Goal: Transaction & Acquisition: Book appointment/travel/reservation

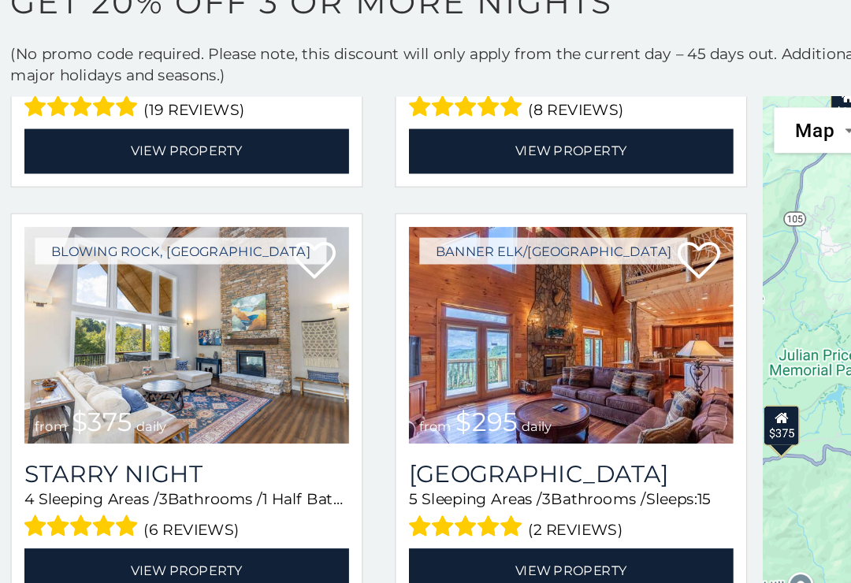
scroll to position [2460, 0]
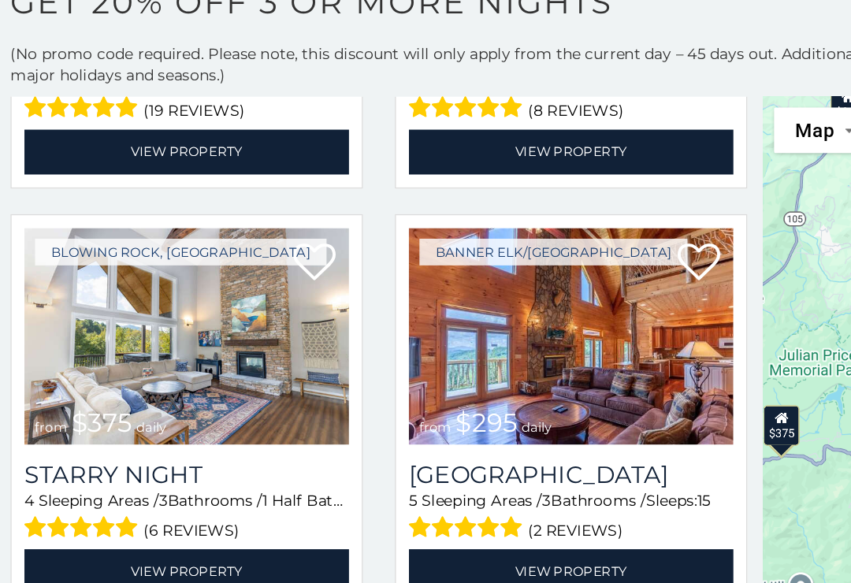
click at [478, 278] on img at bounding box center [426, 358] width 240 height 161
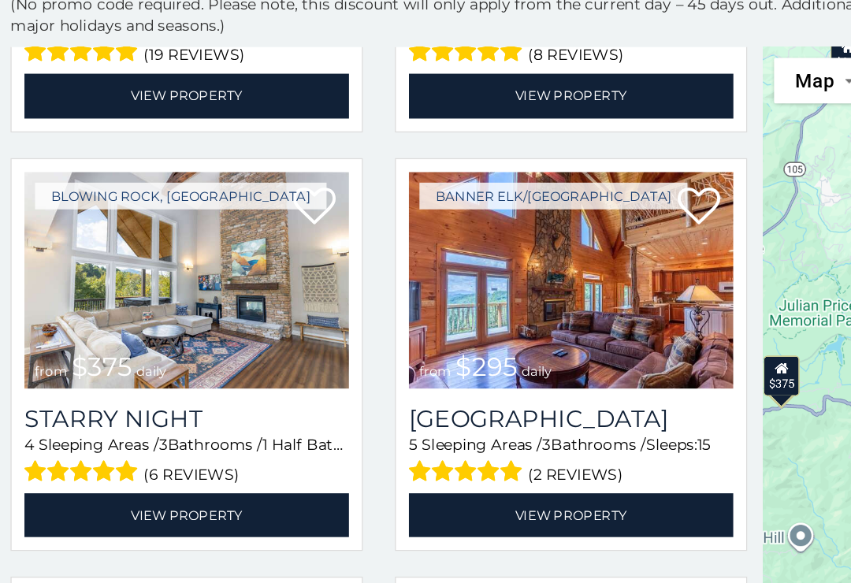
scroll to position [2468, 0]
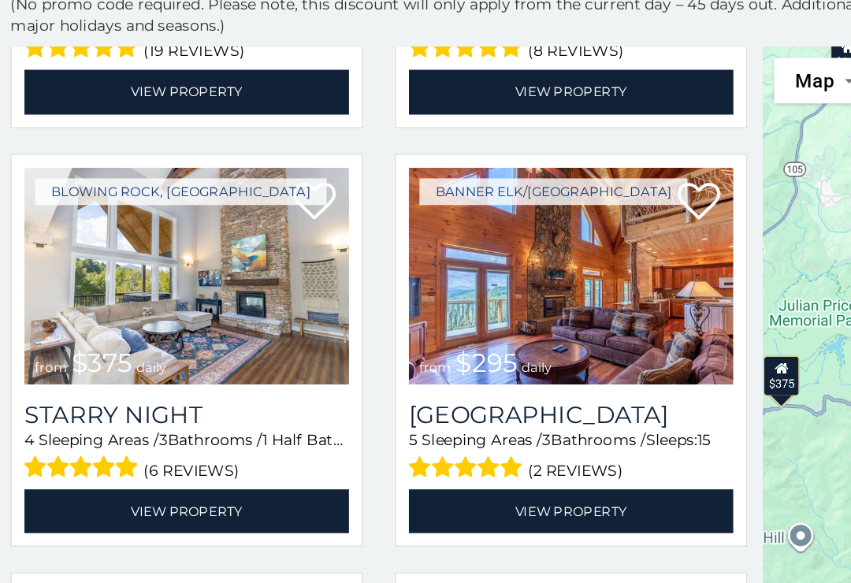
click at [82, 277] on img at bounding box center [142, 357] width 240 height 161
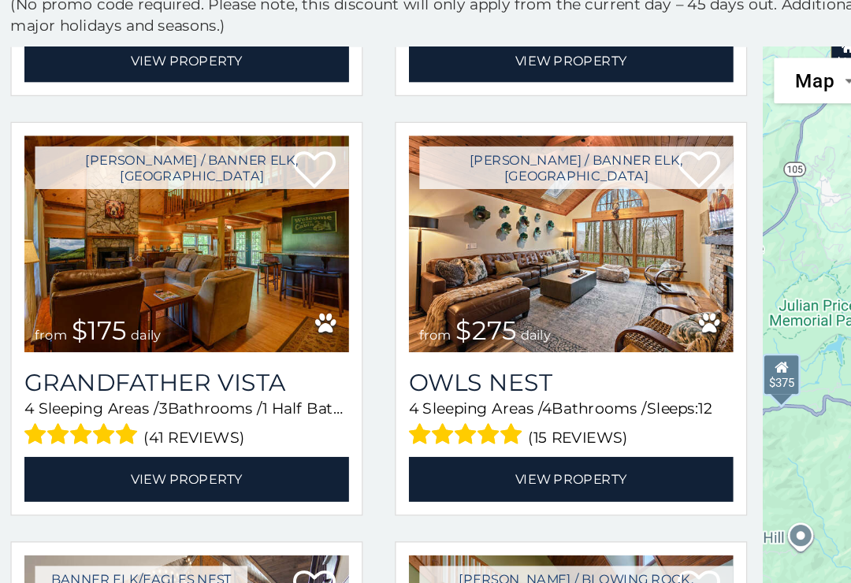
scroll to position [3728, 0]
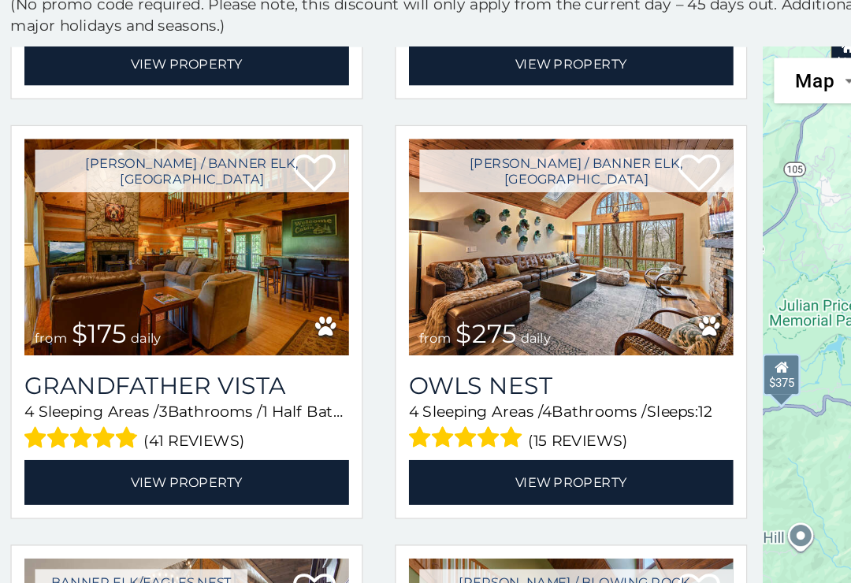
click at [123, 255] on img at bounding box center [142, 335] width 240 height 161
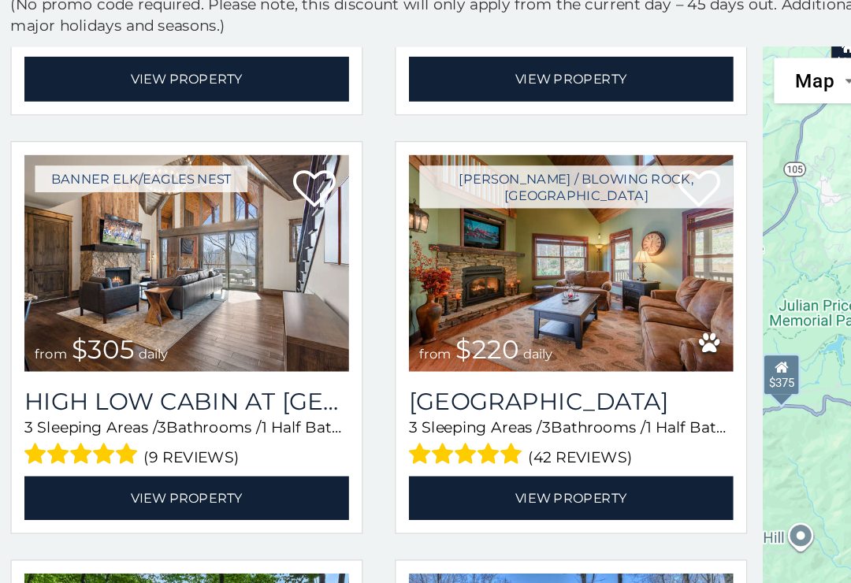
scroll to position [4029, 0]
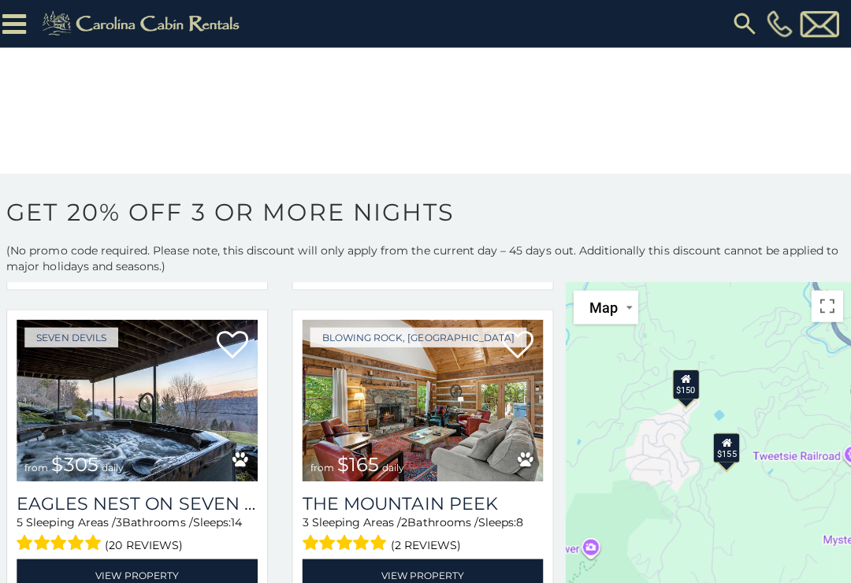
click at [724, 442] on icon at bounding box center [728, 439] width 10 height 11
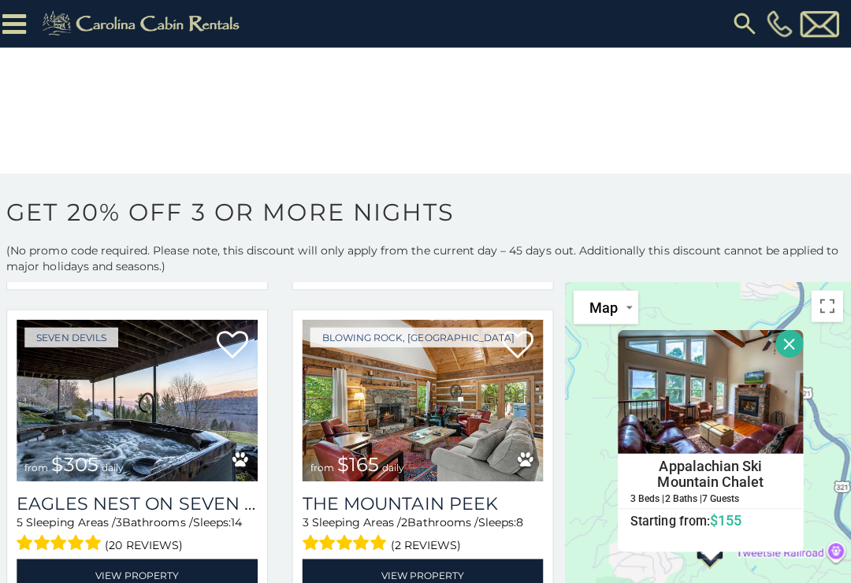
click at [586, 430] on div "$580 $424 $270 $230 $230 $375 $400 $230 $290 $199 $160 $150 $375 $345 $230 $150…" at bounding box center [709, 503] width 284 height 444
click at [598, 382] on div "$580 $424 $270 $230 $230 $375 $400 $230 $290 $199 $160 $150 $375 $345 $230 $150…" at bounding box center [709, 503] width 284 height 444
click at [727, 309] on div "$580 $424 $270 $230 $230 $375 $400 $230 $290 $199 $160 $150 $375 $345 $230 $150…" at bounding box center [709, 503] width 284 height 444
click at [795, 342] on button "Close" at bounding box center [790, 342] width 28 height 28
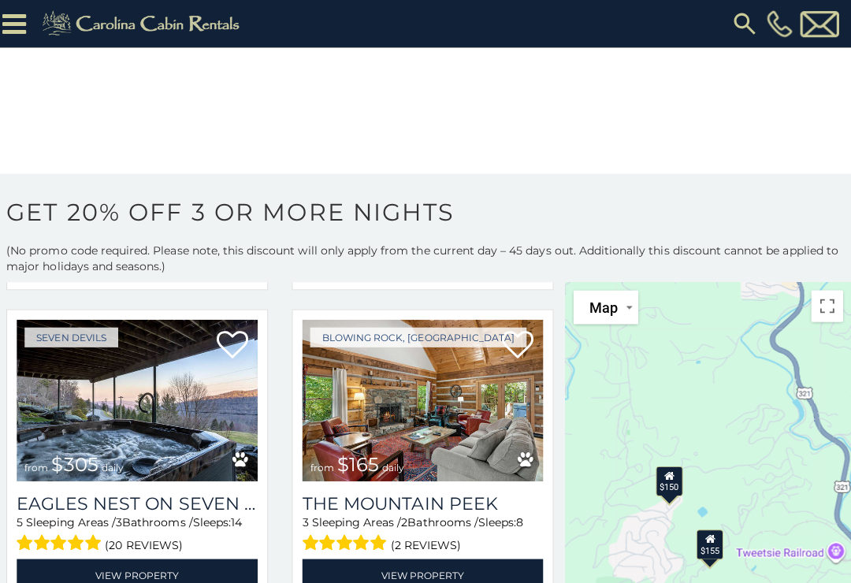
click at [669, 476] on icon at bounding box center [670, 472] width 10 height 11
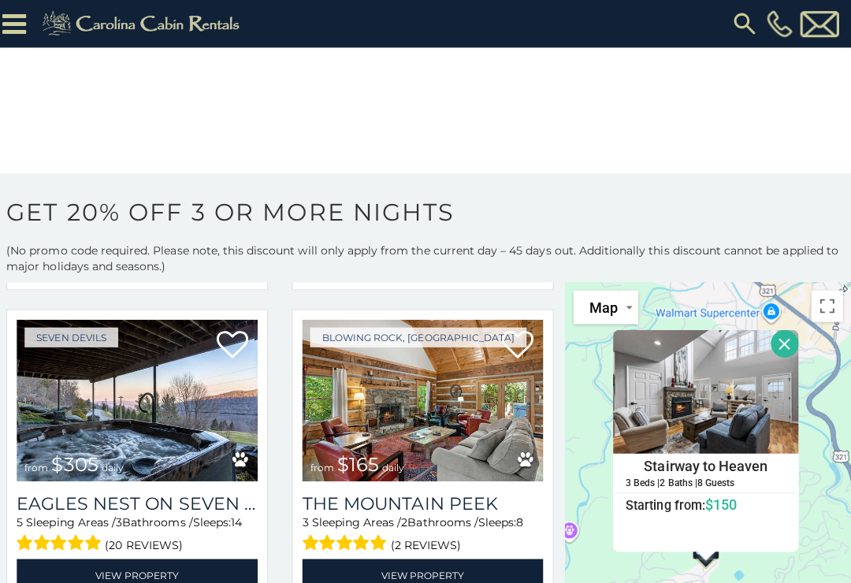
click at [783, 342] on button "Close" at bounding box center [786, 342] width 28 height 28
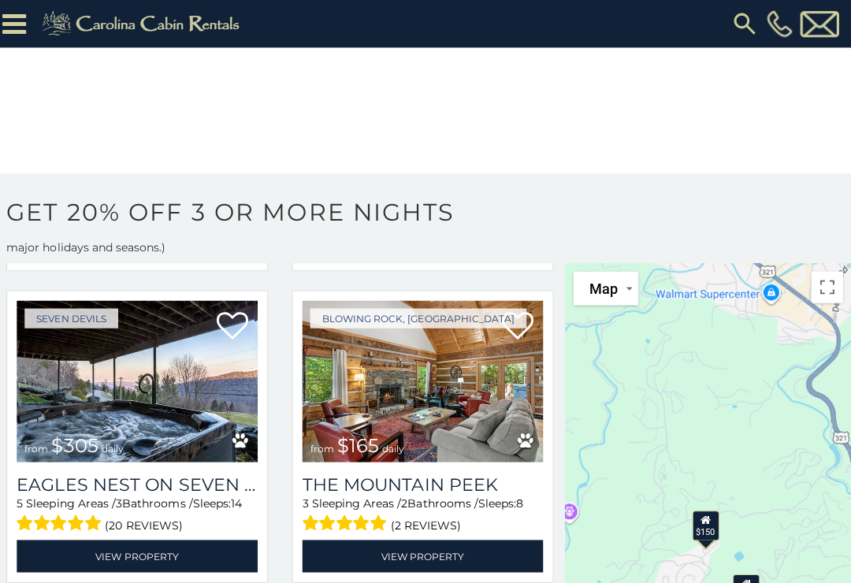
scroll to position [18, 0]
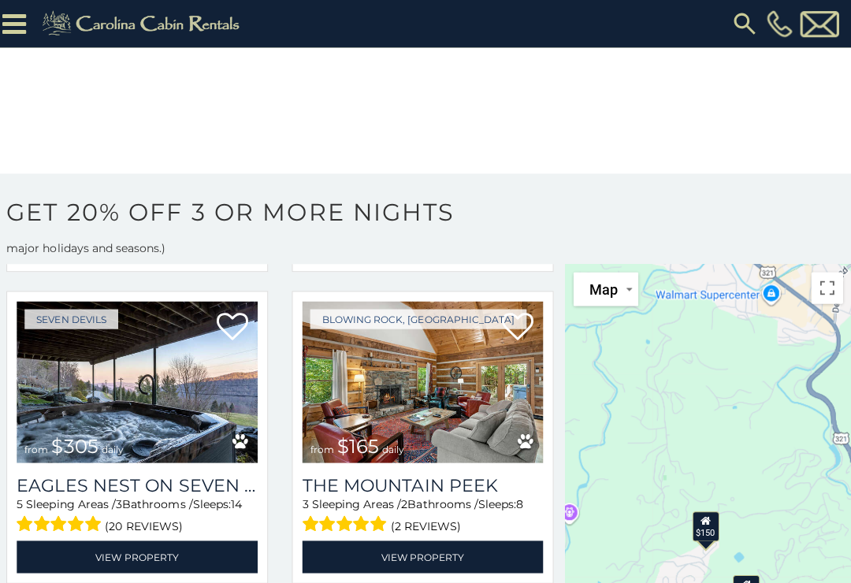
click at [706, 519] on icon at bounding box center [706, 517] width 10 height 11
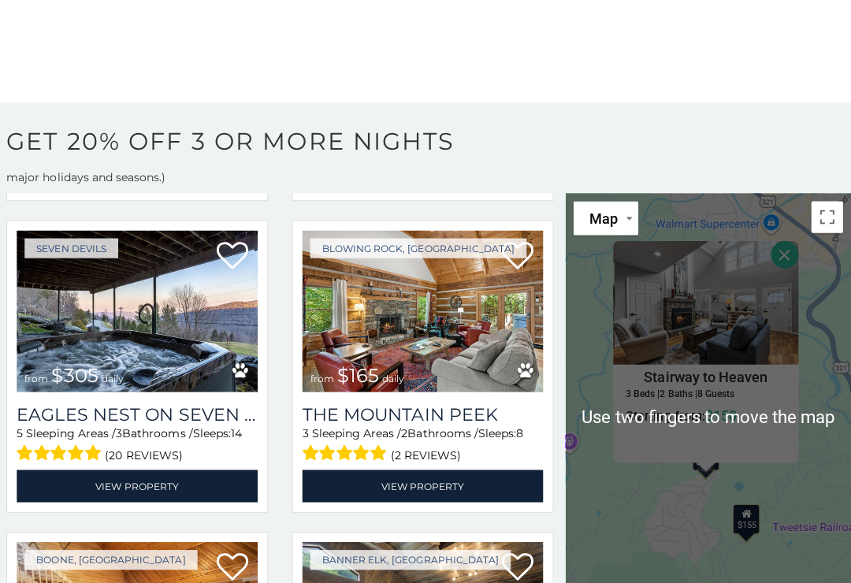
scroll to position [57, 0]
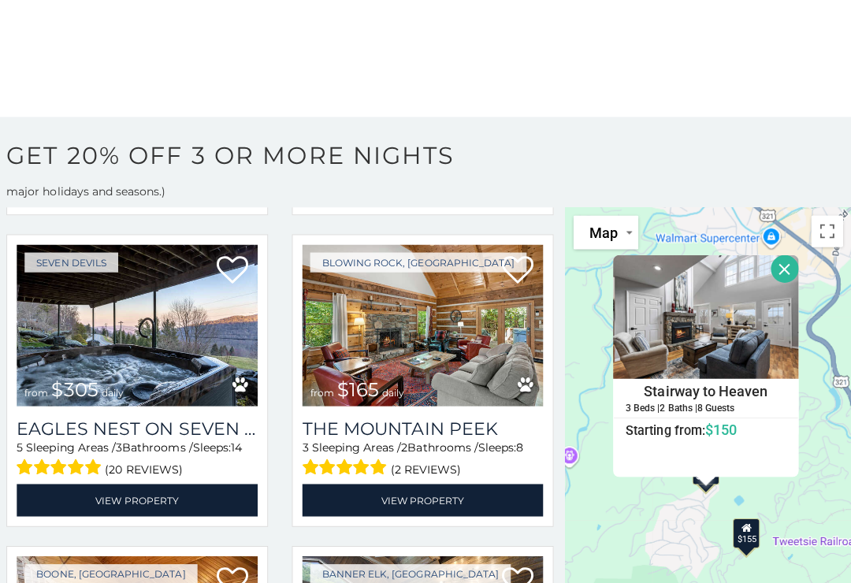
click at [824, 421] on div "$580 $424 $270 $230 $230 $375 $400 $230 $290 $199 $160 $150 $375 $345 $230 $150…" at bounding box center [709, 428] width 284 height 444
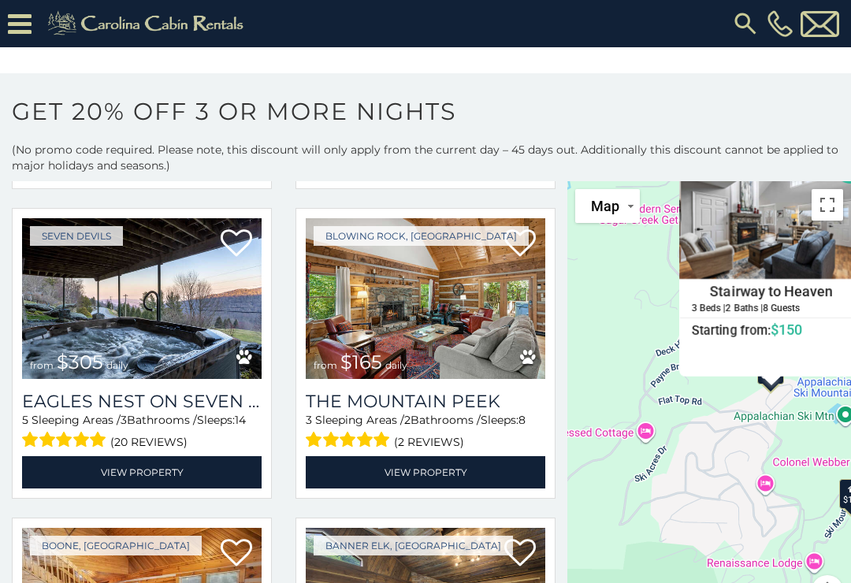
scroll to position [0, 0]
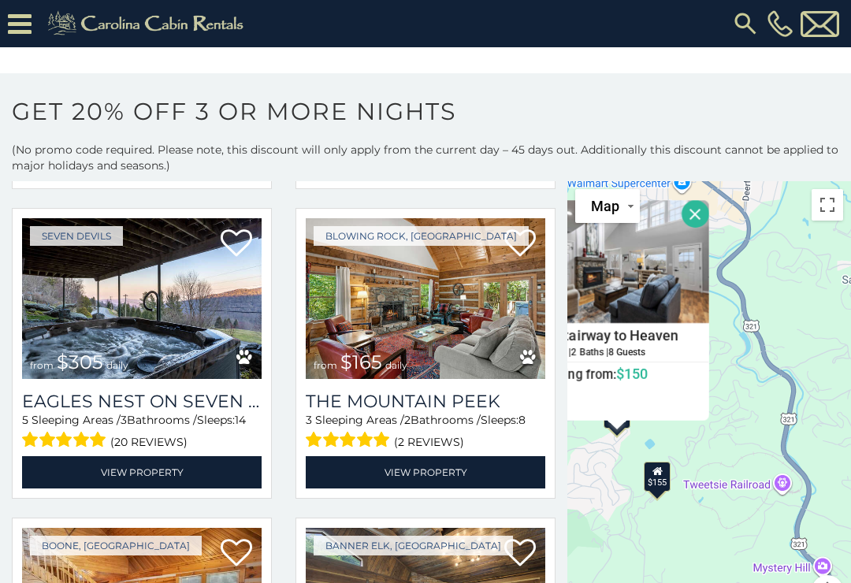
click at [825, 189] on button "Toggle fullscreen view" at bounding box center [828, 205] width 32 height 32
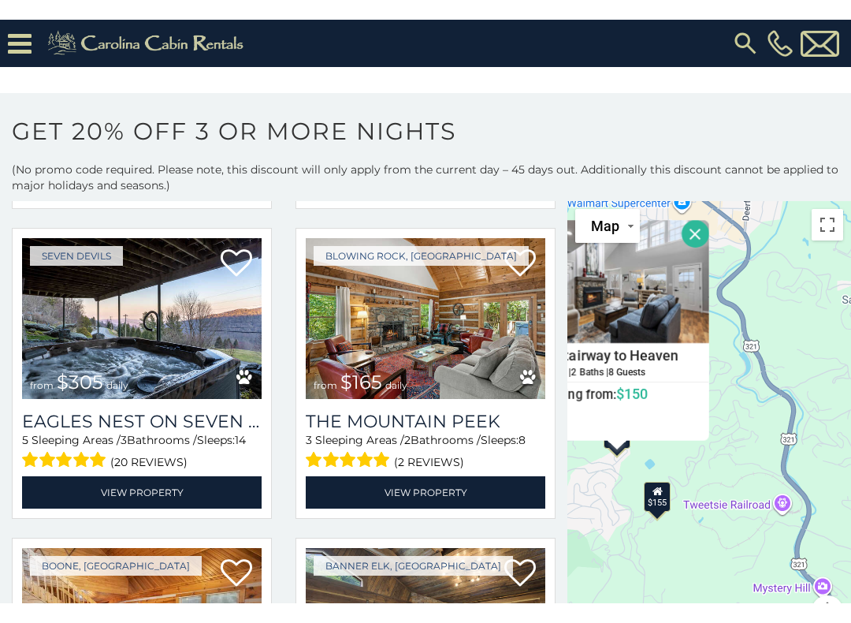
scroll to position [16, 0]
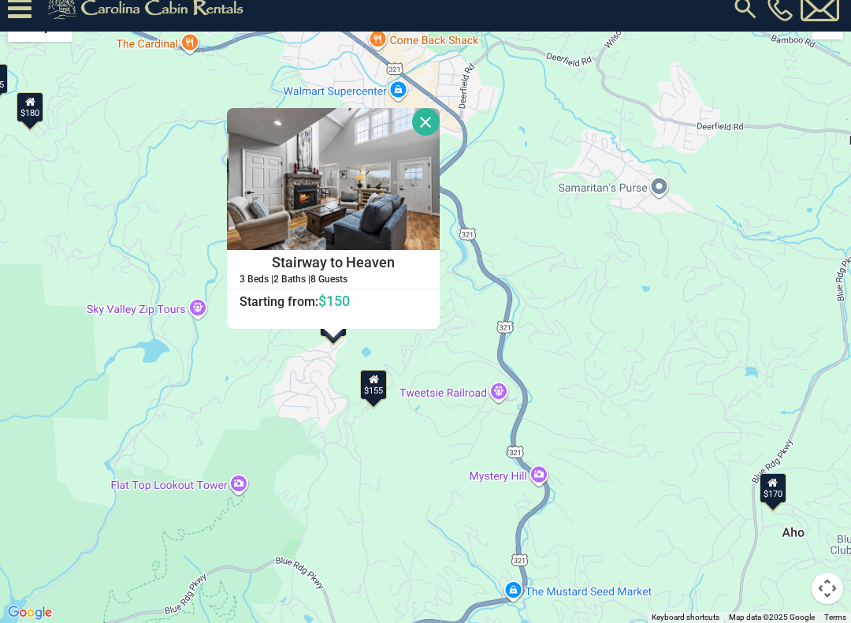
click at [440, 117] on button "Close" at bounding box center [426, 122] width 28 height 28
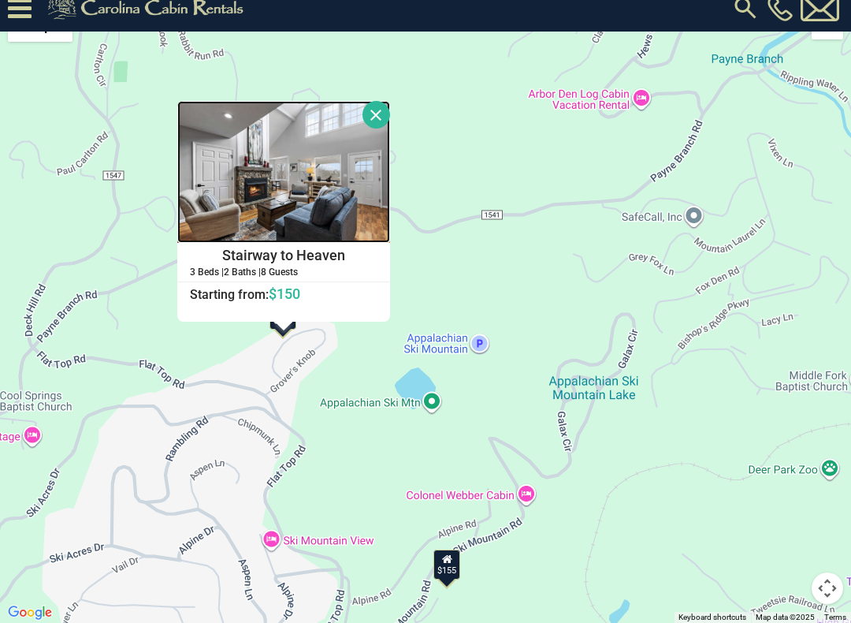
click at [390, 181] on img at bounding box center [283, 172] width 213 height 142
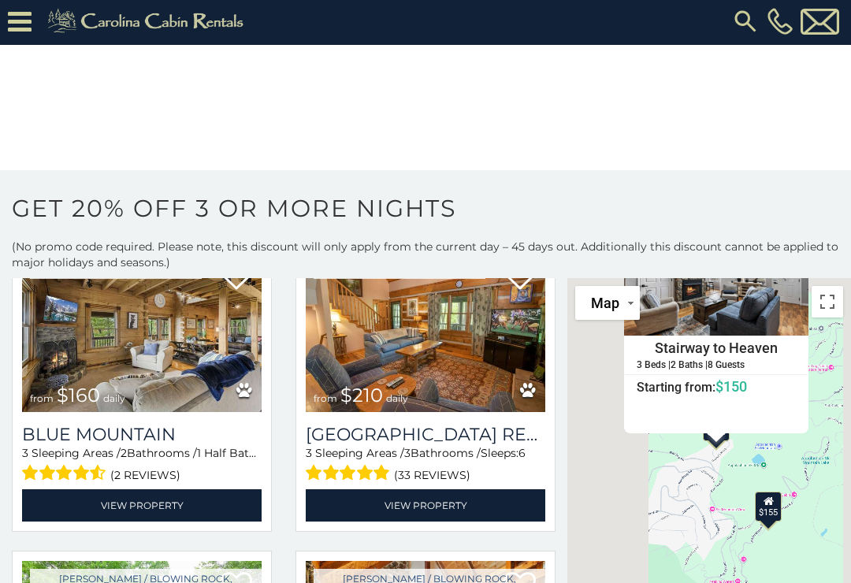
scroll to position [3, 0]
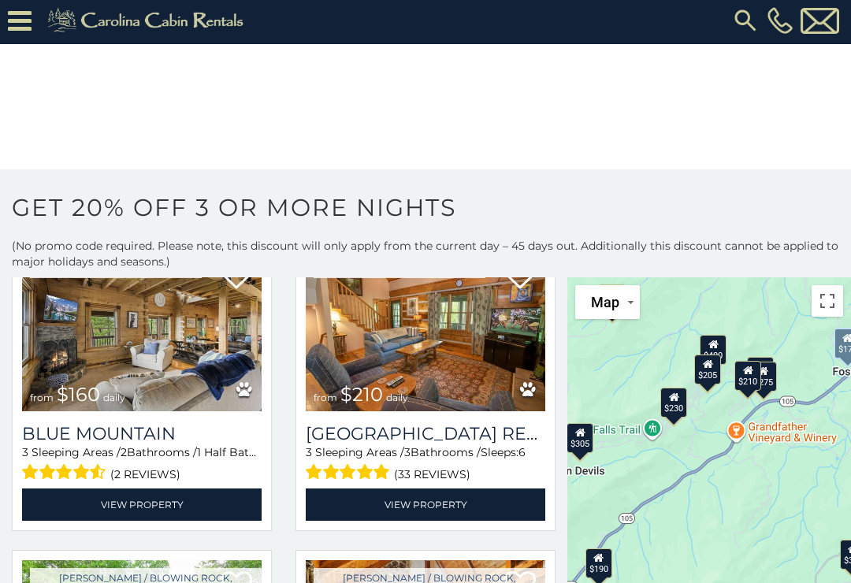
click at [828, 301] on button "Toggle fullscreen view" at bounding box center [828, 301] width 32 height 32
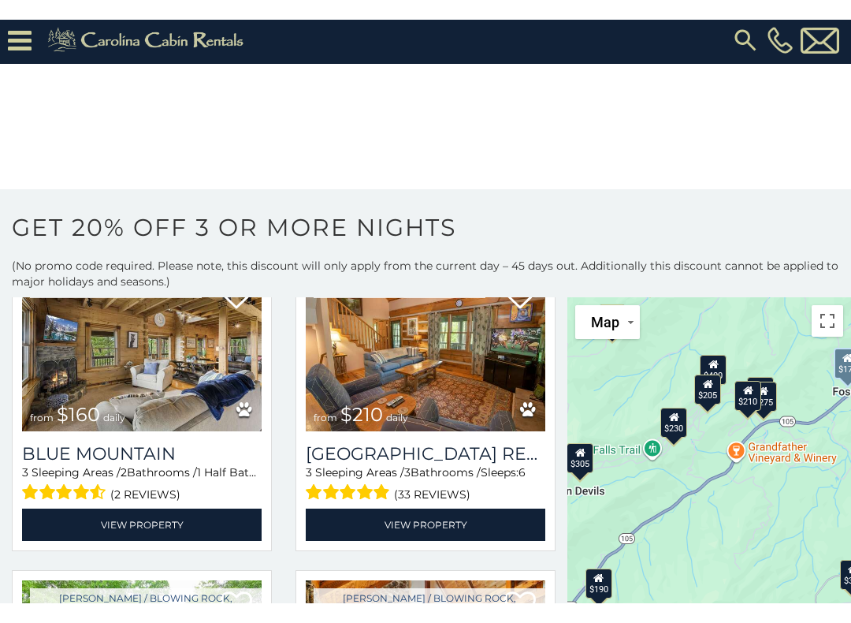
scroll to position [16, 0]
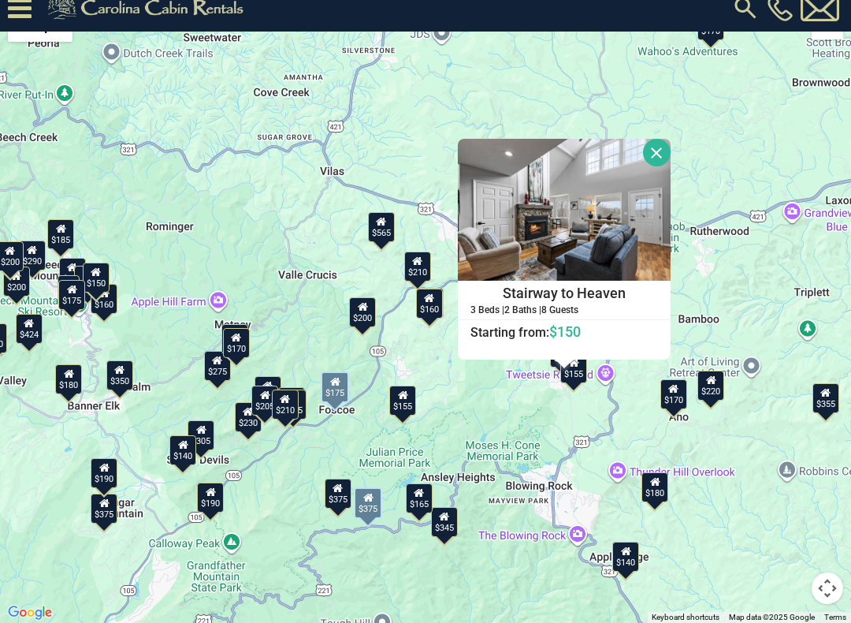
click at [671, 154] on button "Close" at bounding box center [657, 153] width 28 height 28
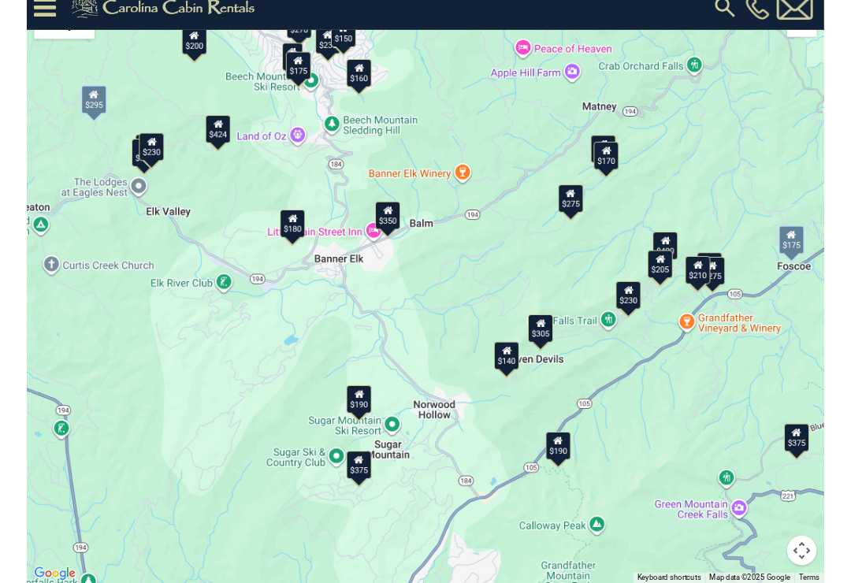
scroll to position [3, 0]
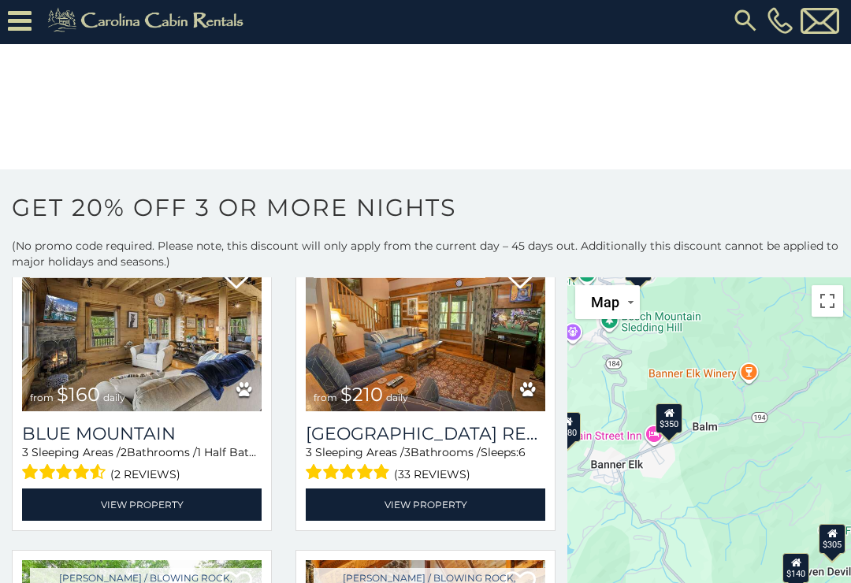
click at [820, 307] on button "Toggle fullscreen view" at bounding box center [828, 301] width 32 height 32
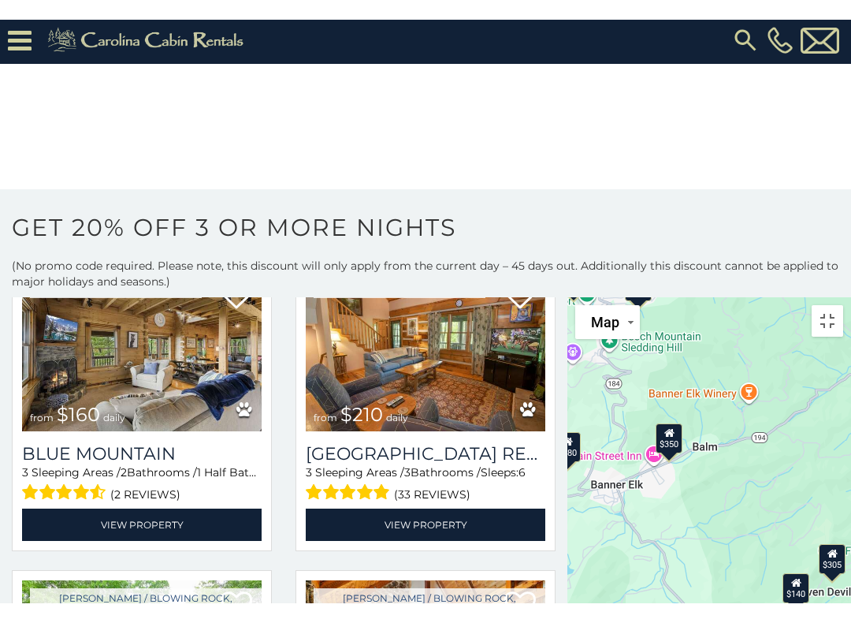
scroll to position [16, 0]
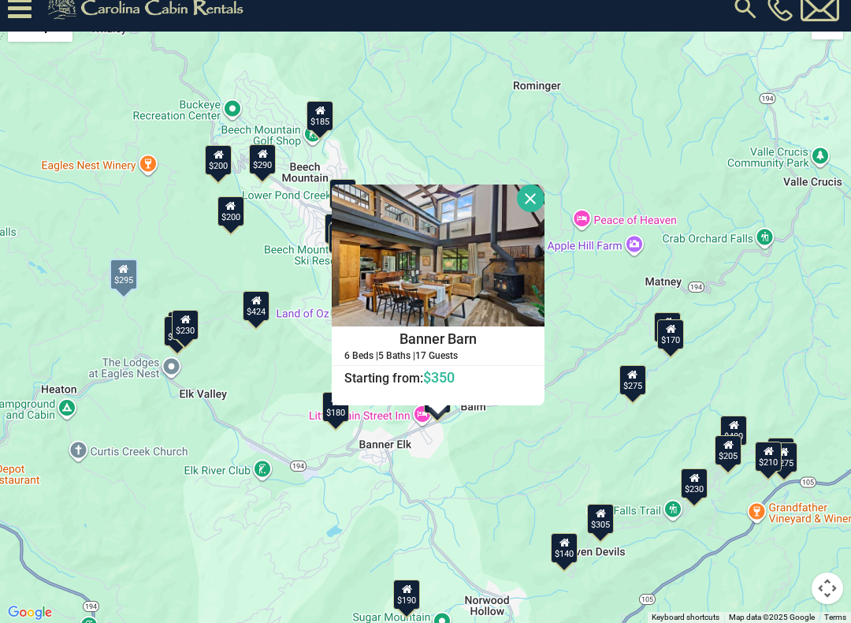
click at [545, 206] on button "Close" at bounding box center [531, 198] width 28 height 28
click at [545, 199] on button "Close" at bounding box center [531, 198] width 28 height 28
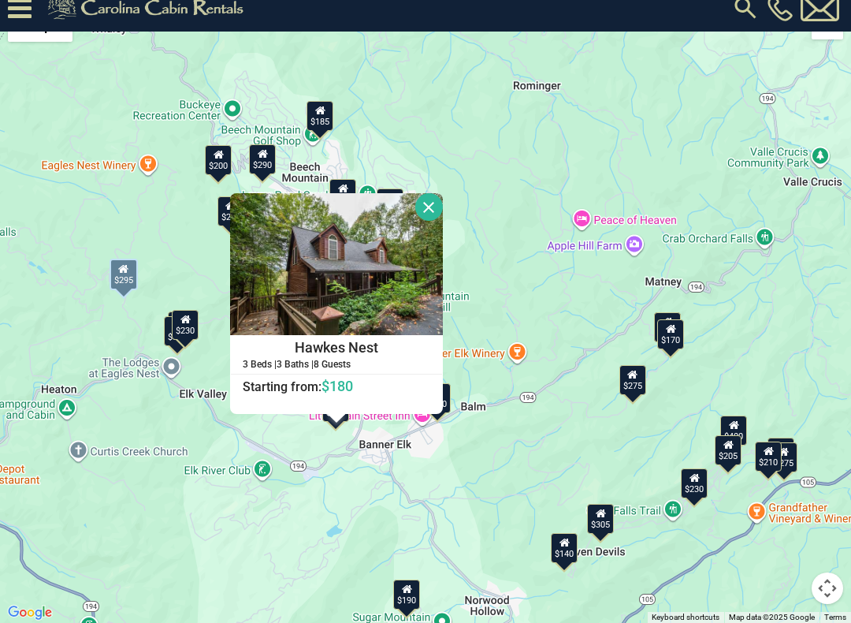
click at [443, 205] on button "Close" at bounding box center [429, 207] width 28 height 28
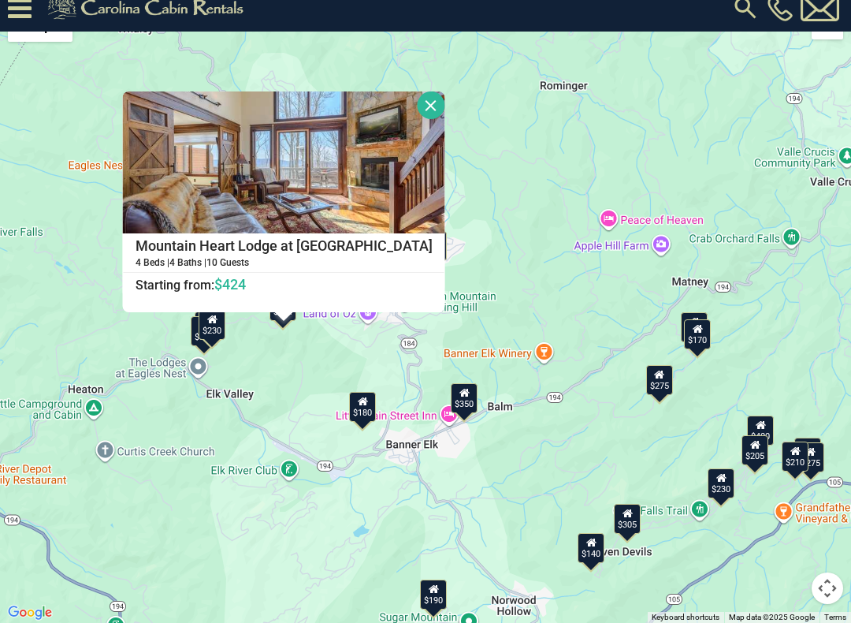
click at [445, 110] on button "Close" at bounding box center [432, 105] width 28 height 28
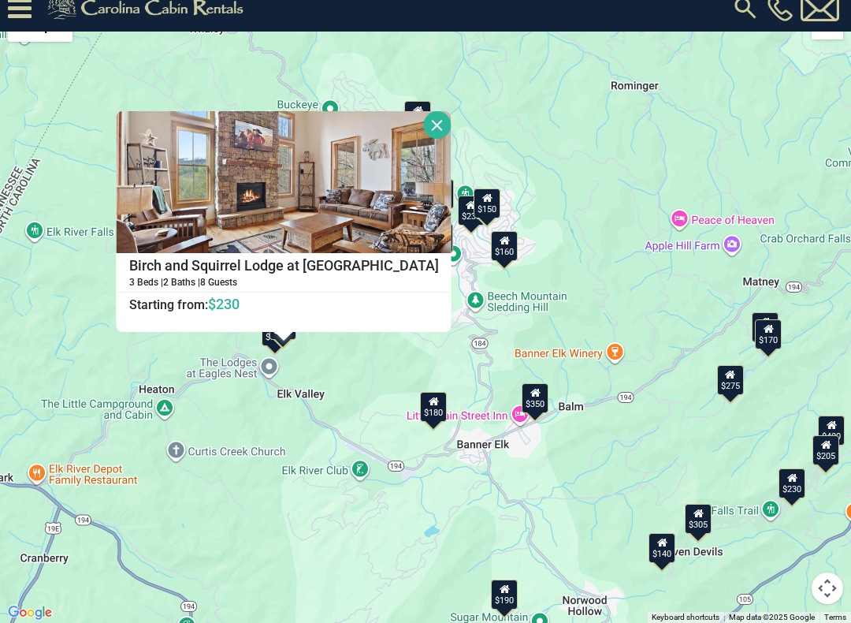
click at [452, 125] on button "Close" at bounding box center [438, 125] width 28 height 28
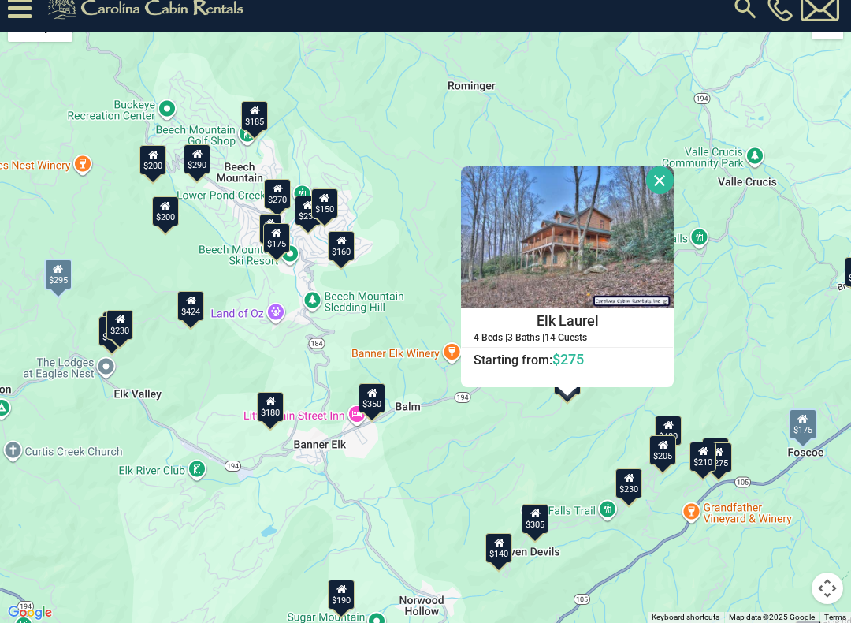
click at [674, 178] on button "Close" at bounding box center [660, 180] width 28 height 28
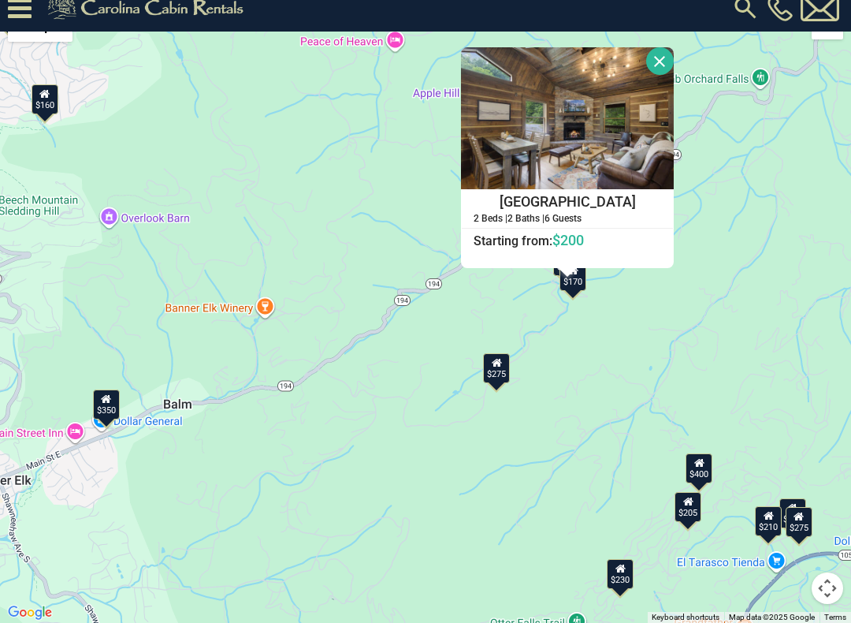
click at [674, 61] on button "Close" at bounding box center [660, 61] width 28 height 28
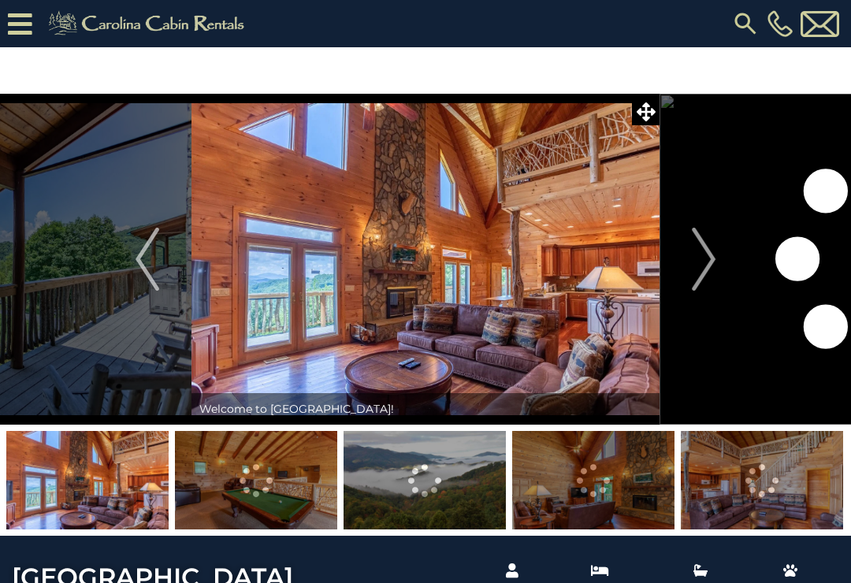
click at [708, 253] on img "Next" at bounding box center [704, 259] width 24 height 63
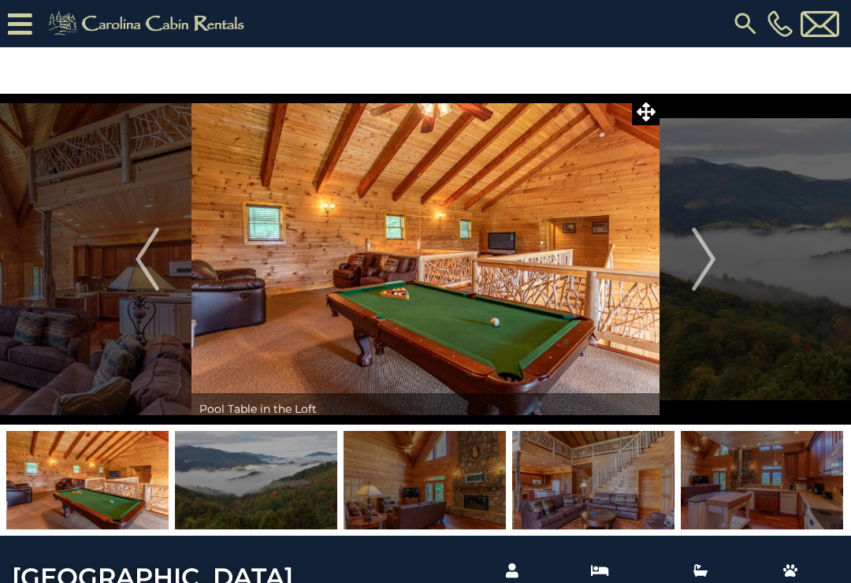
click at [708, 253] on img "Next" at bounding box center [704, 259] width 24 height 63
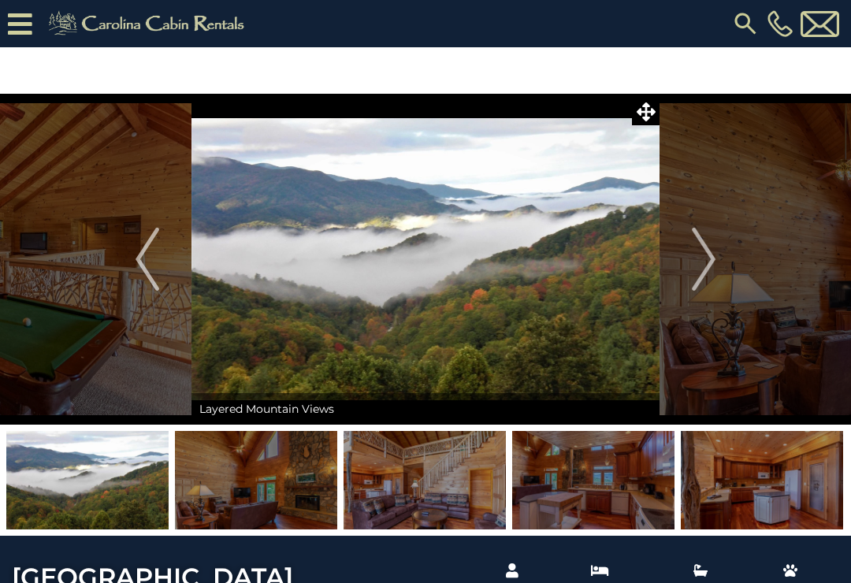
click at [707, 261] on img "Next" at bounding box center [704, 259] width 24 height 63
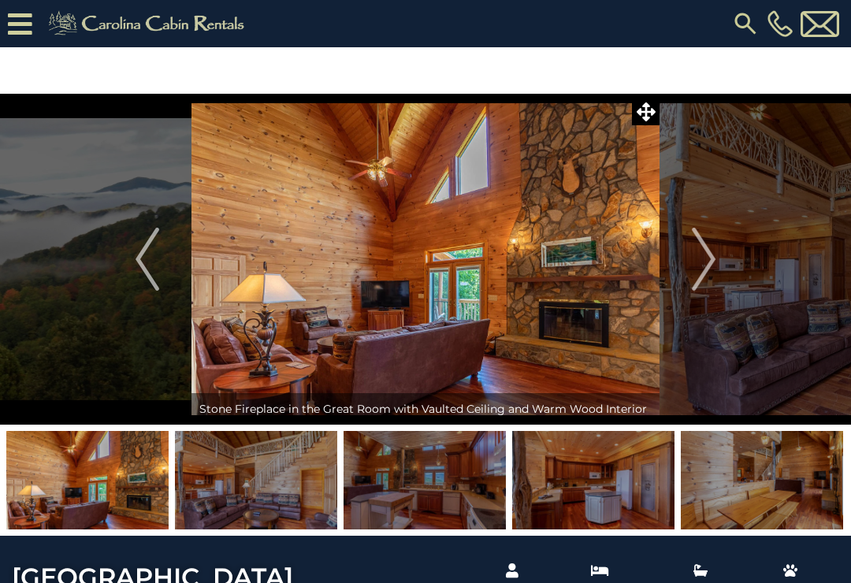
click at [706, 251] on img "Next" at bounding box center [704, 259] width 24 height 63
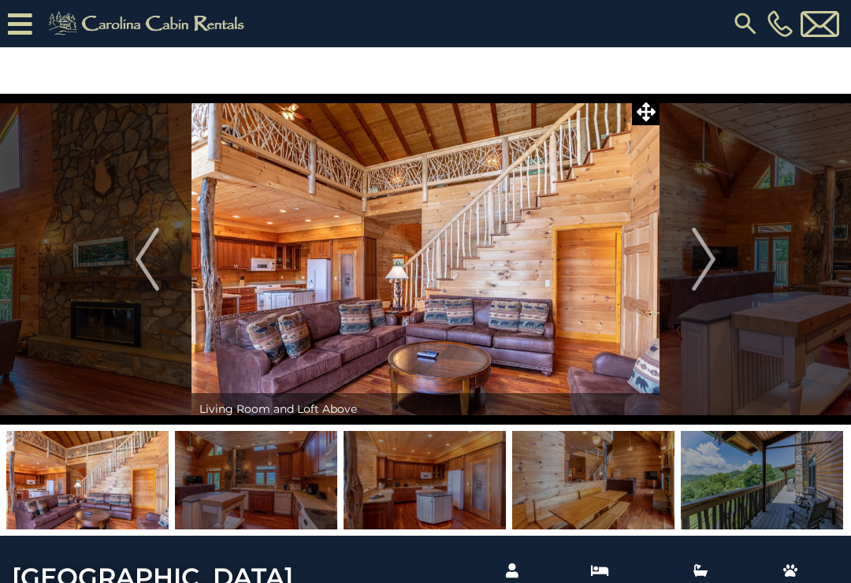
click at [697, 250] on img "Next" at bounding box center [704, 259] width 24 height 63
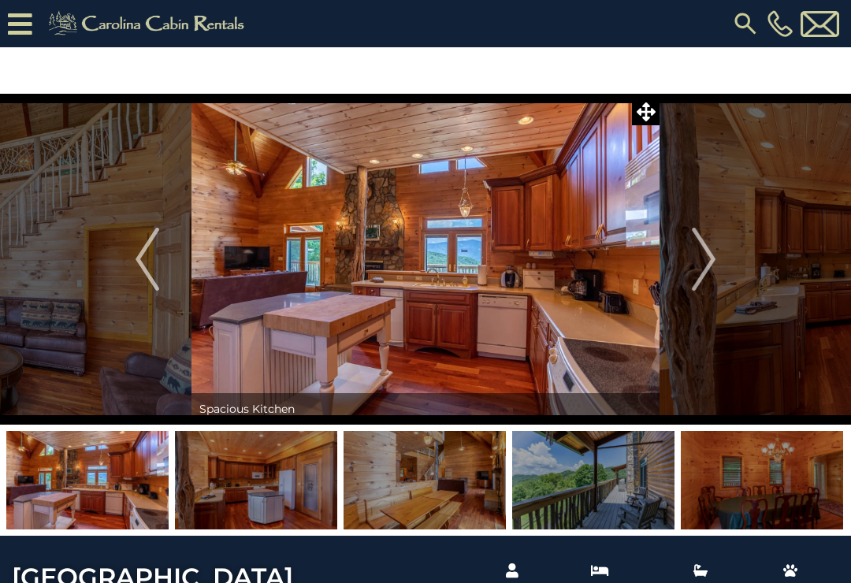
click at [705, 261] on img "Next" at bounding box center [704, 259] width 24 height 63
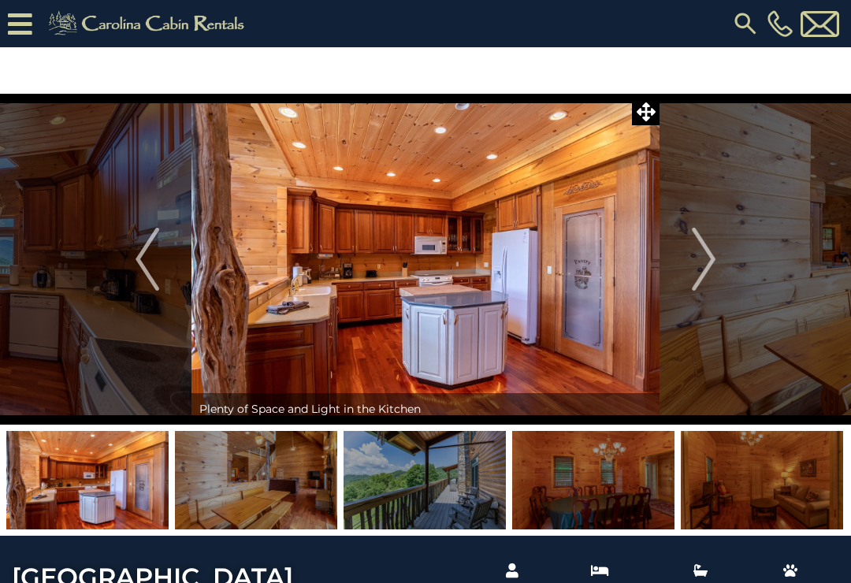
click at [701, 255] on img "Next" at bounding box center [704, 259] width 24 height 63
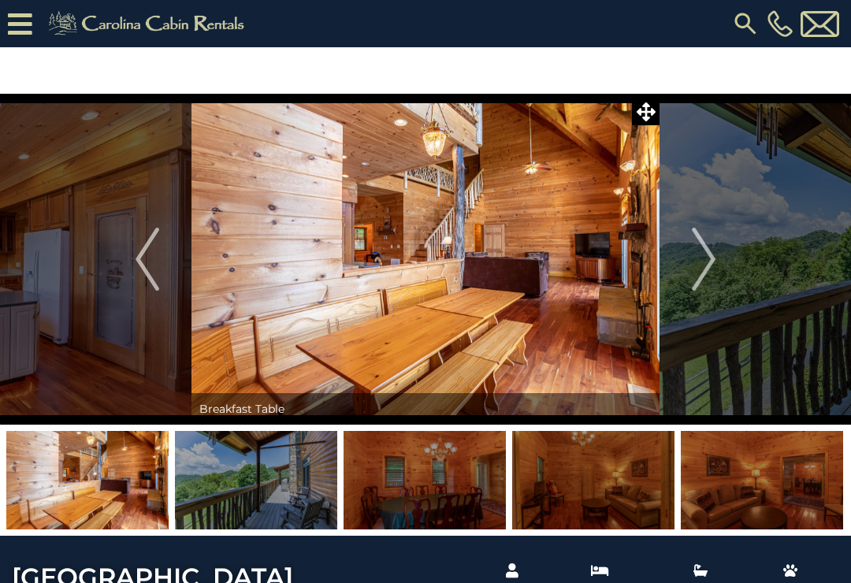
click at [698, 254] on img "Next" at bounding box center [704, 259] width 24 height 63
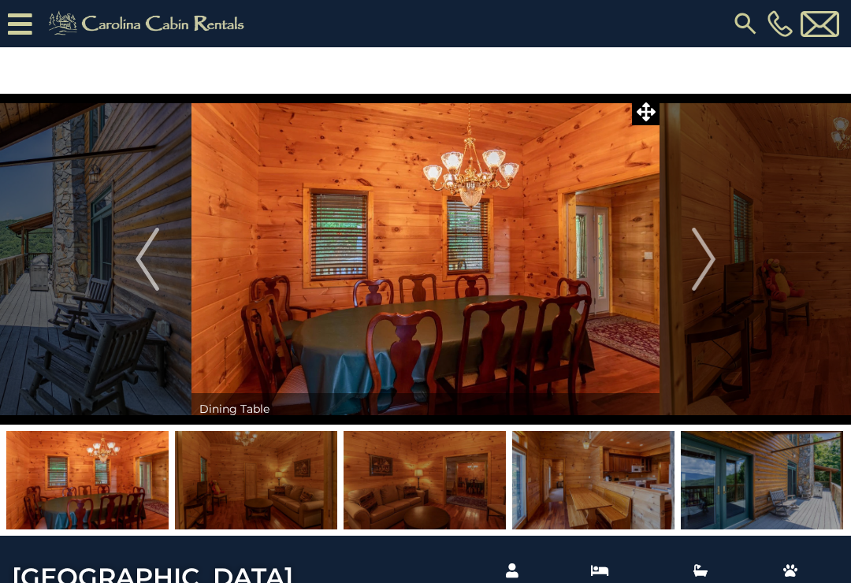
click at [158, 263] on img "Previous" at bounding box center [148, 259] width 24 height 63
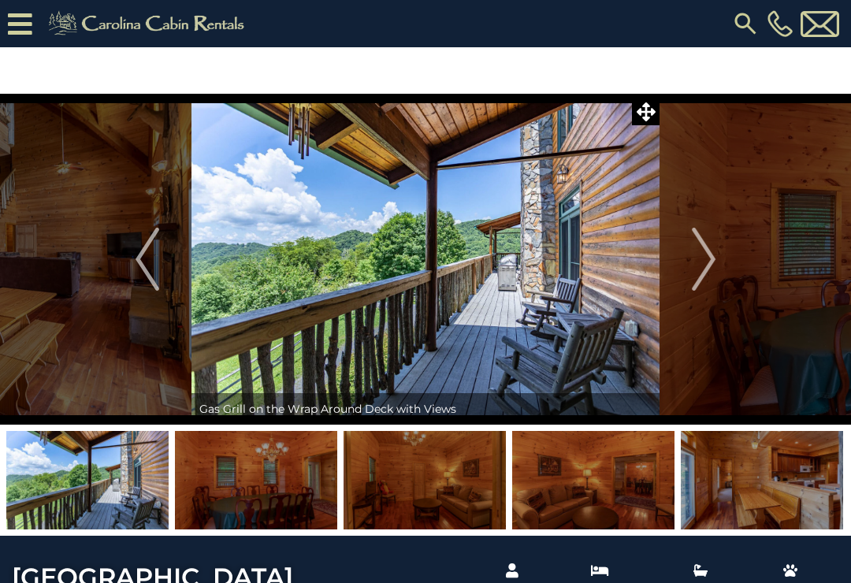
click at [712, 245] on img "Next" at bounding box center [704, 259] width 24 height 63
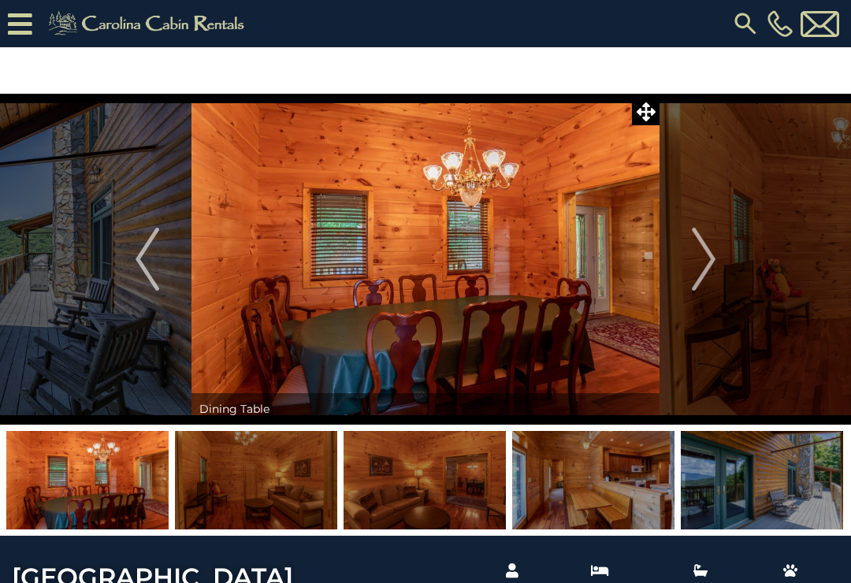
click at [708, 270] on img "Next" at bounding box center [704, 259] width 24 height 63
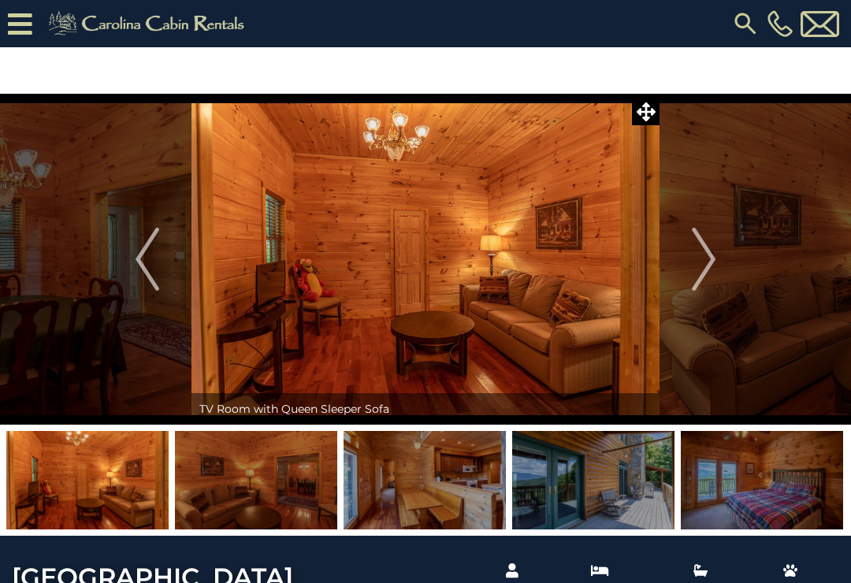
click at [698, 266] on img "Next" at bounding box center [704, 259] width 24 height 63
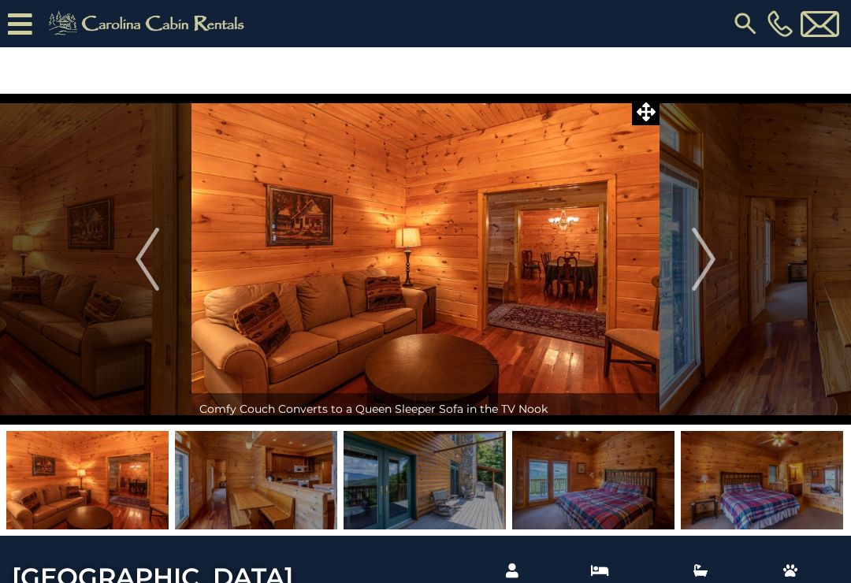
click at [699, 258] on img "Next" at bounding box center [704, 259] width 24 height 63
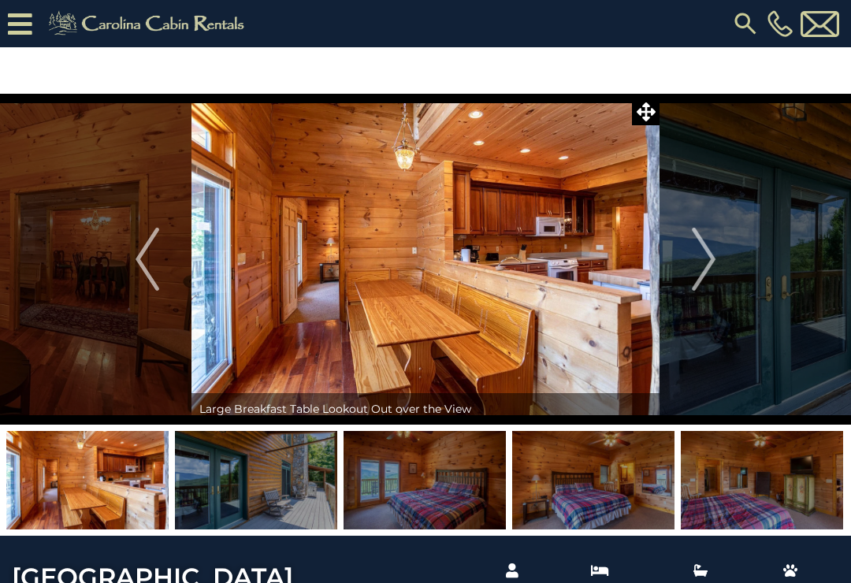
click at [712, 257] on img "Next" at bounding box center [704, 259] width 24 height 63
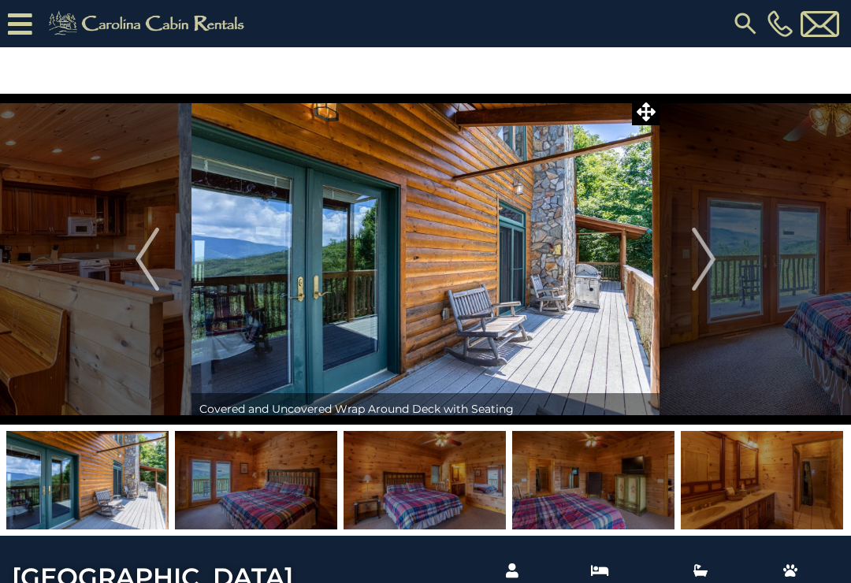
click at [702, 258] on img "Next" at bounding box center [704, 259] width 24 height 63
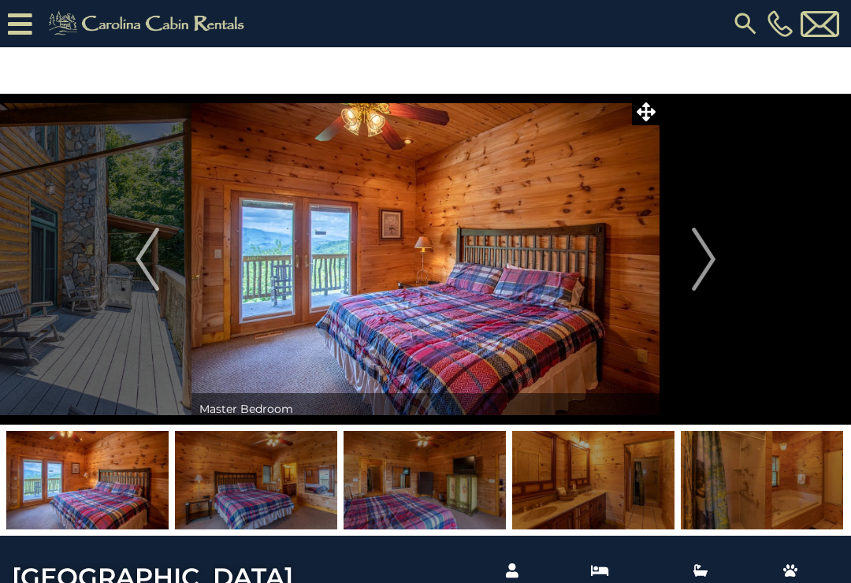
click at [703, 265] on img "Next" at bounding box center [704, 259] width 24 height 63
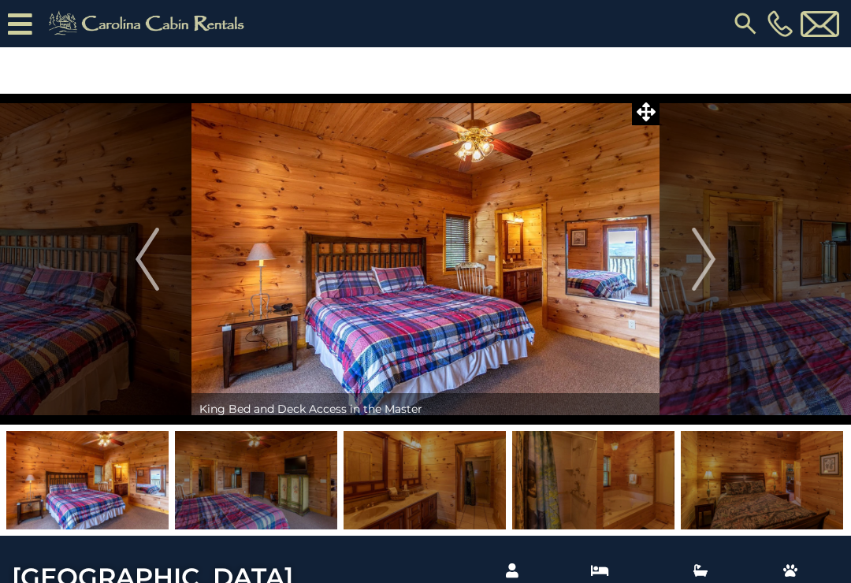
click at [706, 262] on img "Next" at bounding box center [704, 259] width 24 height 63
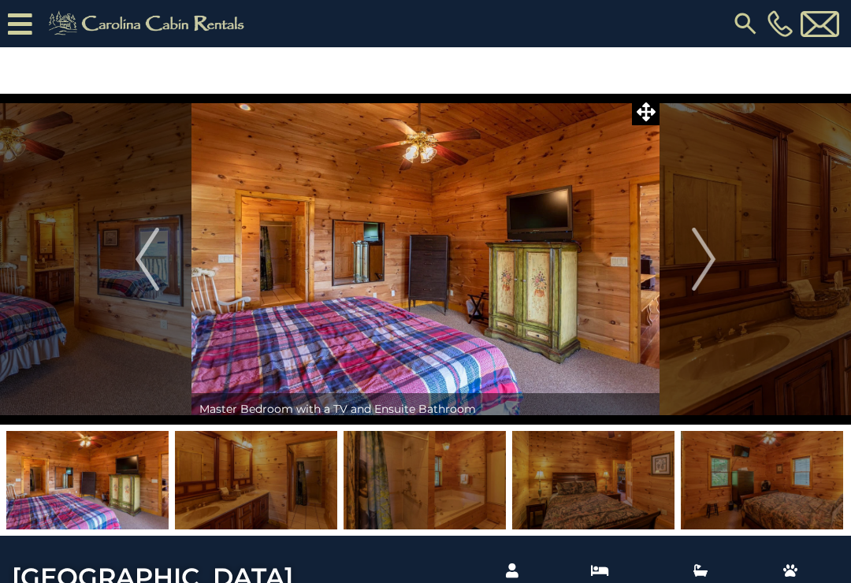
click at [702, 255] on img "Next" at bounding box center [704, 259] width 24 height 63
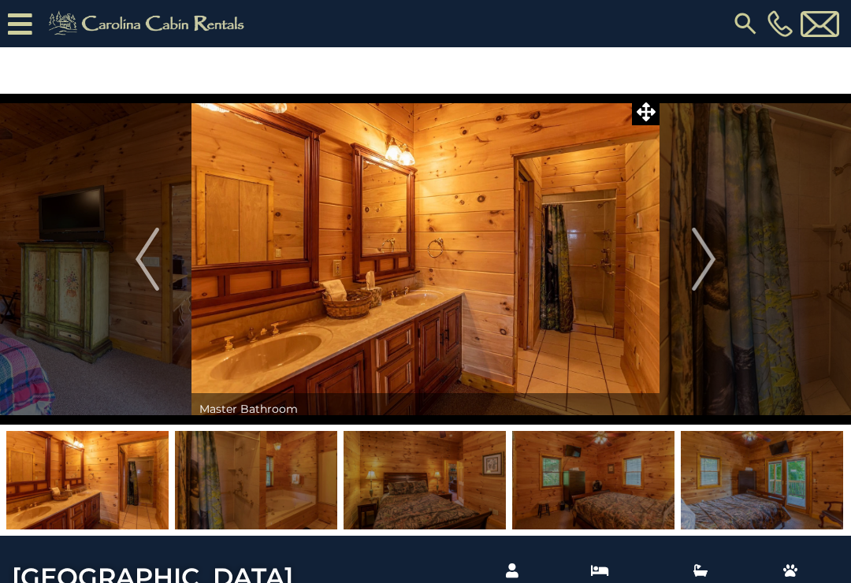
click at [702, 250] on img "Next" at bounding box center [704, 259] width 24 height 63
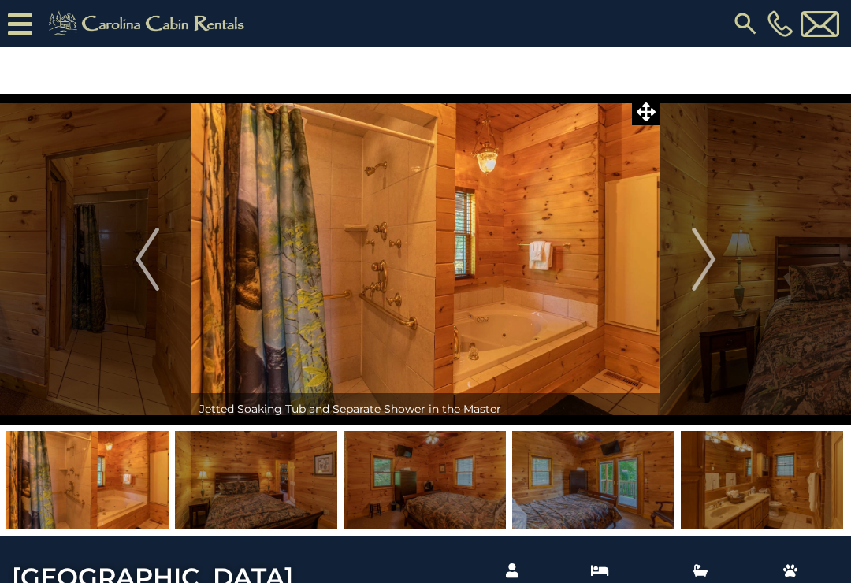
click at [712, 257] on img "Next" at bounding box center [704, 259] width 24 height 63
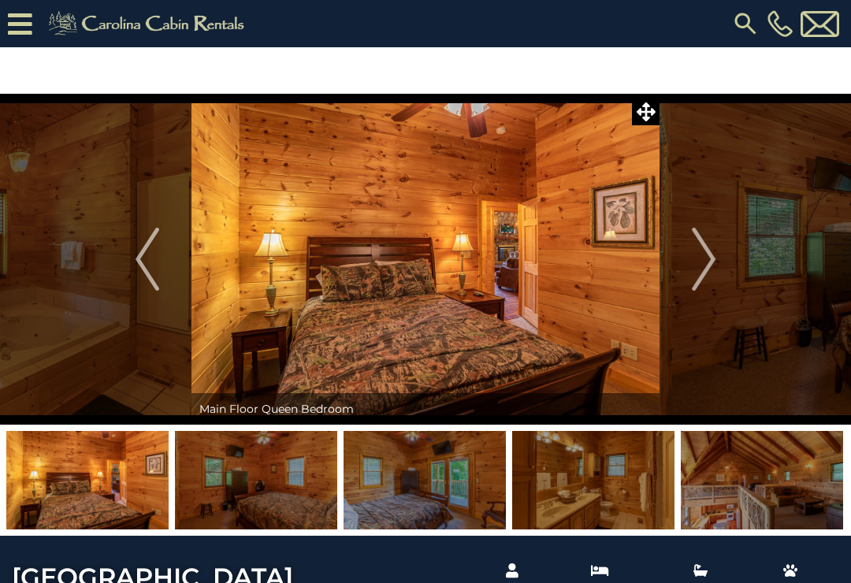
click at [704, 251] on img "Next" at bounding box center [704, 259] width 24 height 63
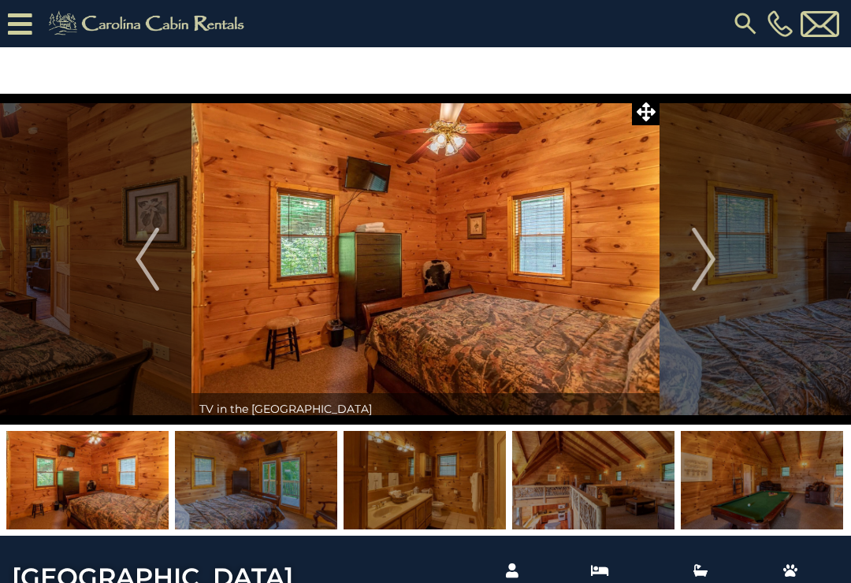
click at [712, 269] on img "Next" at bounding box center [704, 259] width 24 height 63
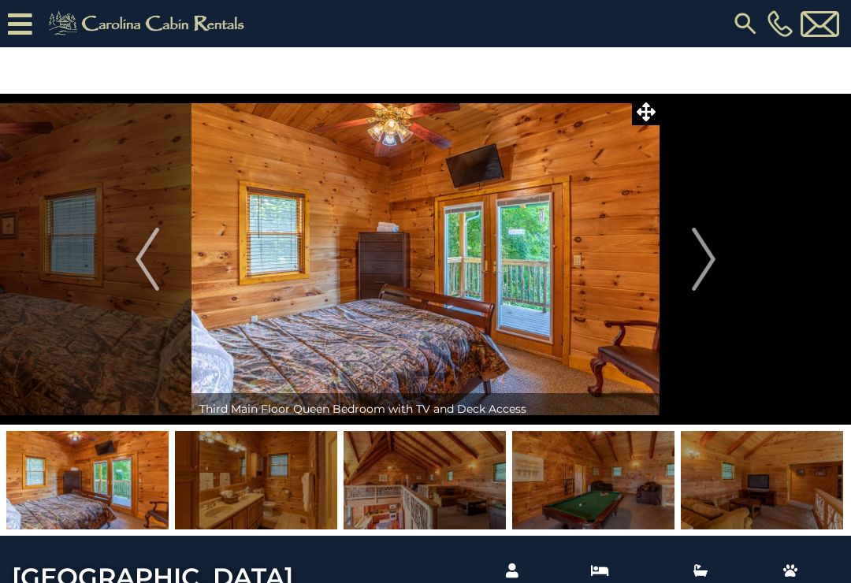
click at [708, 272] on img "Next" at bounding box center [704, 259] width 24 height 63
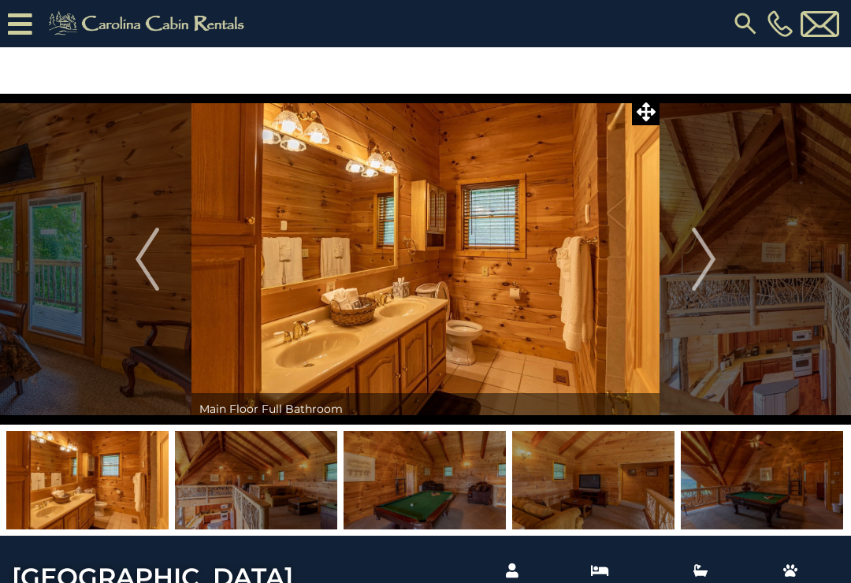
click at [709, 265] on img "Next" at bounding box center [704, 259] width 24 height 63
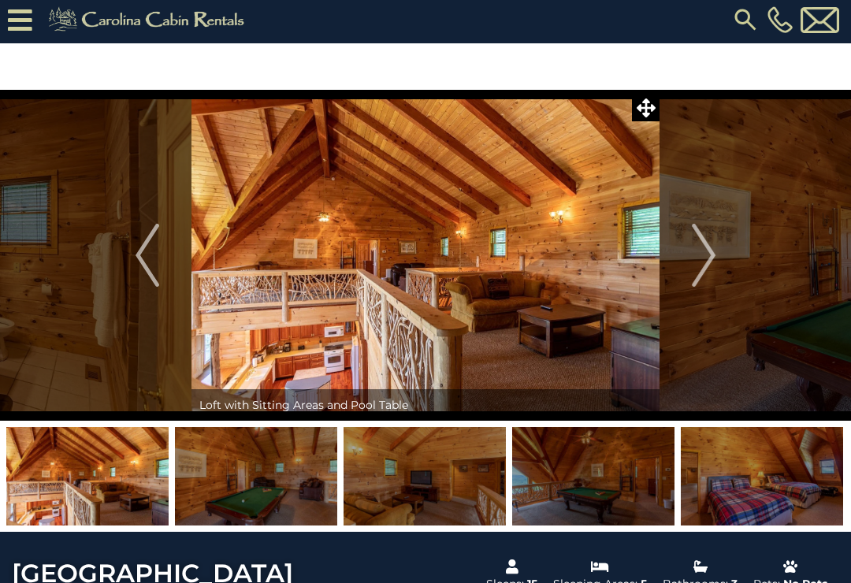
scroll to position [6, 0]
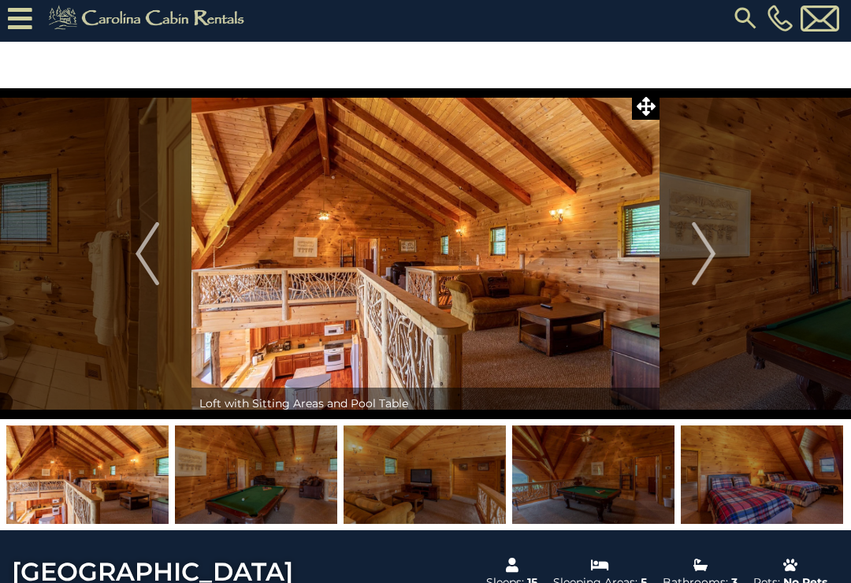
click at [712, 264] on img "Next" at bounding box center [704, 253] width 24 height 63
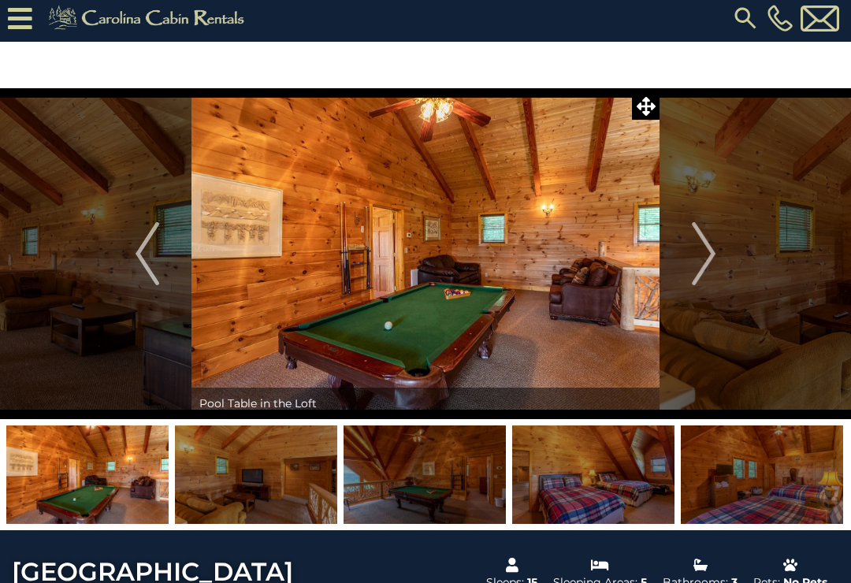
click at [705, 260] on img "Next" at bounding box center [704, 253] width 24 height 63
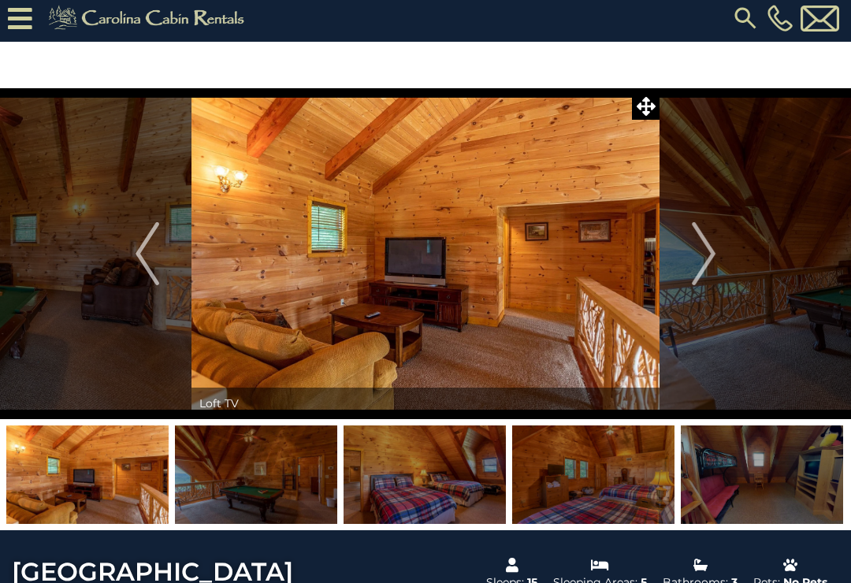
click at [702, 251] on img "Next" at bounding box center [704, 253] width 24 height 63
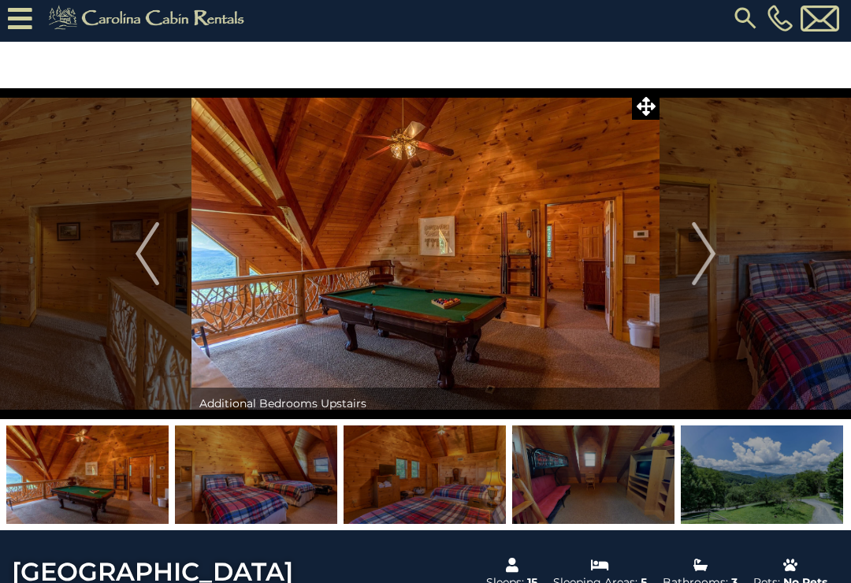
click at [710, 257] on img "Next" at bounding box center [704, 253] width 24 height 63
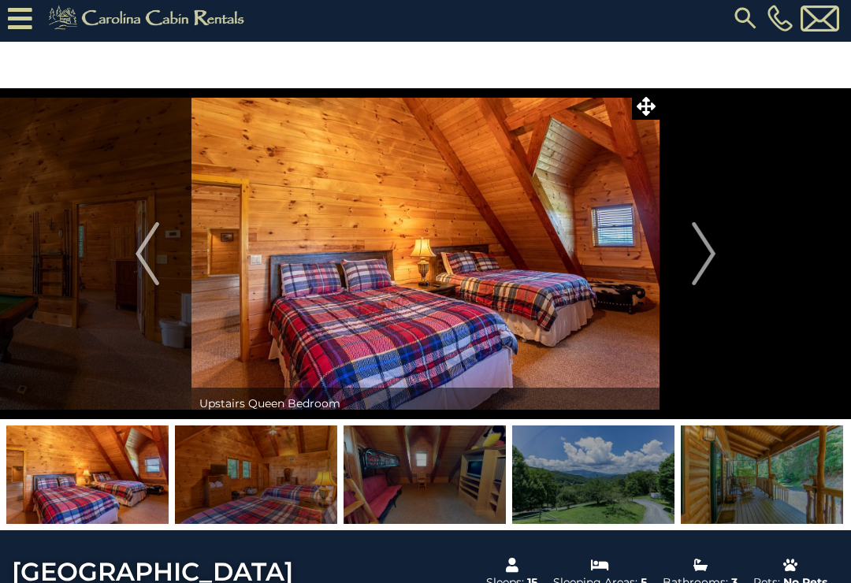
click at [708, 251] on img "Next" at bounding box center [704, 253] width 24 height 63
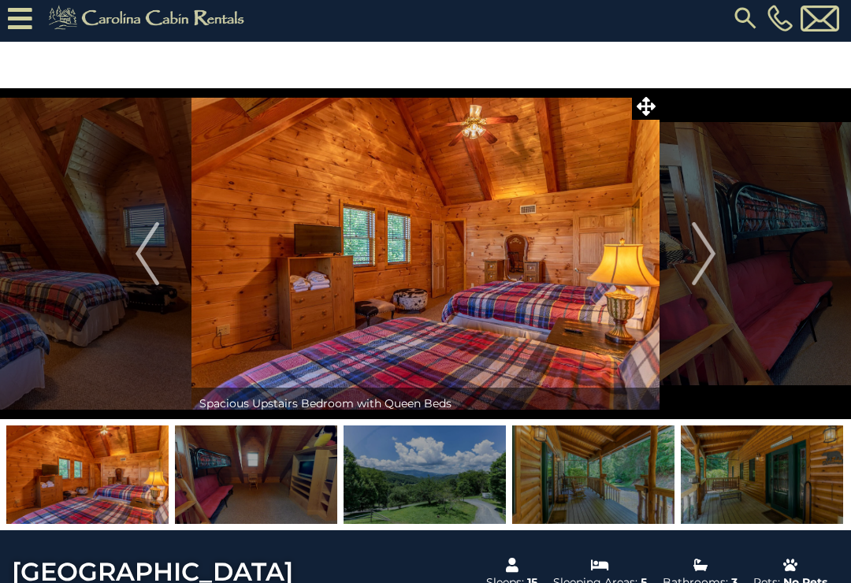
click at [706, 262] on img "Next" at bounding box center [704, 253] width 24 height 63
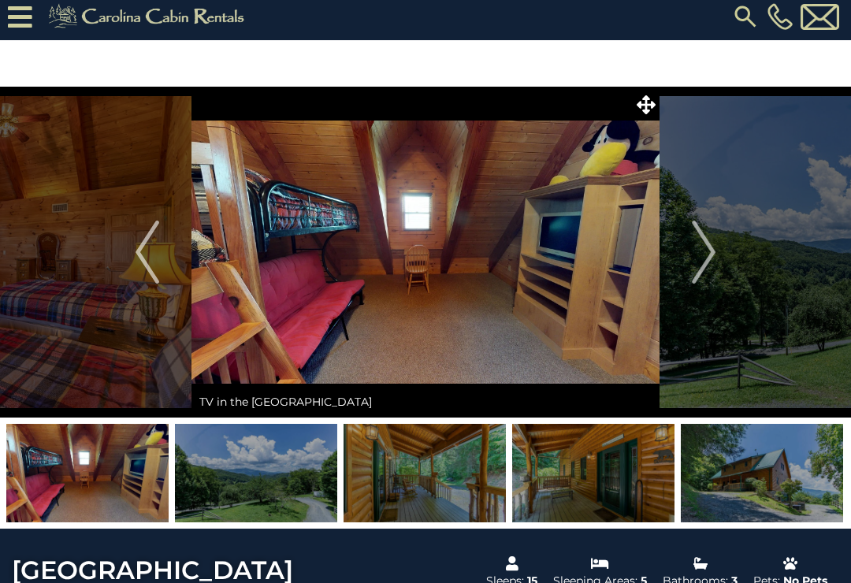
scroll to position [0, 0]
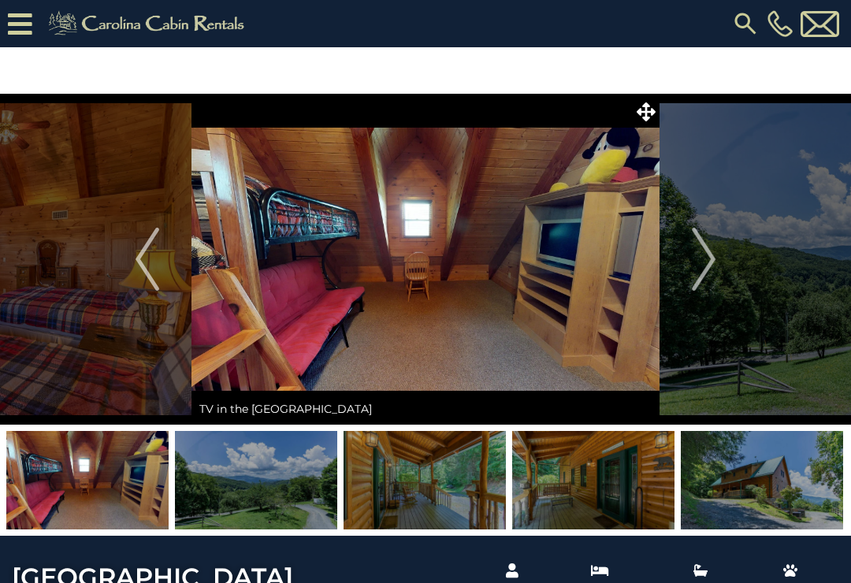
click at [708, 264] on img "Next" at bounding box center [704, 259] width 24 height 63
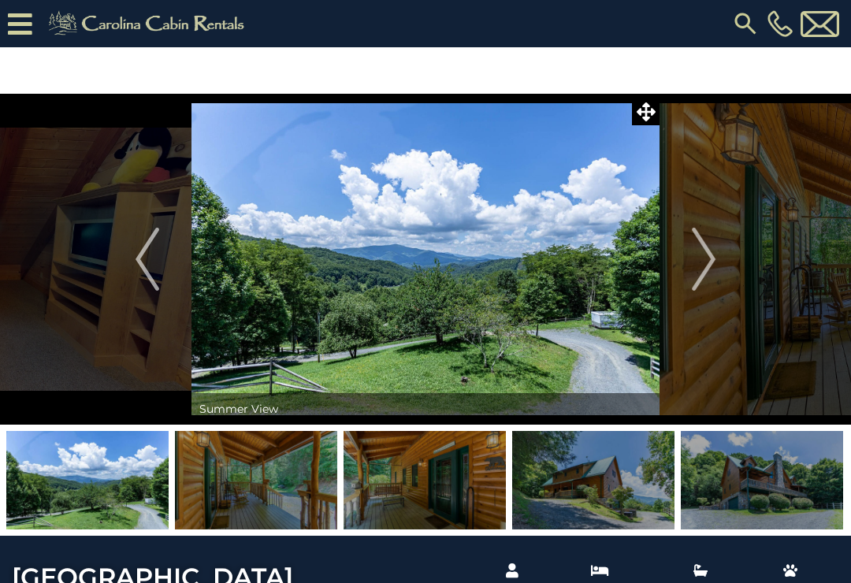
click at [708, 259] on img "Next" at bounding box center [704, 259] width 24 height 63
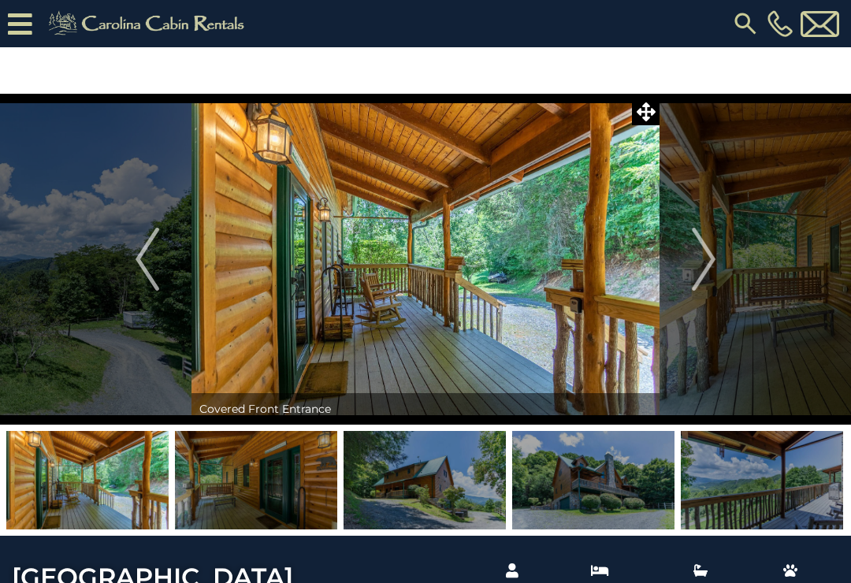
click at [705, 253] on img "Next" at bounding box center [704, 259] width 24 height 63
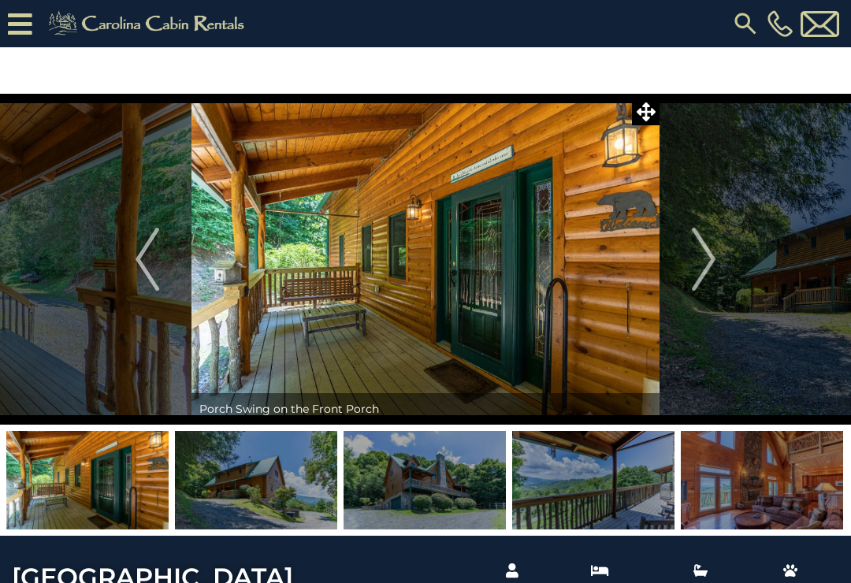
click at [703, 262] on img "Next" at bounding box center [704, 259] width 24 height 63
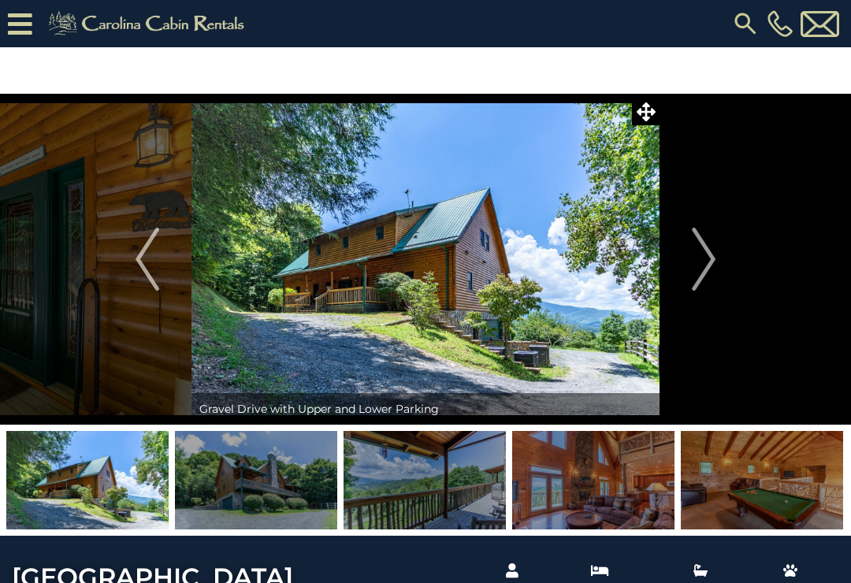
click at [709, 263] on img "Next" at bounding box center [704, 259] width 24 height 63
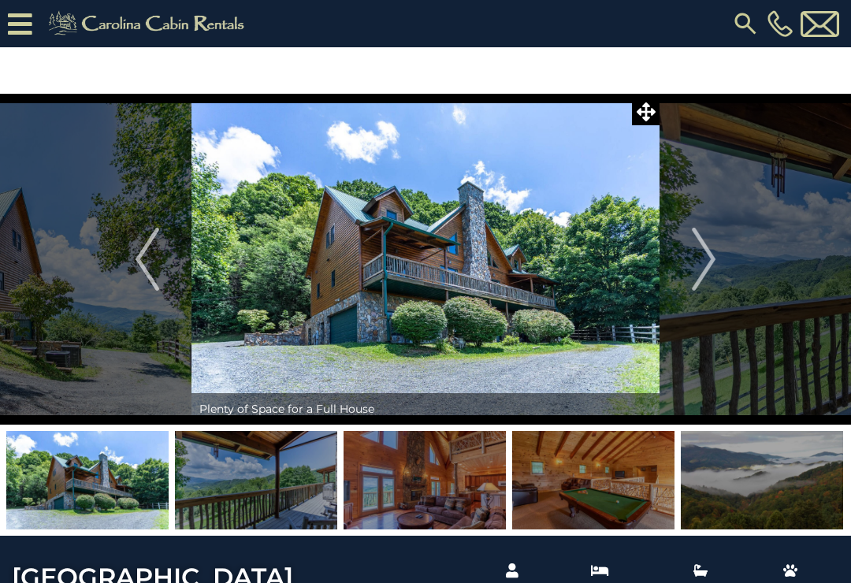
click at [714, 255] on img "Next" at bounding box center [704, 259] width 24 height 63
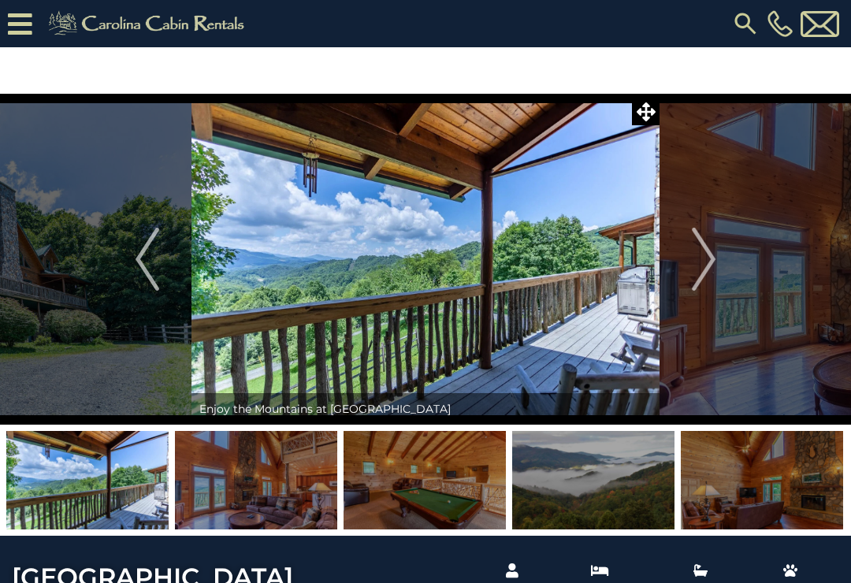
click at [704, 260] on img "Next" at bounding box center [704, 259] width 24 height 63
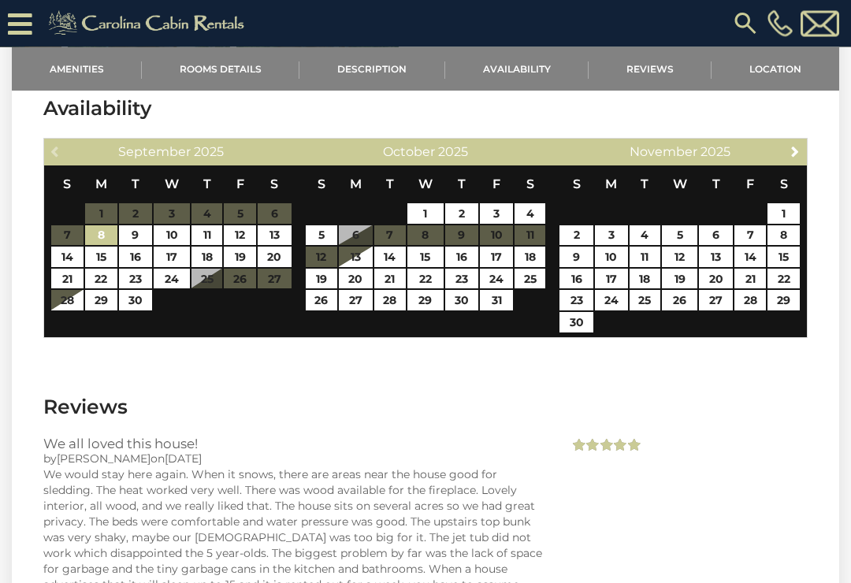
scroll to position [2616, 0]
click at [799, 158] on span "Next" at bounding box center [795, 151] width 13 height 13
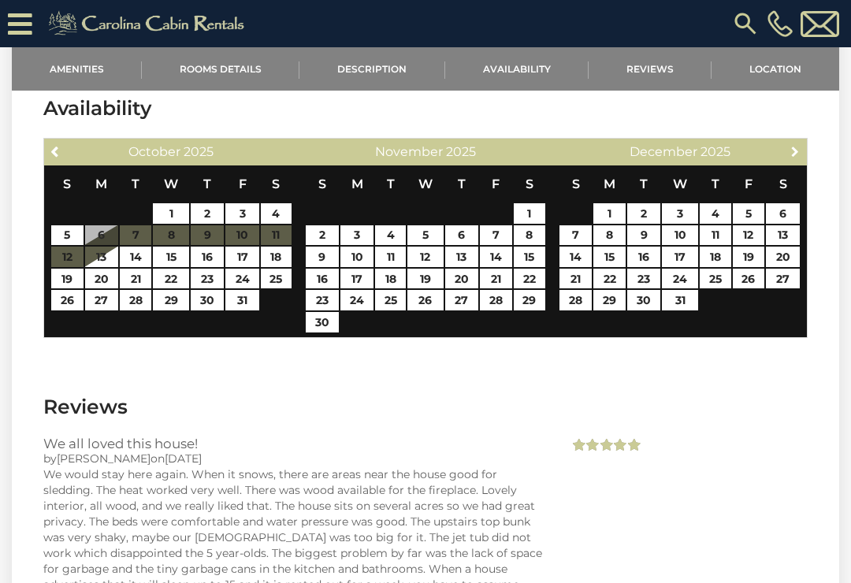
click at [786, 161] on link "Next" at bounding box center [796, 151] width 20 height 20
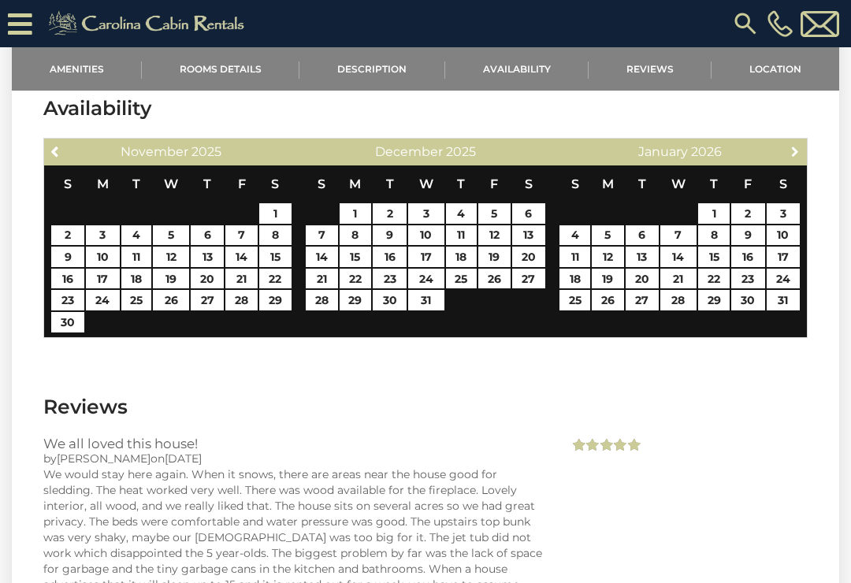
click at [791, 158] on span "Next" at bounding box center [795, 151] width 13 height 13
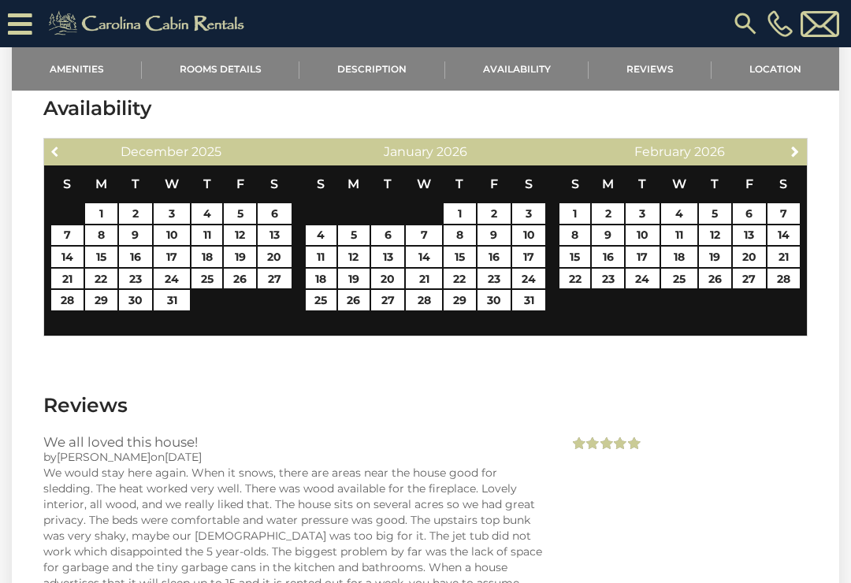
click at [64, 161] on link "Previous" at bounding box center [56, 151] width 20 height 20
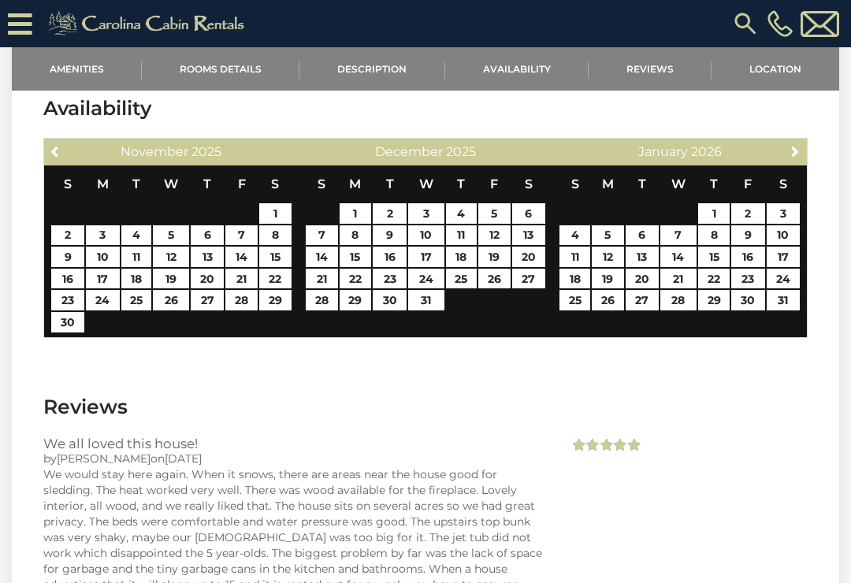
click at [65, 161] on link "Previous" at bounding box center [56, 151] width 20 height 20
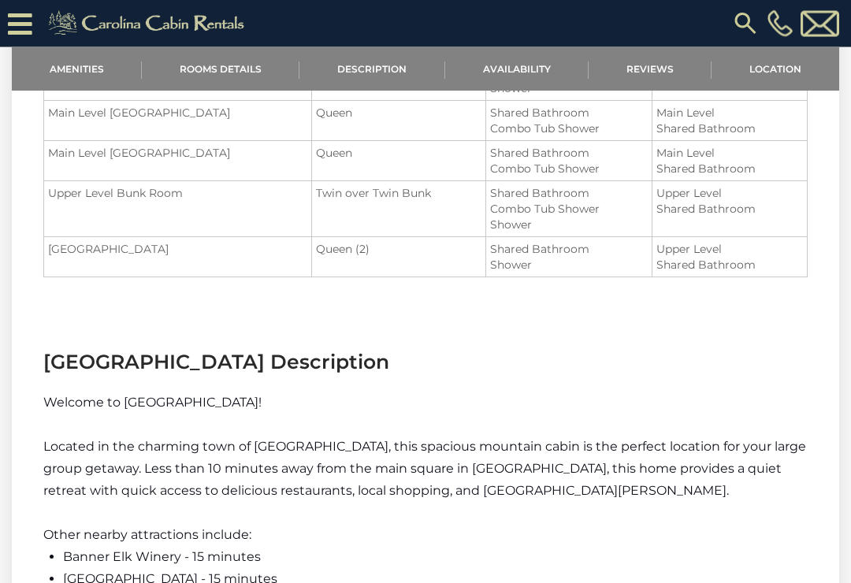
scroll to position [1355, 0]
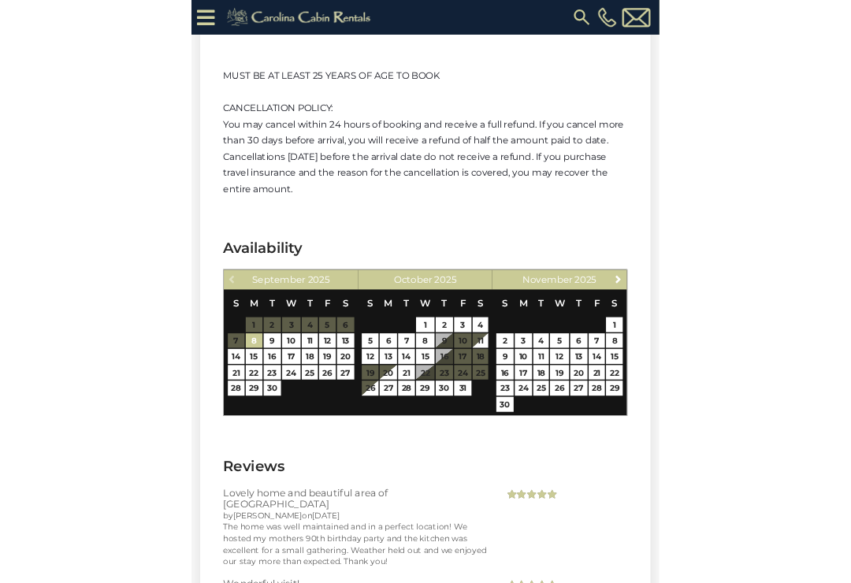
scroll to position [2374, 0]
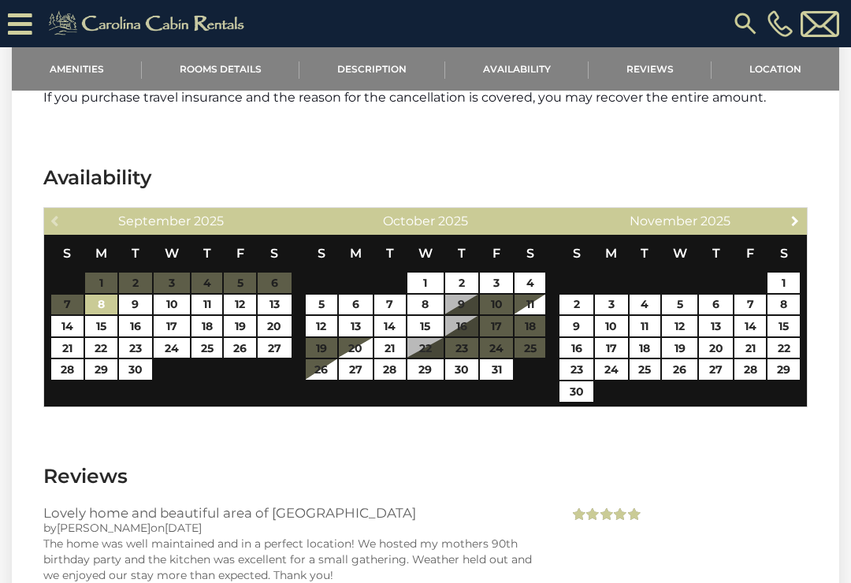
click at [796, 230] on link "Next" at bounding box center [796, 220] width 20 height 20
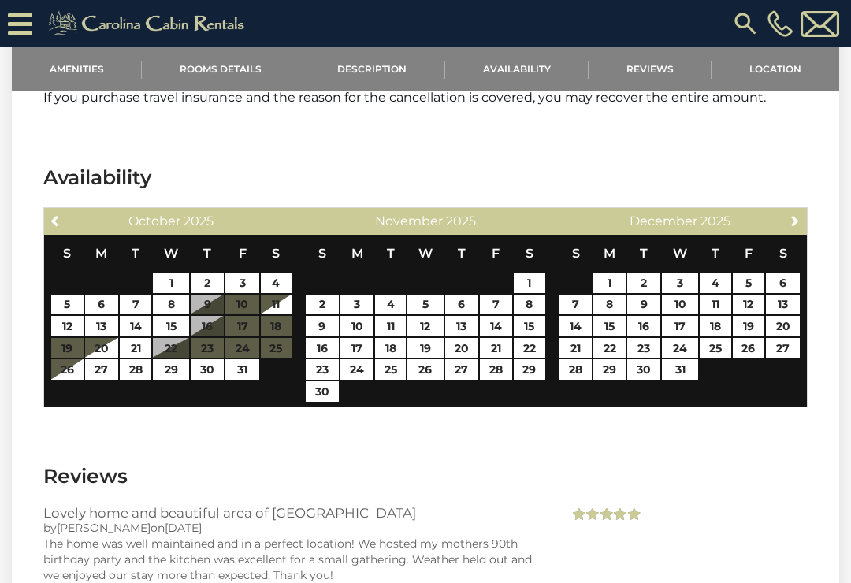
click at [798, 227] on span "Next" at bounding box center [795, 220] width 13 height 13
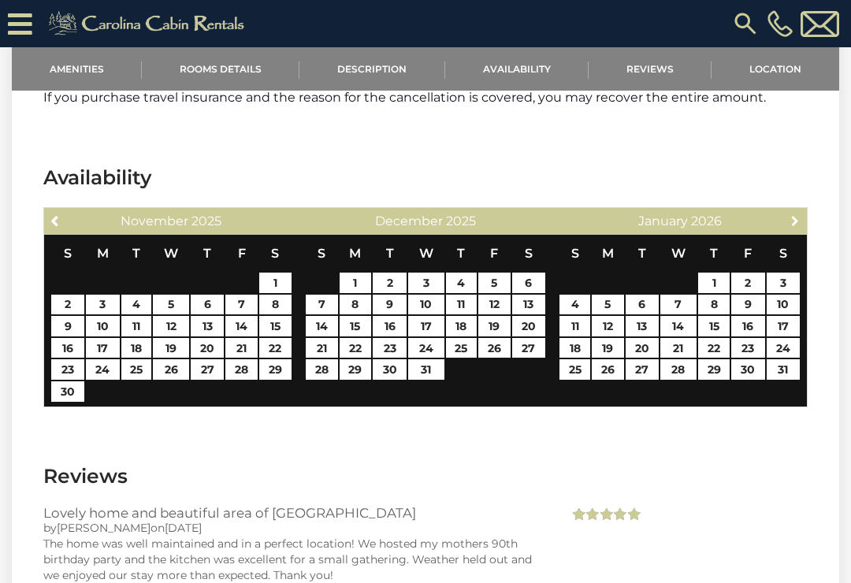
click at [786, 230] on link "Next" at bounding box center [796, 220] width 20 height 20
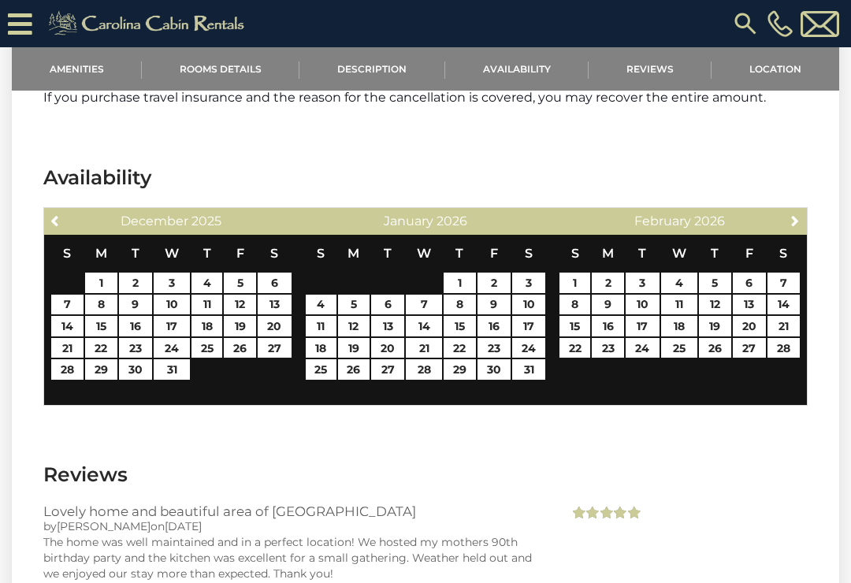
click at [801, 227] on span "Next" at bounding box center [795, 220] width 13 height 13
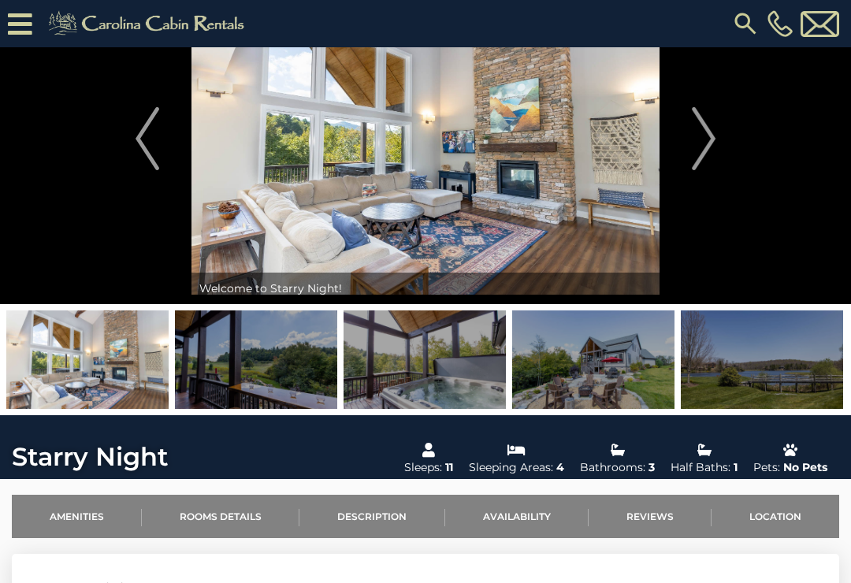
scroll to position [124, 0]
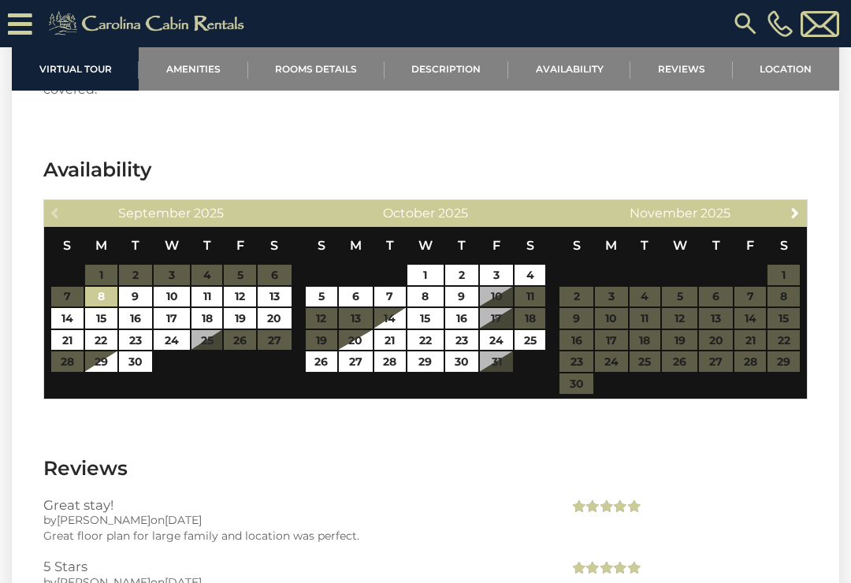
scroll to position [3123, 0]
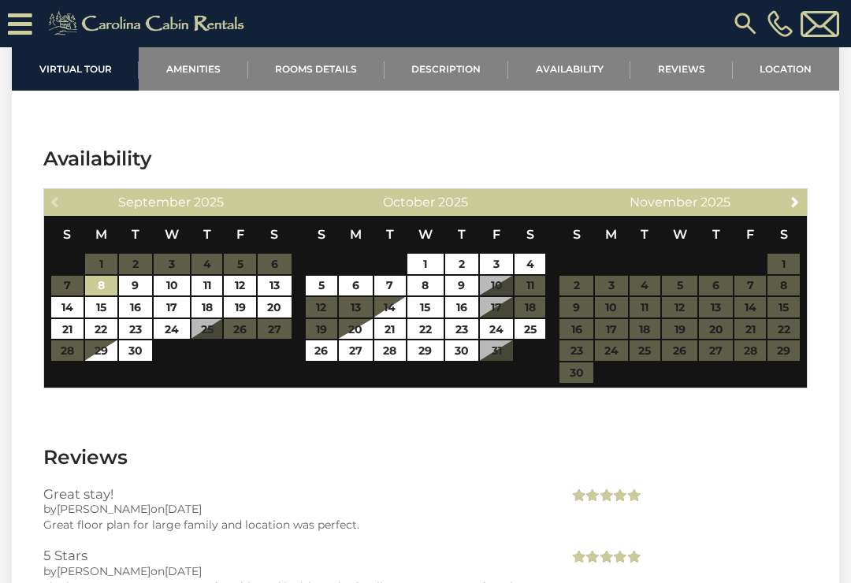
click at [802, 205] on link "Next" at bounding box center [796, 201] width 20 height 20
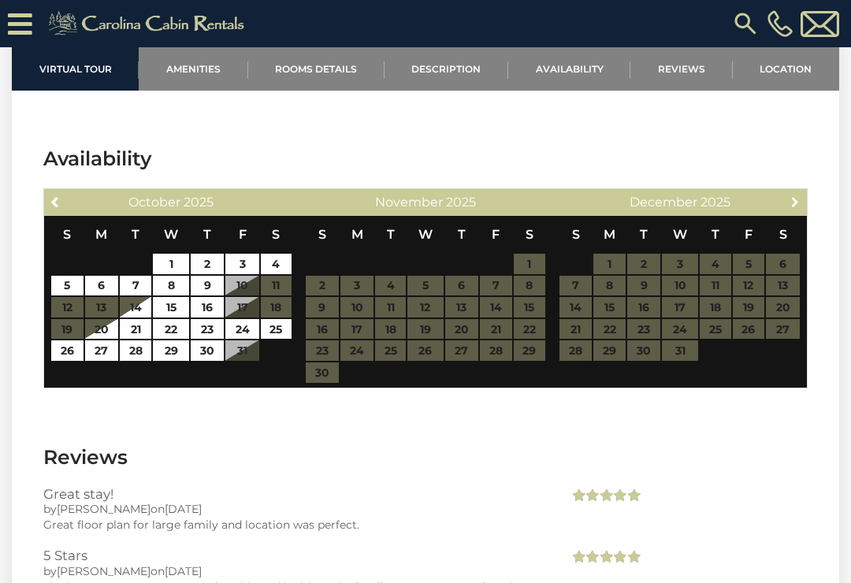
click at [803, 199] on link "Next" at bounding box center [796, 201] width 20 height 20
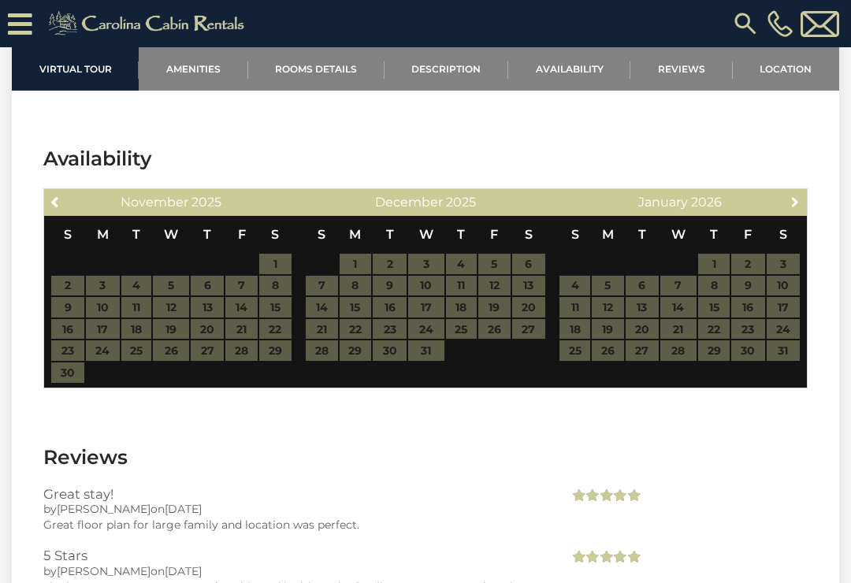
click at [804, 199] on link "Next" at bounding box center [796, 201] width 20 height 20
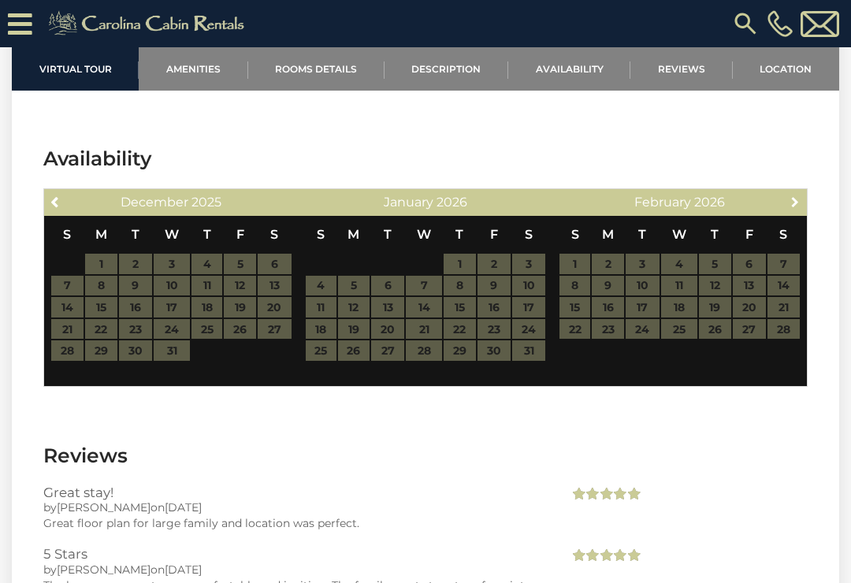
click at [804, 201] on link "Next" at bounding box center [796, 201] width 20 height 20
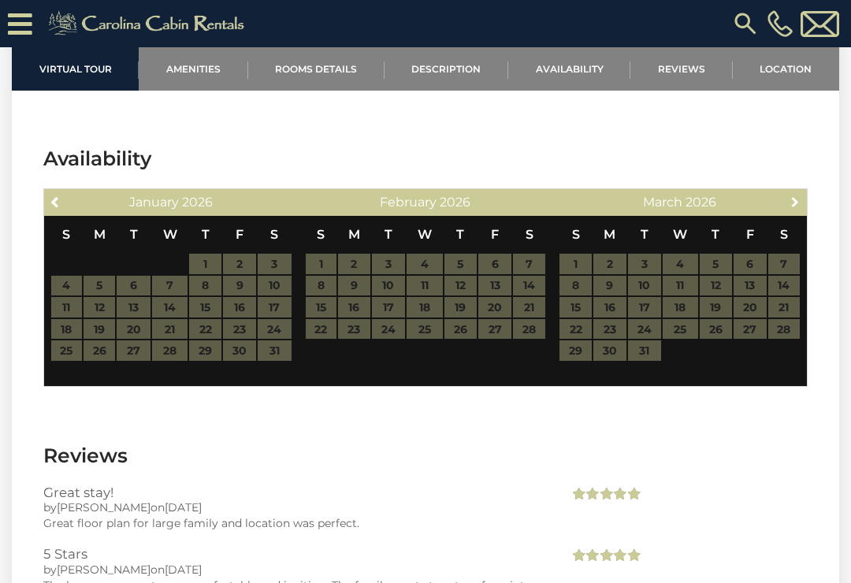
click at [798, 205] on span "Next" at bounding box center [795, 201] width 13 height 13
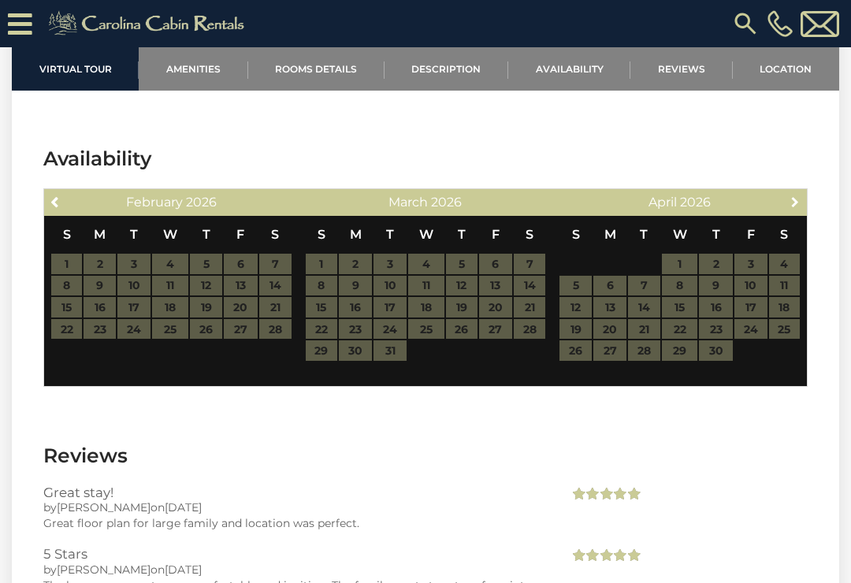
click at [801, 199] on span "Next" at bounding box center [795, 201] width 13 height 13
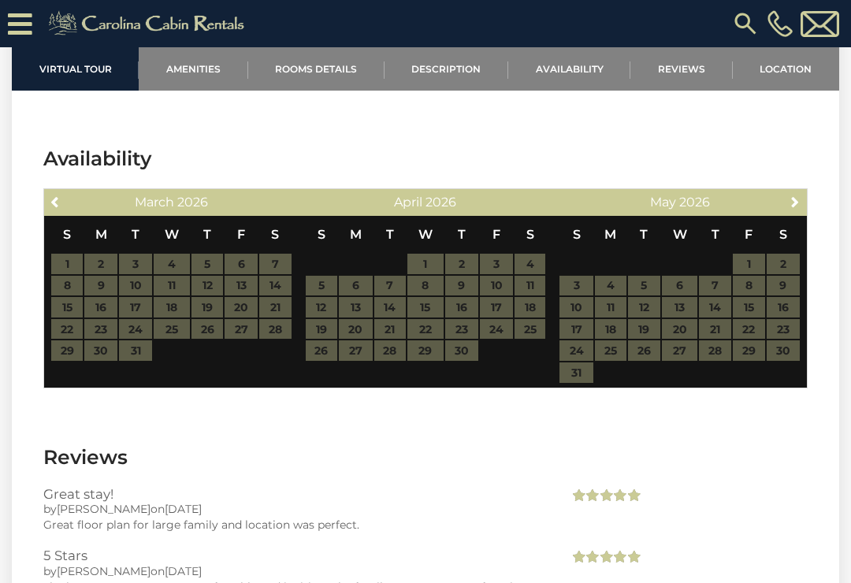
click at [803, 205] on link "Next" at bounding box center [796, 201] width 20 height 20
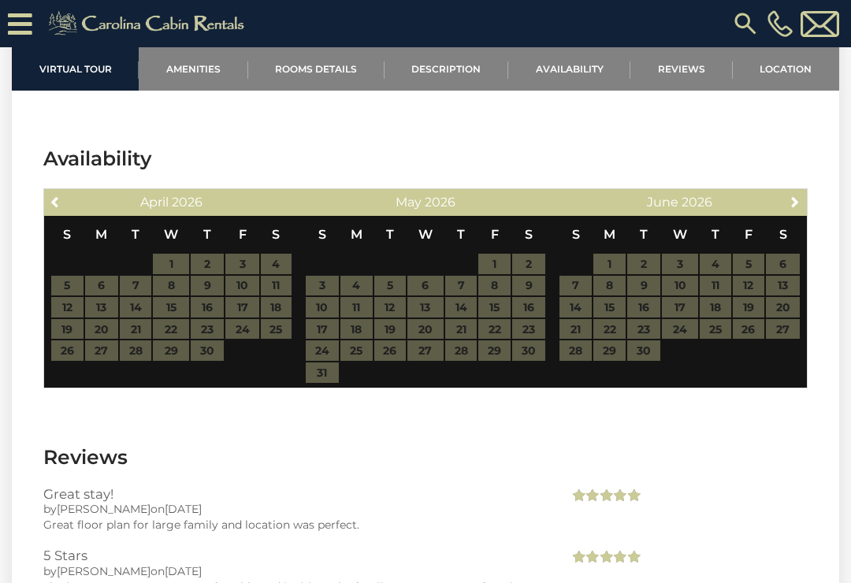
click at [800, 203] on span "Next" at bounding box center [795, 201] width 13 height 13
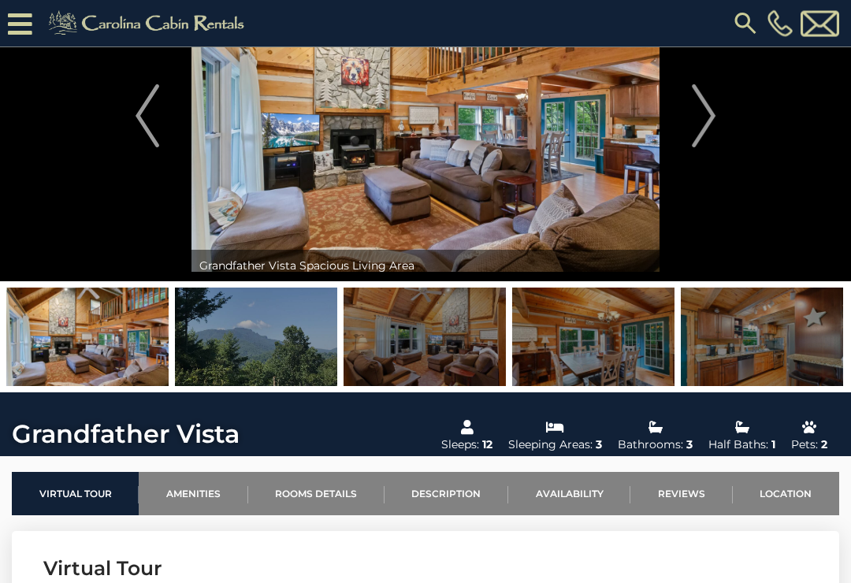
scroll to position [0, 0]
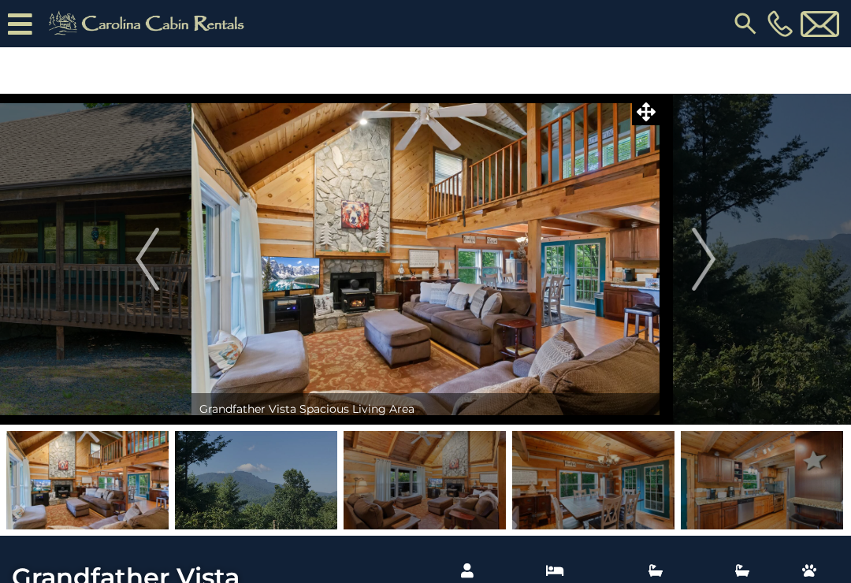
click at [700, 263] on img "Next" at bounding box center [704, 259] width 24 height 63
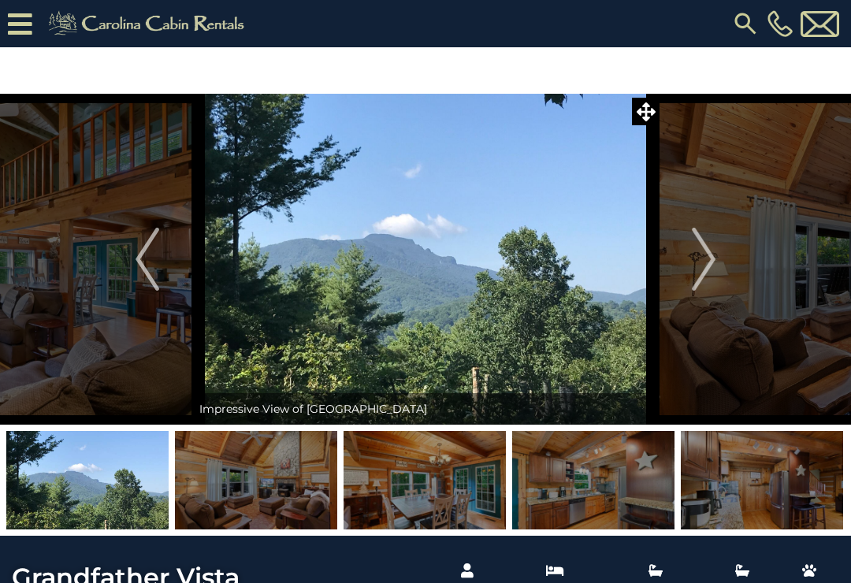
click at [694, 274] on img "Next" at bounding box center [704, 259] width 24 height 63
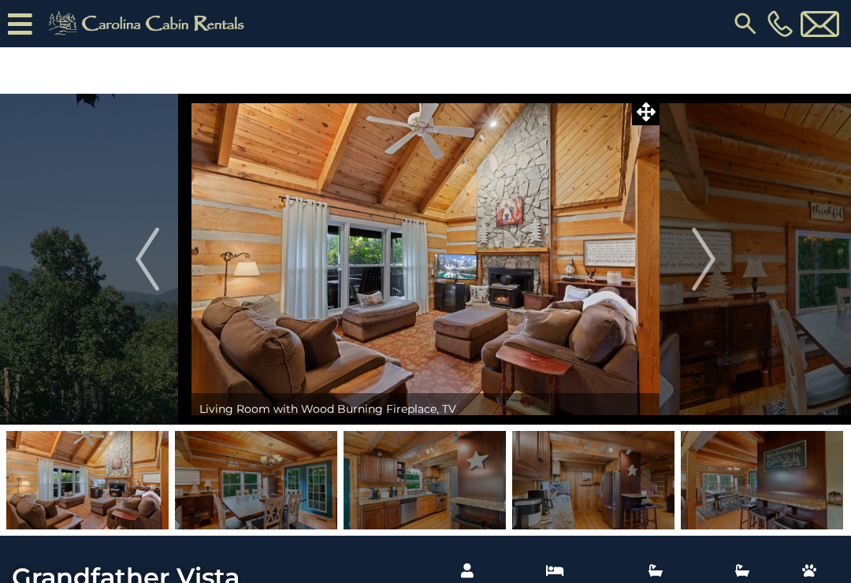
click at [698, 268] on img "Next" at bounding box center [704, 259] width 24 height 63
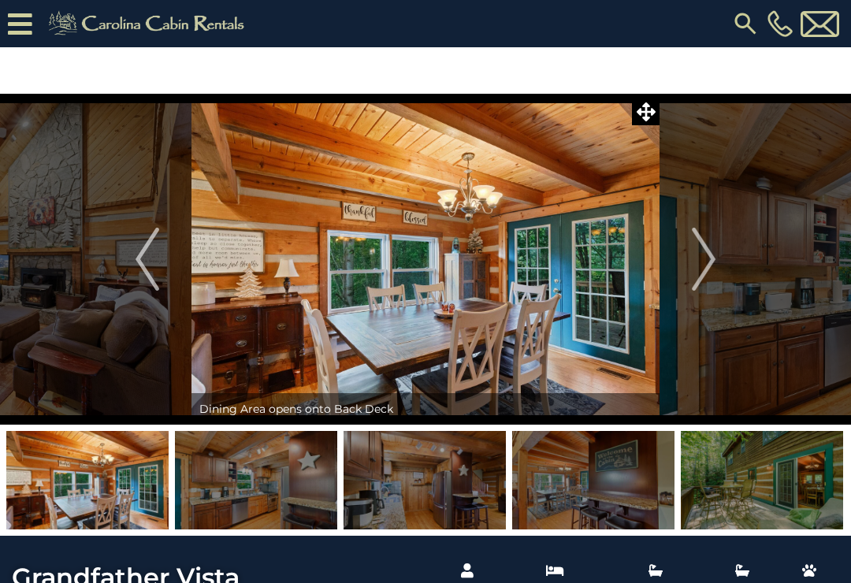
click at [701, 267] on img "Next" at bounding box center [704, 259] width 24 height 63
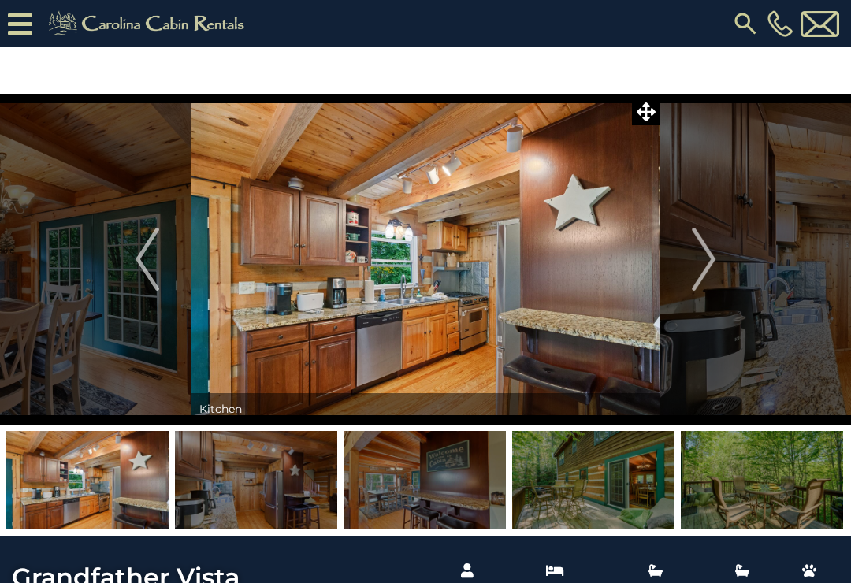
click at [704, 266] on img "Next" at bounding box center [704, 259] width 24 height 63
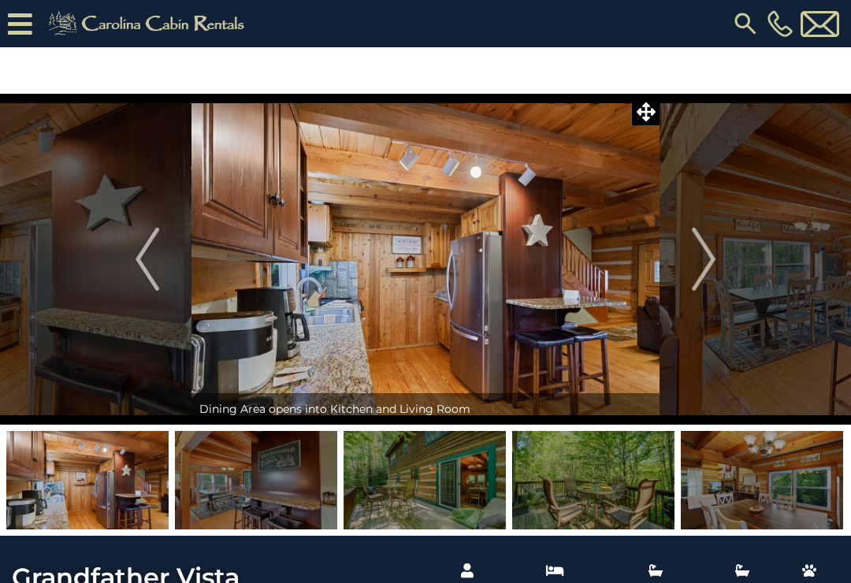
click at [694, 274] on img "Next" at bounding box center [704, 259] width 24 height 63
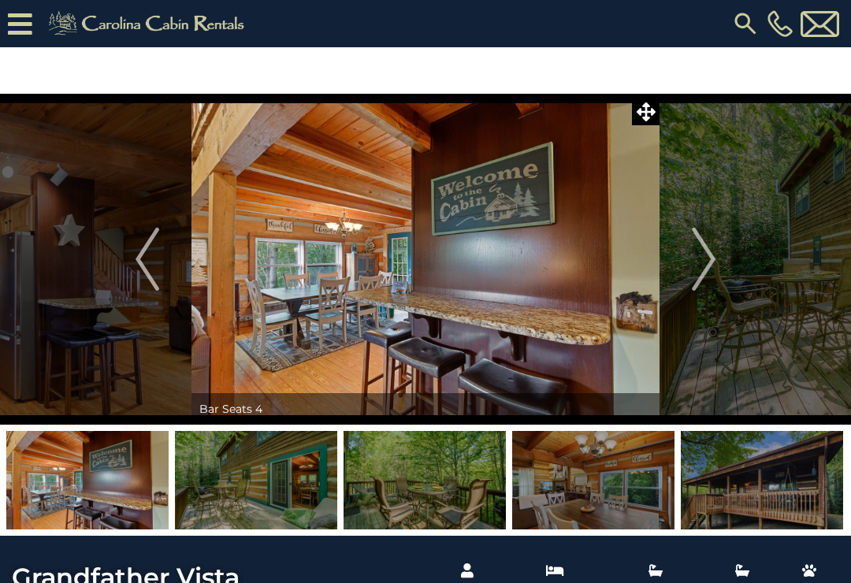
click at [697, 274] on img "Next" at bounding box center [704, 259] width 24 height 63
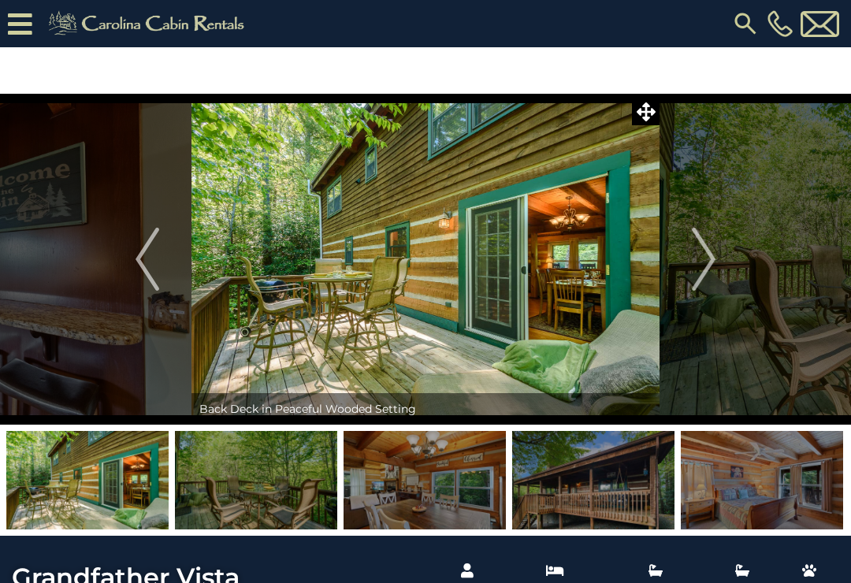
click at [698, 276] on img "Next" at bounding box center [704, 259] width 24 height 63
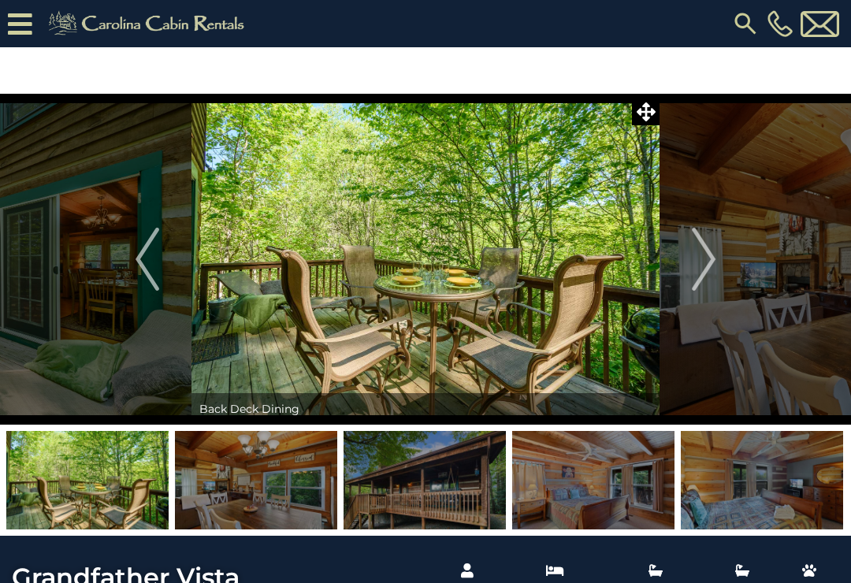
click at [700, 273] on img "Next" at bounding box center [704, 259] width 24 height 63
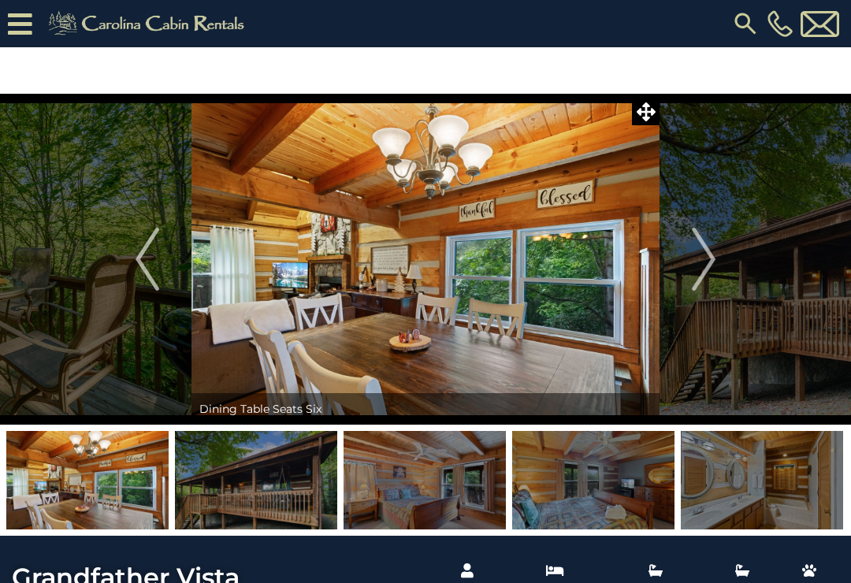
click at [700, 272] on img "Next" at bounding box center [704, 259] width 24 height 63
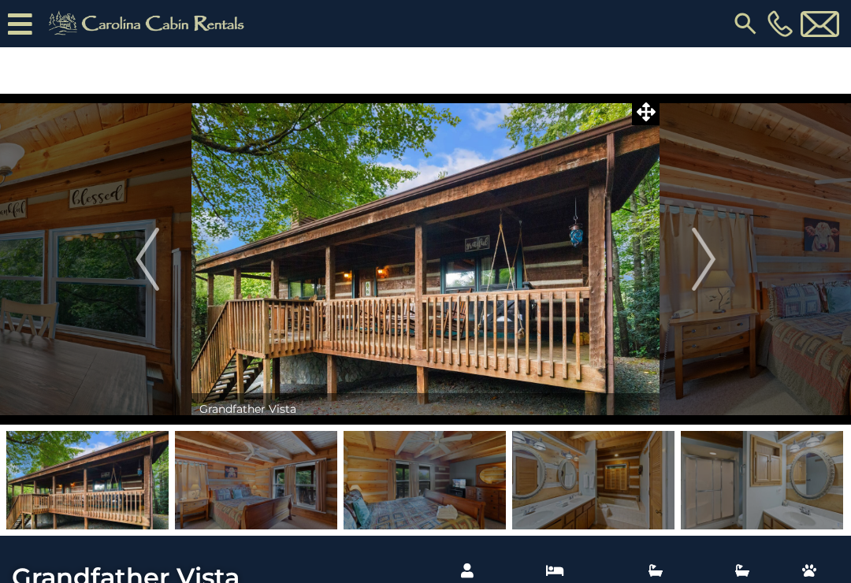
click at [699, 273] on img "Next" at bounding box center [704, 259] width 24 height 63
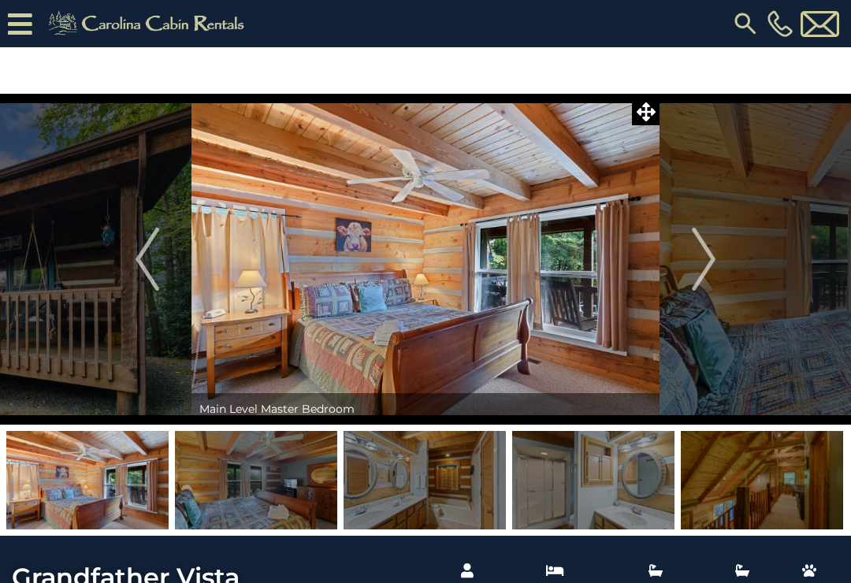
click at [697, 276] on img "Next" at bounding box center [704, 259] width 24 height 63
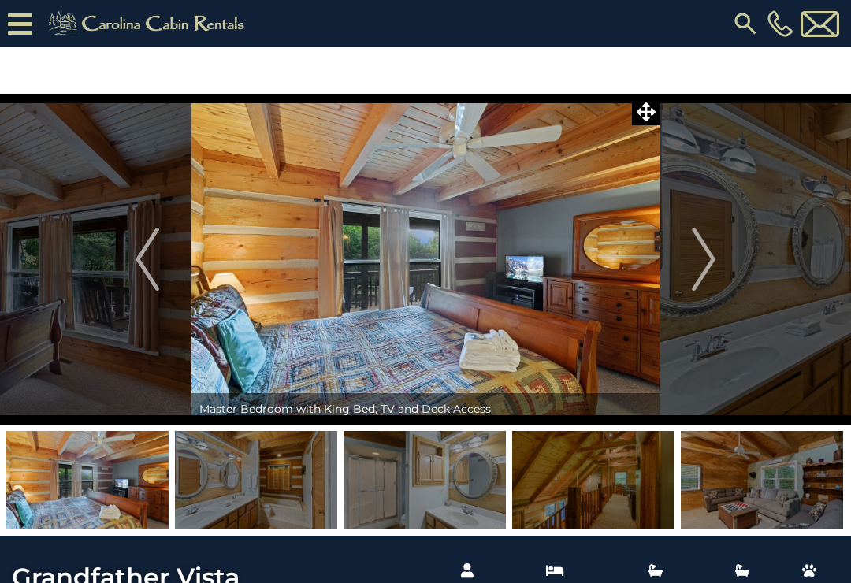
click at [698, 275] on img "Next" at bounding box center [704, 259] width 24 height 63
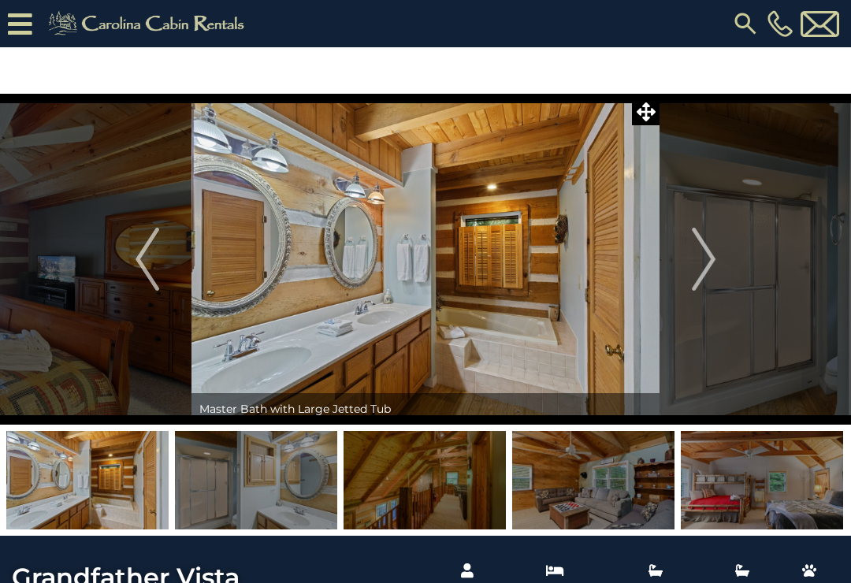
click at [695, 282] on img "Next" at bounding box center [704, 259] width 24 height 63
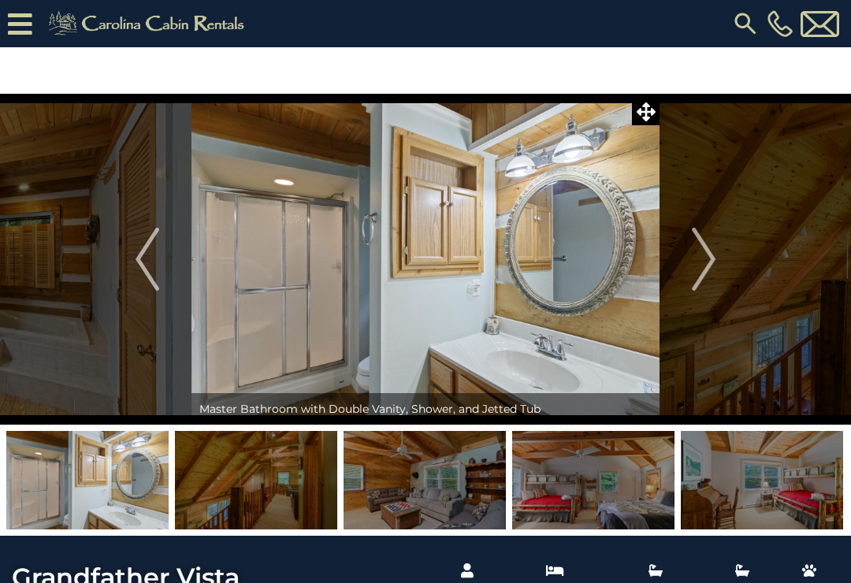
click at [694, 284] on img "Next" at bounding box center [704, 259] width 24 height 63
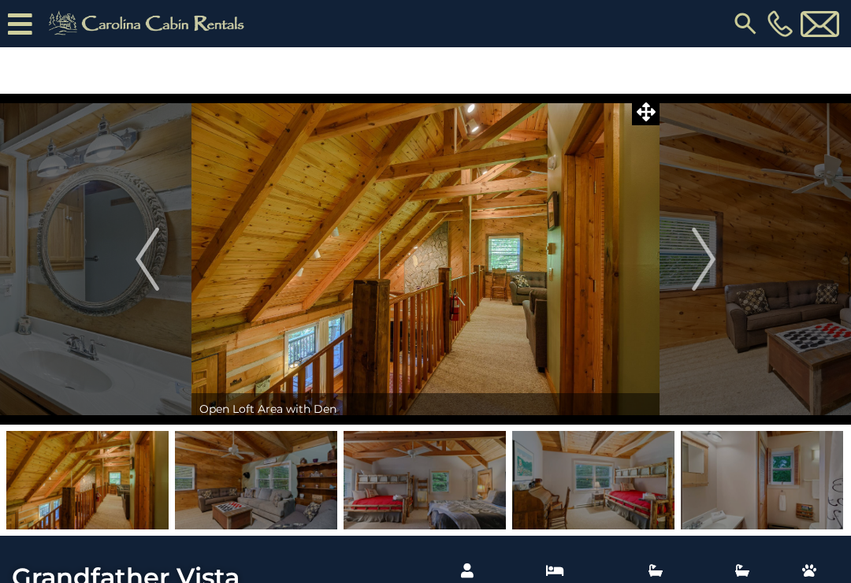
click at [695, 282] on img "Next" at bounding box center [704, 259] width 24 height 63
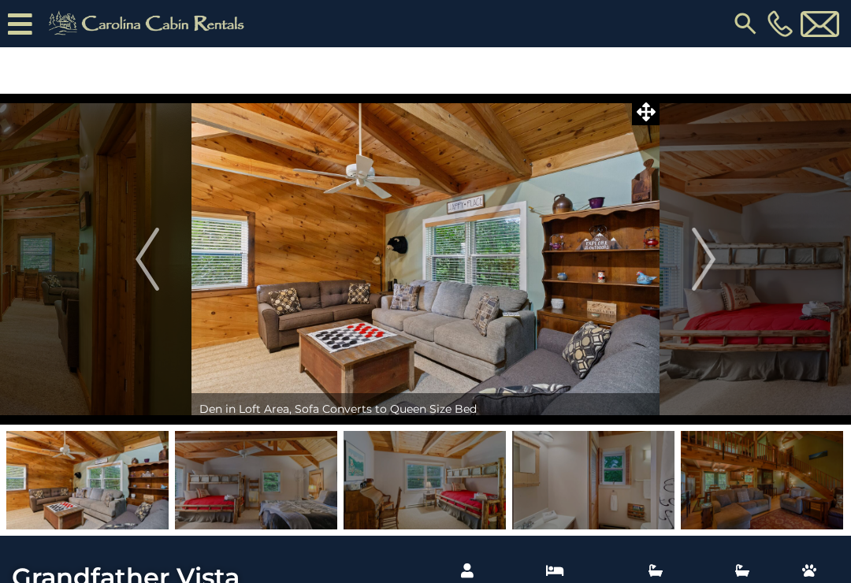
click at [697, 279] on img "Next" at bounding box center [704, 259] width 24 height 63
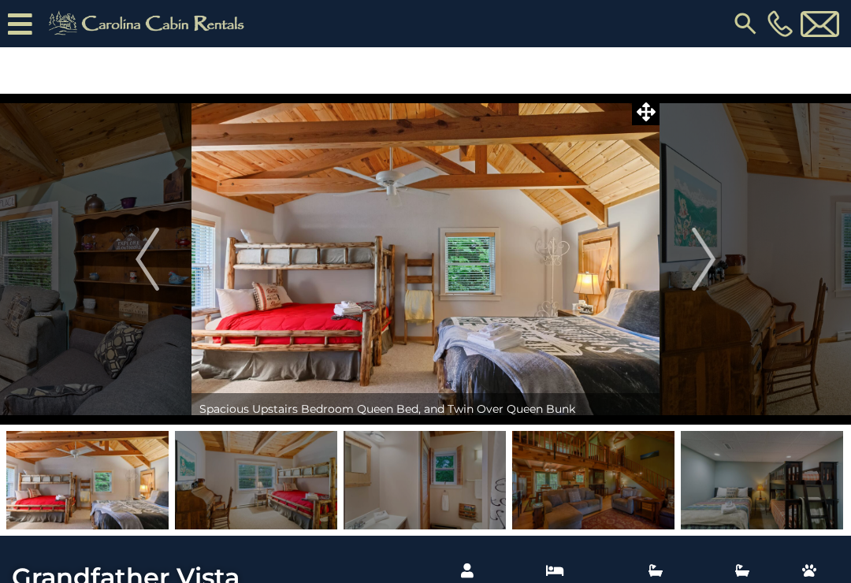
click at [697, 278] on img "Next" at bounding box center [704, 259] width 24 height 63
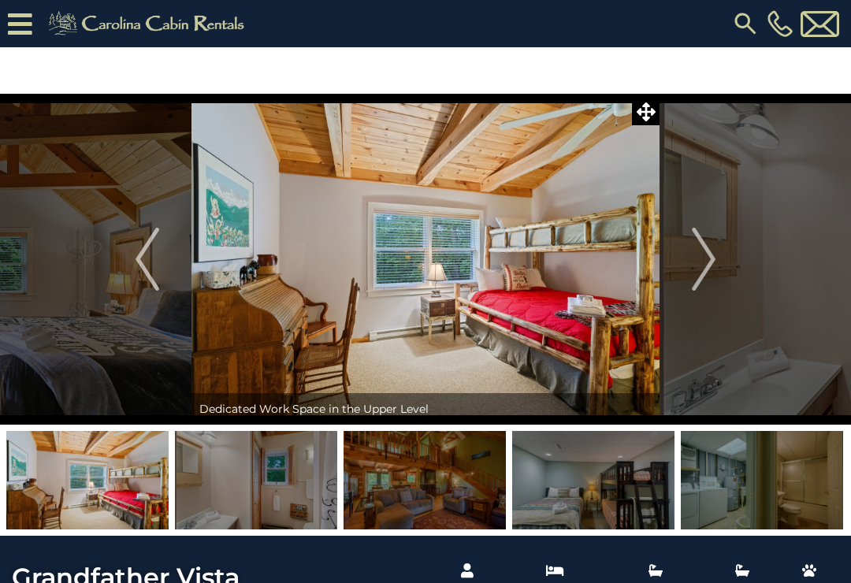
click at [699, 277] on img "Next" at bounding box center [704, 259] width 24 height 63
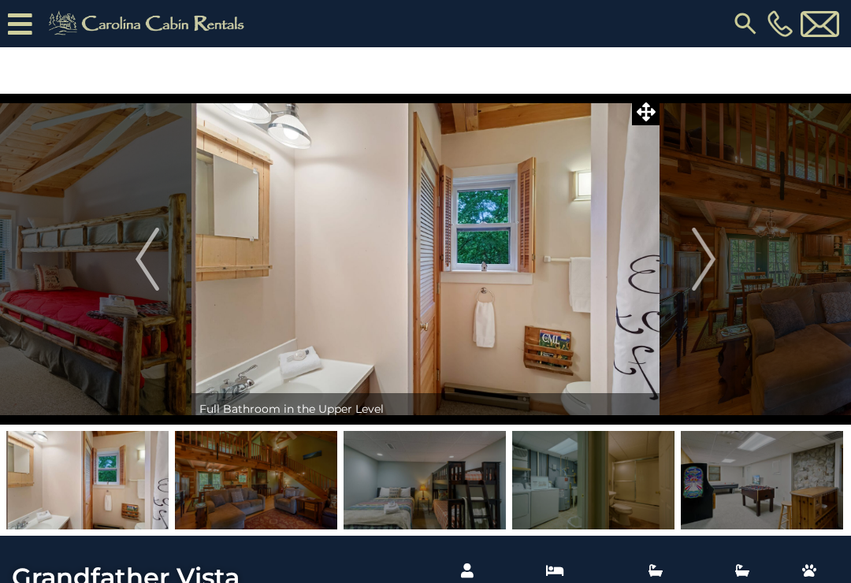
click at [701, 277] on img "Next" at bounding box center [704, 259] width 24 height 63
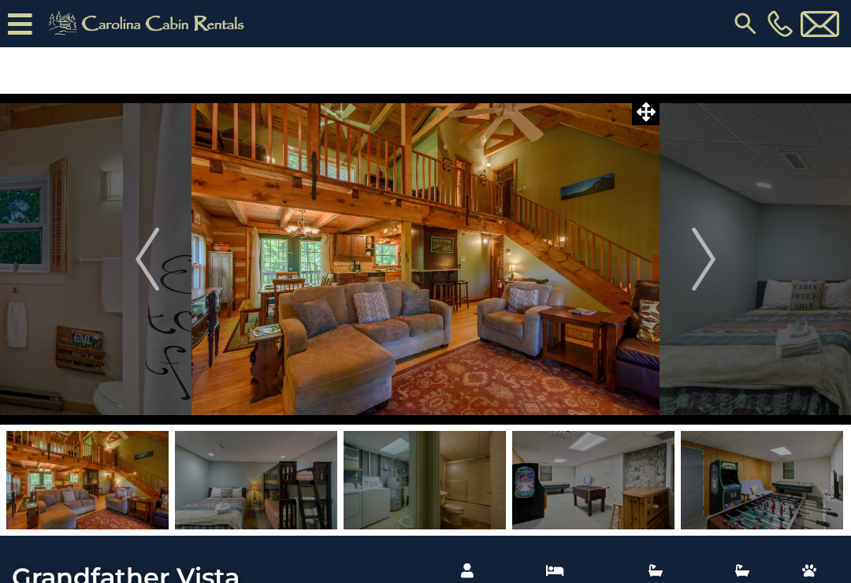
click at [701, 277] on img "Next" at bounding box center [704, 259] width 24 height 63
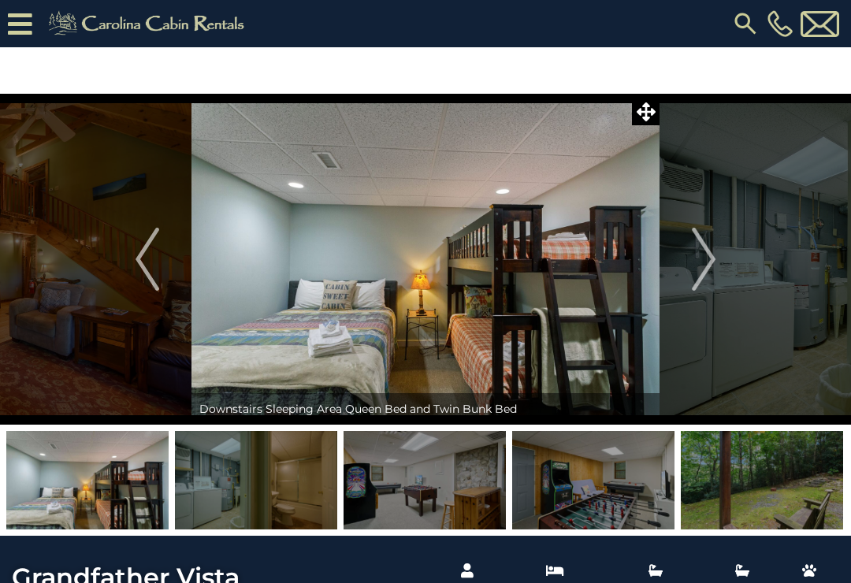
click at [700, 277] on img "Next" at bounding box center [704, 259] width 24 height 63
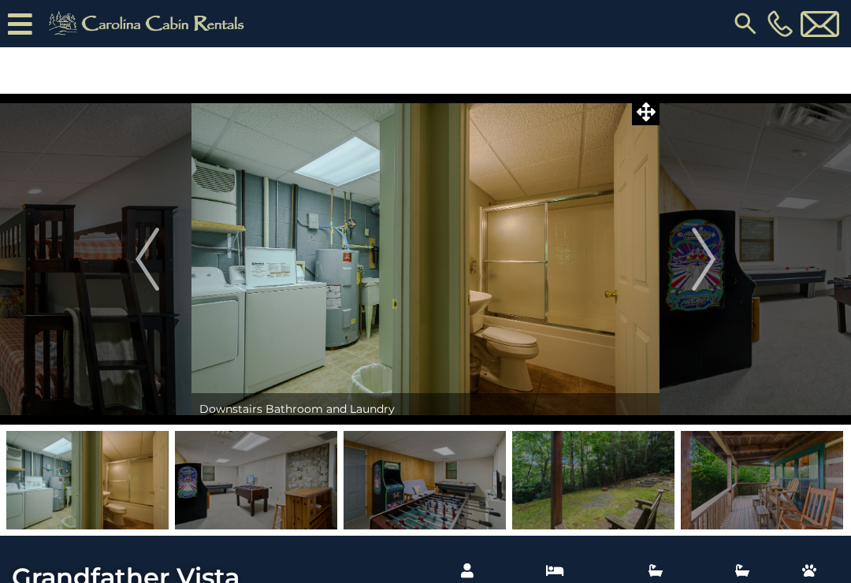
click at [702, 272] on img "Next" at bounding box center [704, 259] width 24 height 63
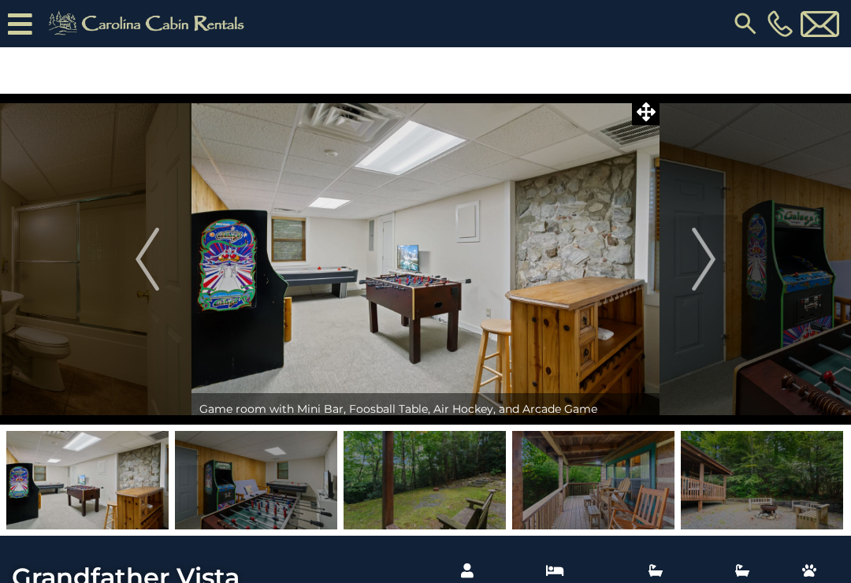
click at [710, 257] on img "Next" at bounding box center [704, 259] width 24 height 63
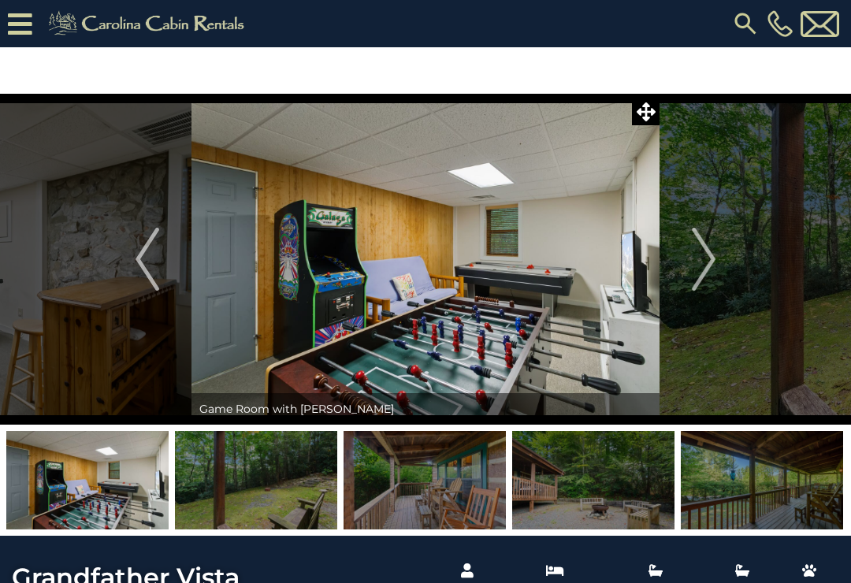
click at [709, 252] on img "Next" at bounding box center [704, 259] width 24 height 63
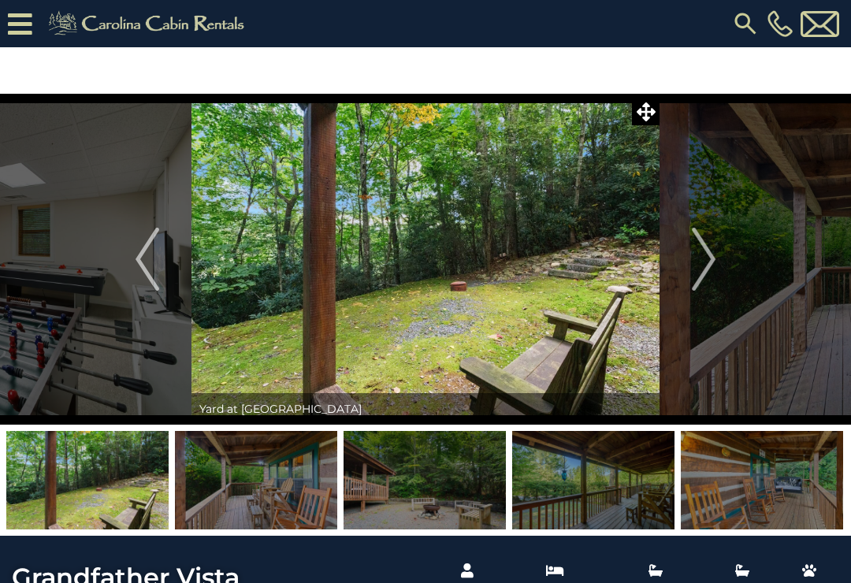
click at [710, 251] on img "Next" at bounding box center [704, 259] width 24 height 63
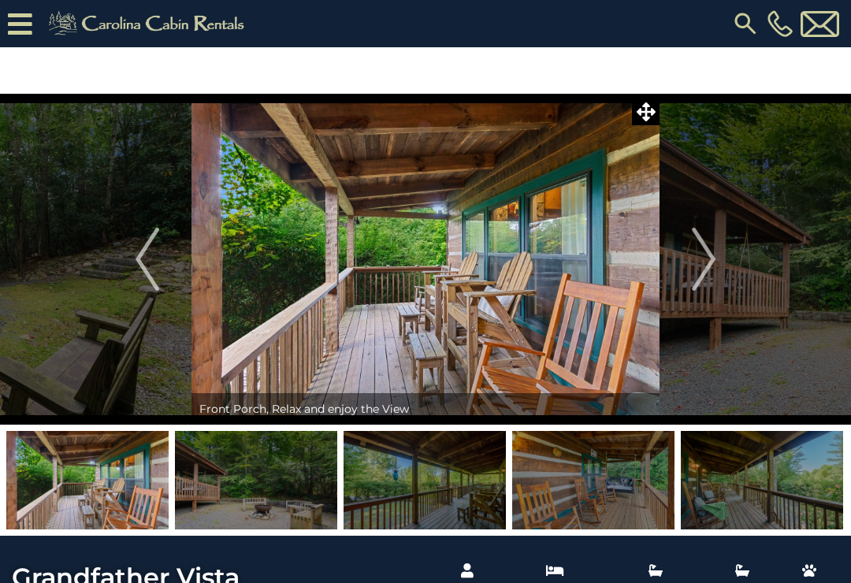
click at [710, 251] on img "Next" at bounding box center [704, 259] width 24 height 63
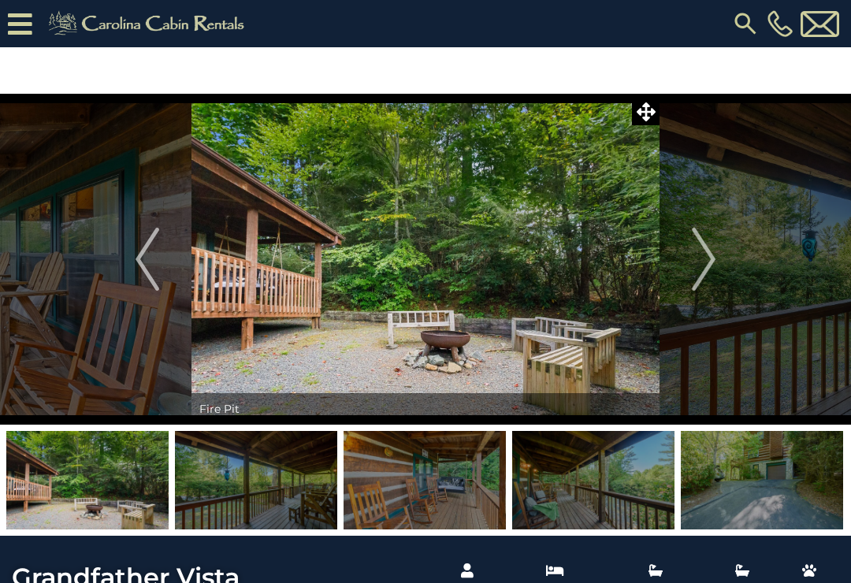
click at [708, 252] on img "Next" at bounding box center [704, 259] width 24 height 63
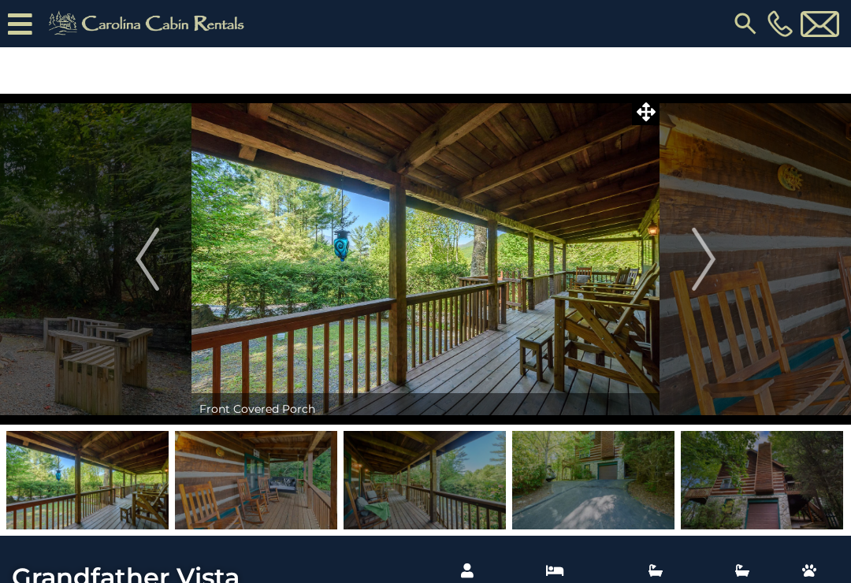
click at [708, 251] on img "Next" at bounding box center [704, 259] width 24 height 63
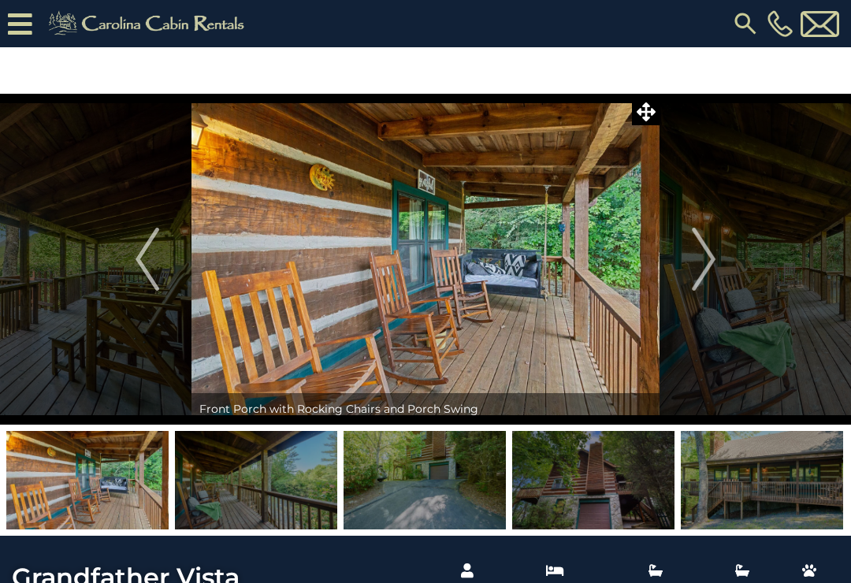
click at [707, 254] on img "Next" at bounding box center [704, 259] width 24 height 63
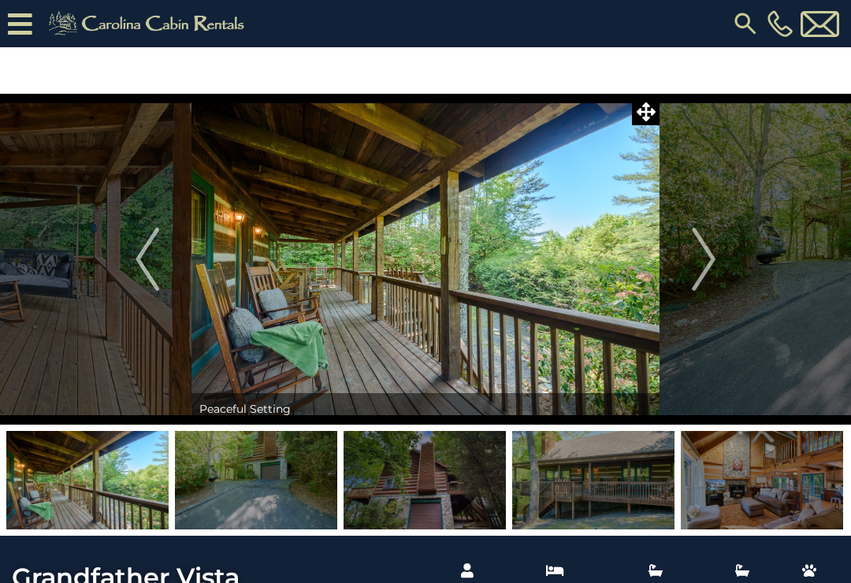
click at [708, 253] on img "Next" at bounding box center [704, 259] width 24 height 63
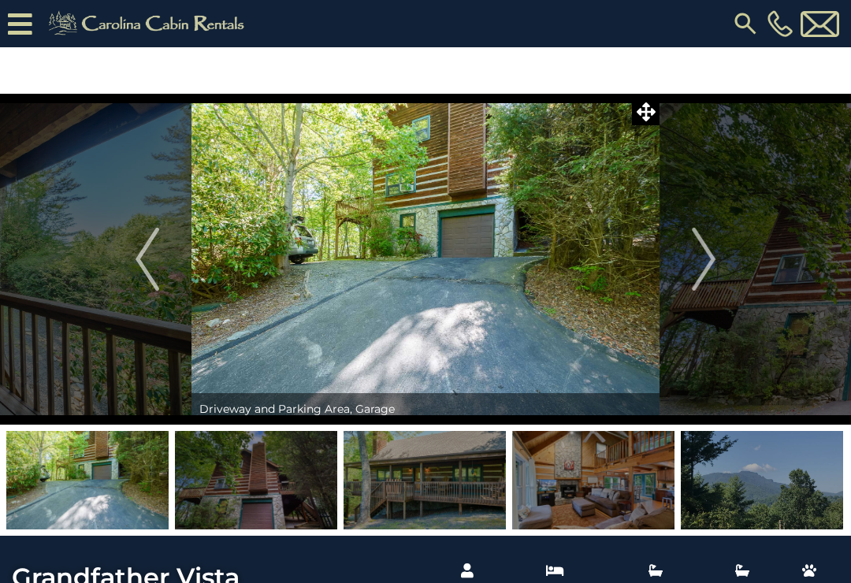
click at [706, 255] on img "Next" at bounding box center [704, 259] width 24 height 63
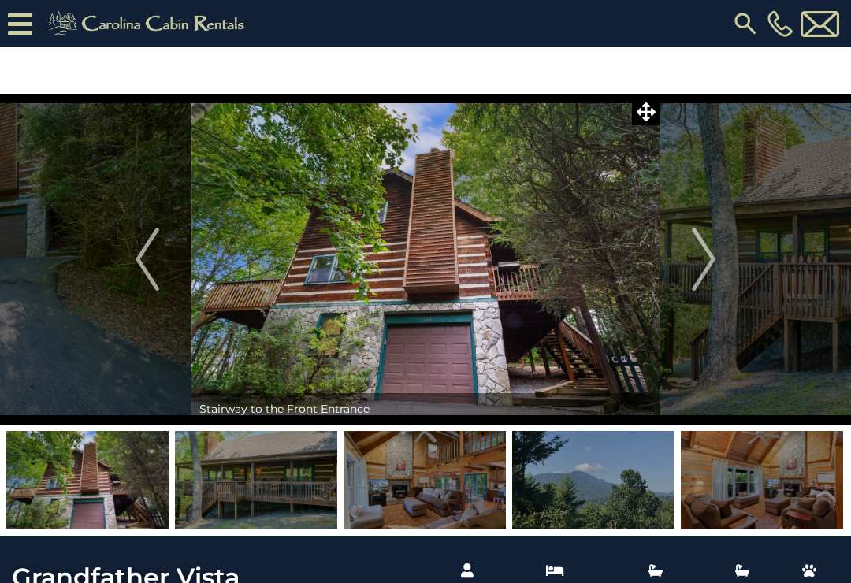
click at [705, 255] on img "Next" at bounding box center [704, 259] width 24 height 63
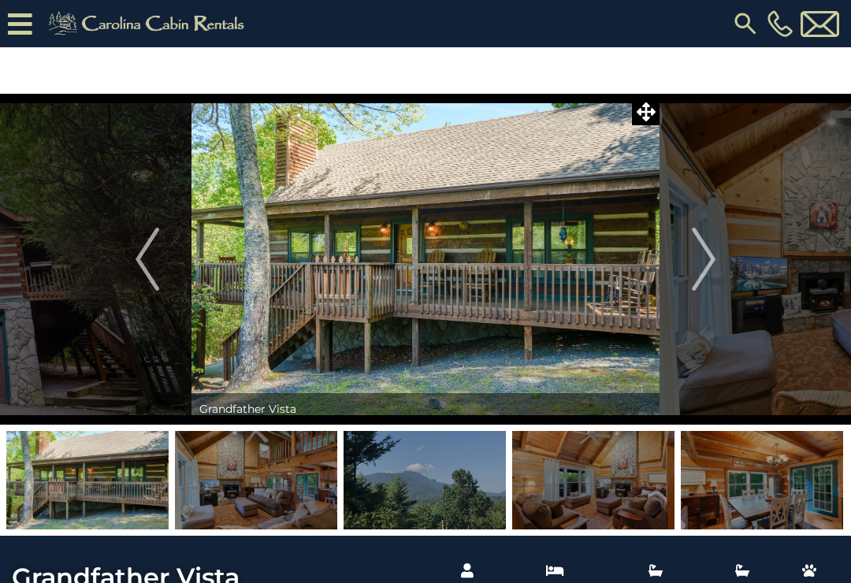
click at [703, 258] on img "Next" at bounding box center [704, 259] width 24 height 63
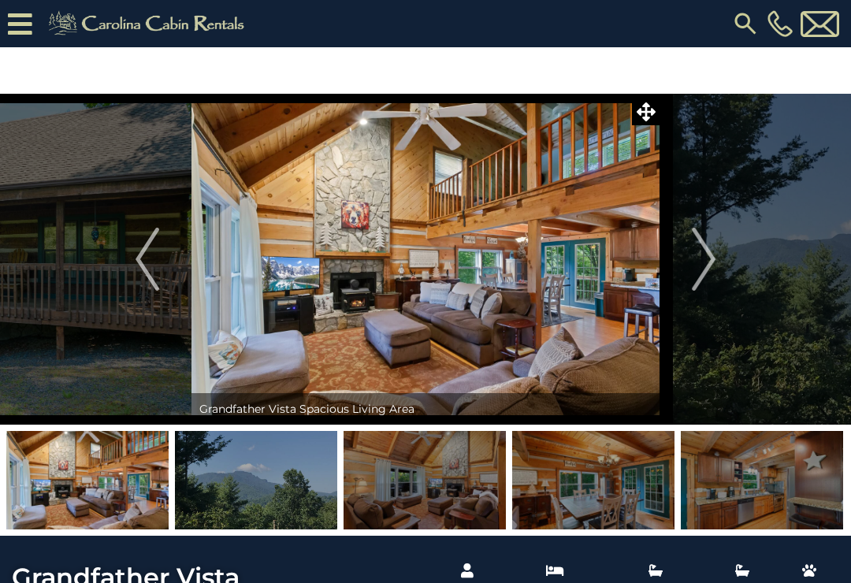
click at [704, 258] on img "Next" at bounding box center [704, 259] width 24 height 63
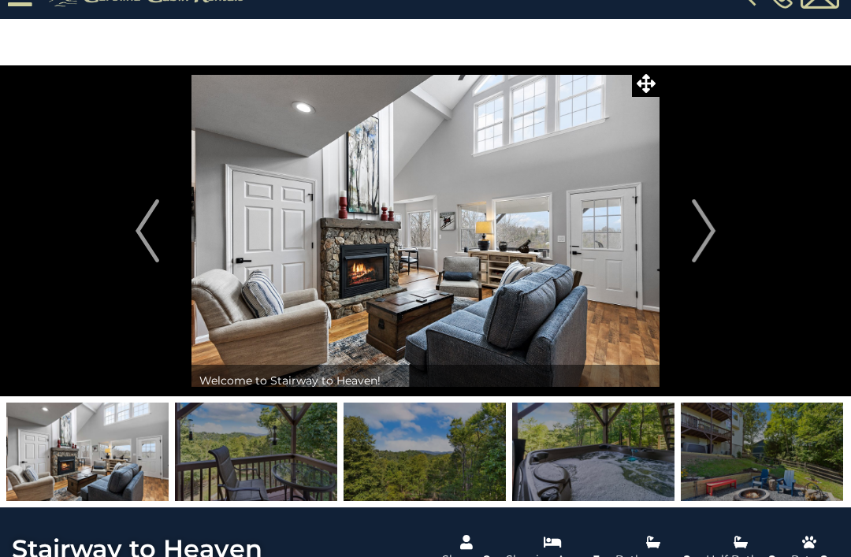
scroll to position [28, 0]
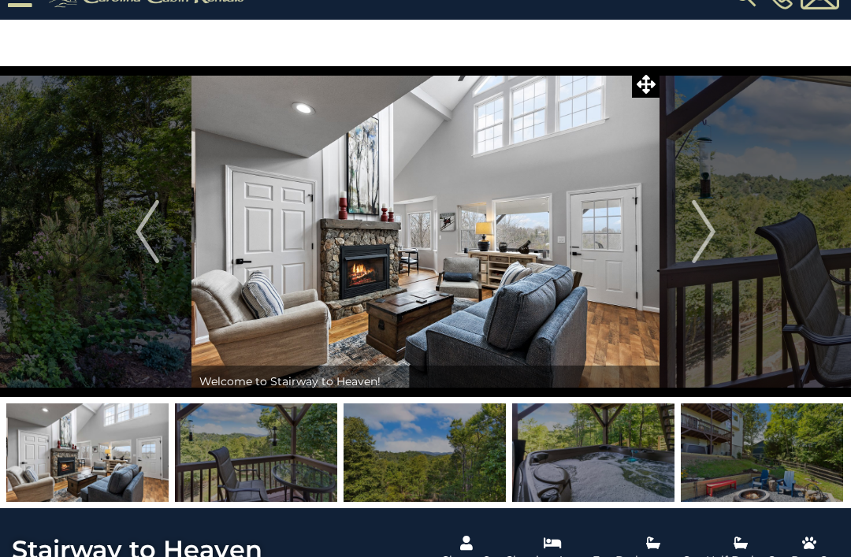
click at [698, 237] on img "Next" at bounding box center [704, 231] width 24 height 63
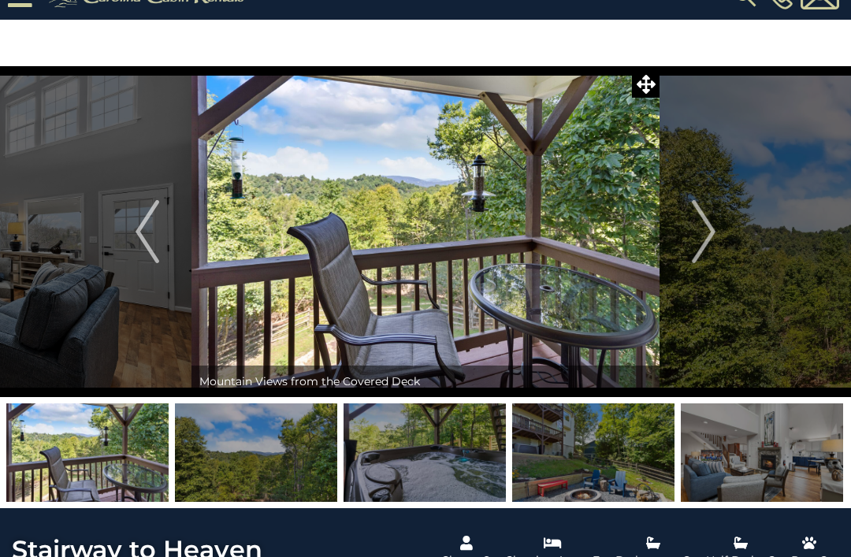
click at [698, 239] on img "Next" at bounding box center [704, 231] width 24 height 63
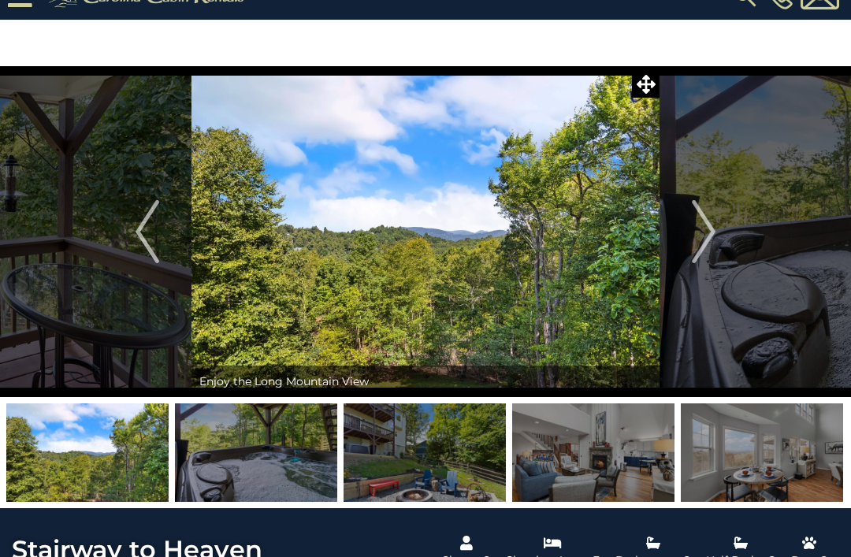
click at [702, 233] on img "Next" at bounding box center [704, 231] width 24 height 63
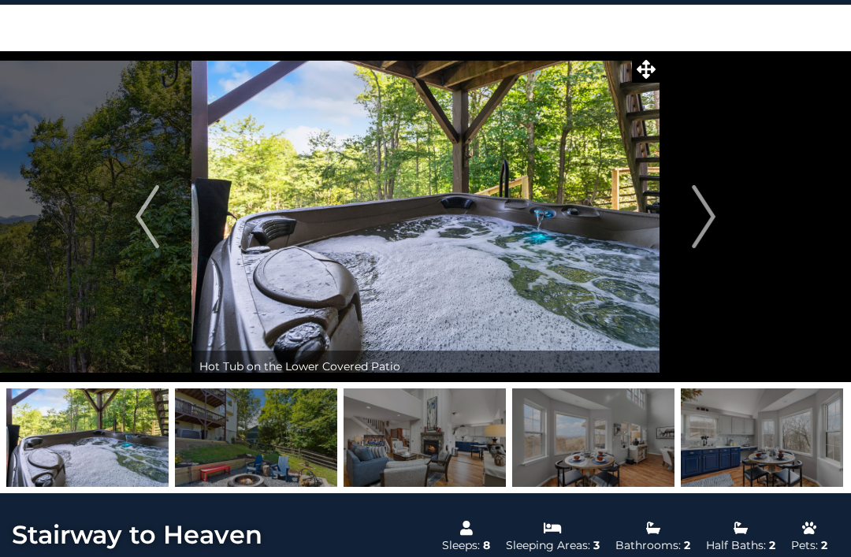
scroll to position [46, 0]
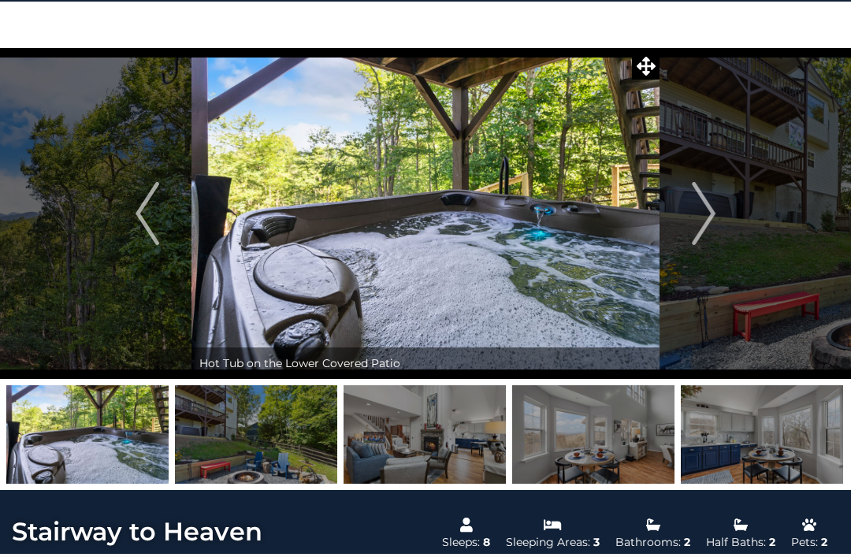
click at [667, 299] on button "Next" at bounding box center [704, 213] width 88 height 331
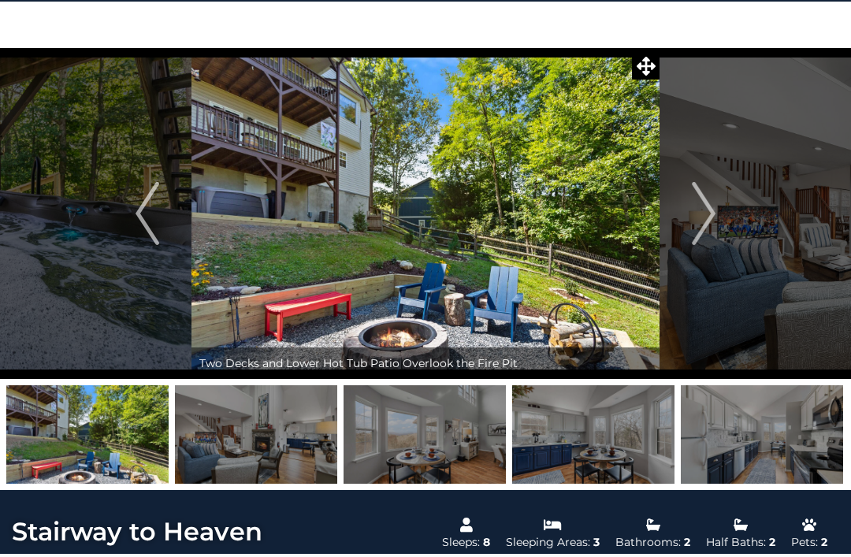
click at [158, 219] on img "Previous" at bounding box center [148, 213] width 24 height 63
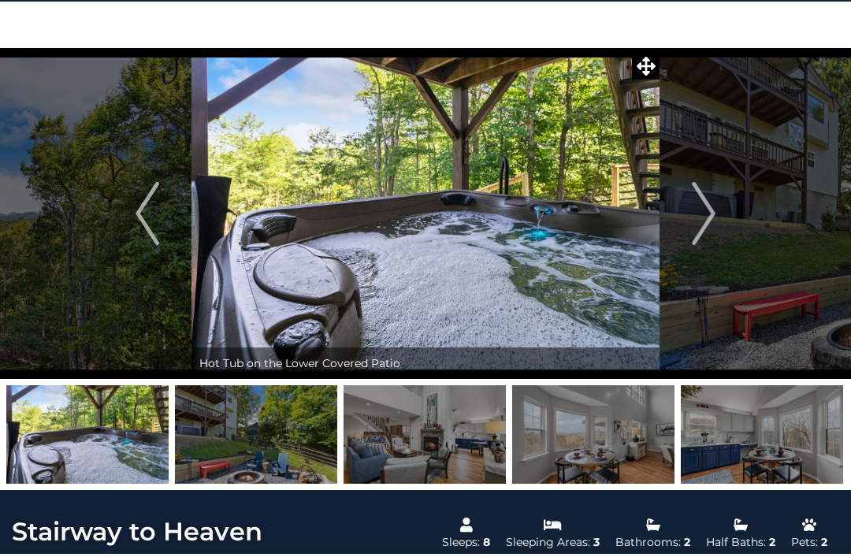
click at [719, 212] on button "Next" at bounding box center [704, 213] width 88 height 331
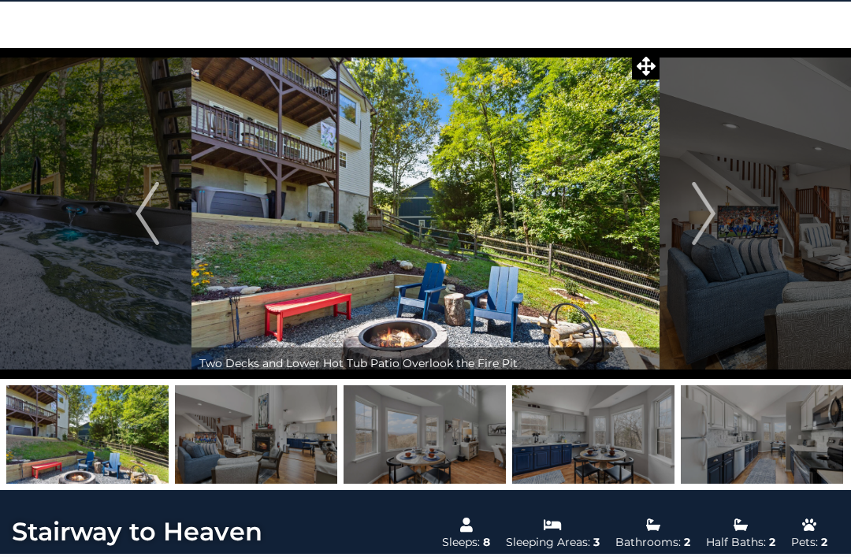
click at [705, 221] on img "Next" at bounding box center [704, 213] width 24 height 63
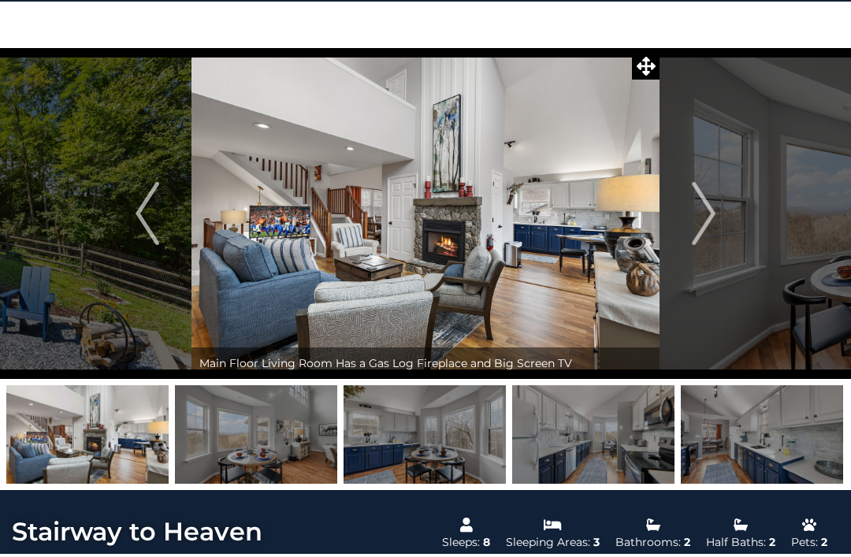
click at [705, 219] on img "Next" at bounding box center [704, 213] width 24 height 63
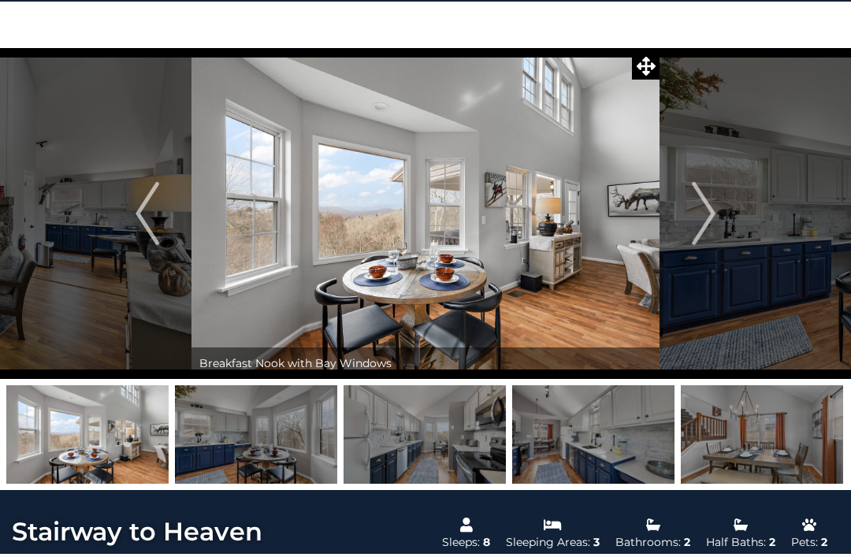
click at [703, 221] on img "Next" at bounding box center [704, 213] width 24 height 63
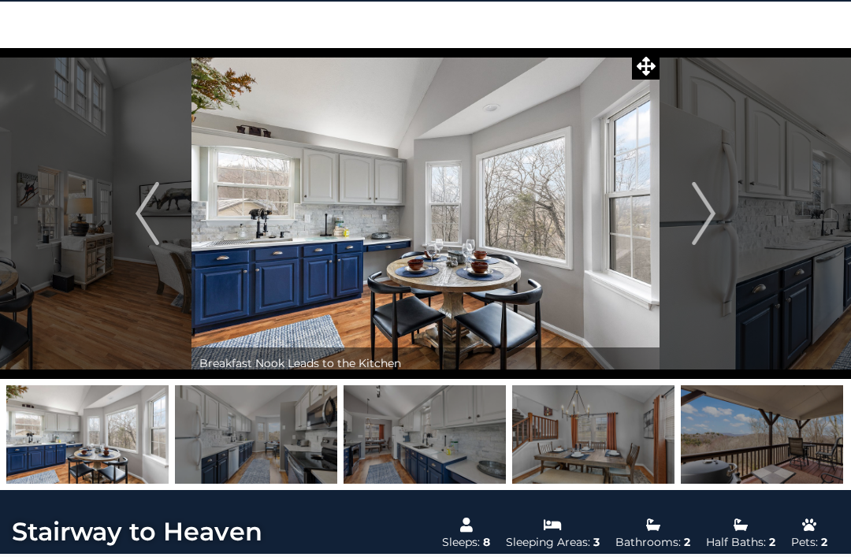
click at [702, 223] on img "Next" at bounding box center [704, 213] width 24 height 63
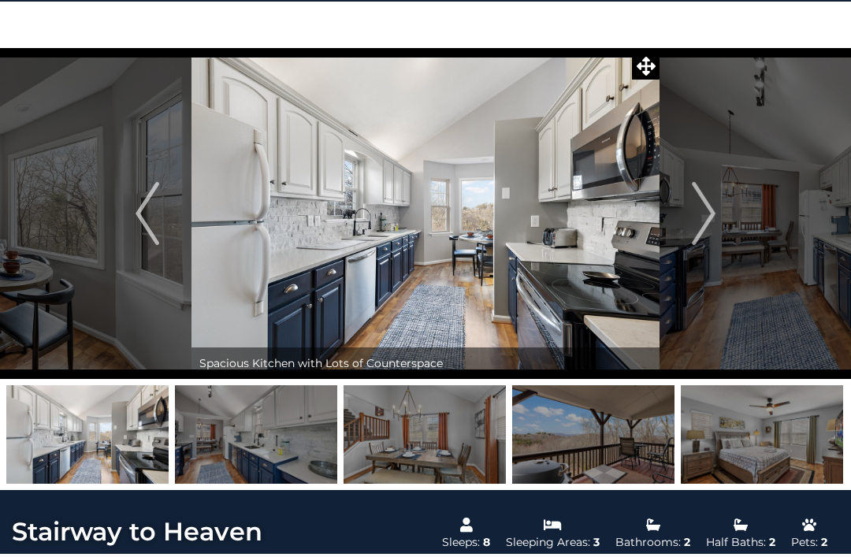
click at [698, 214] on img "Next" at bounding box center [704, 213] width 24 height 63
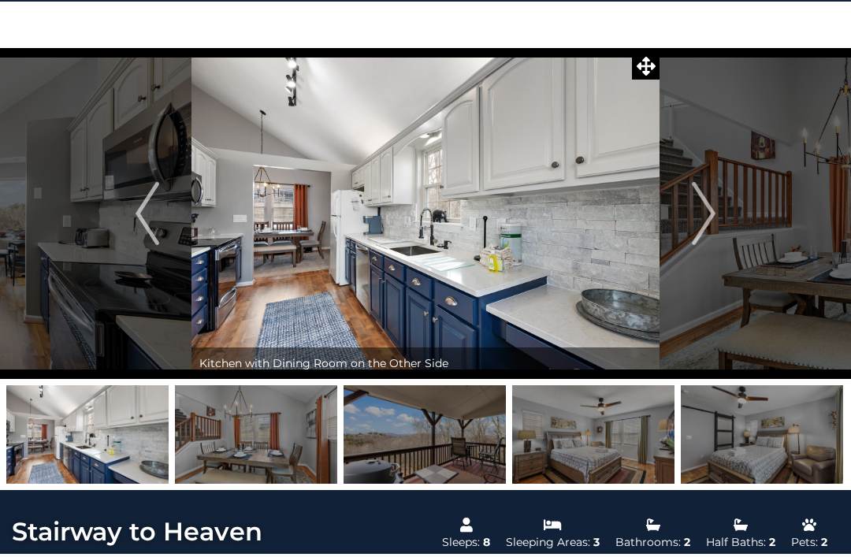
click at [704, 210] on img "Next" at bounding box center [704, 213] width 24 height 63
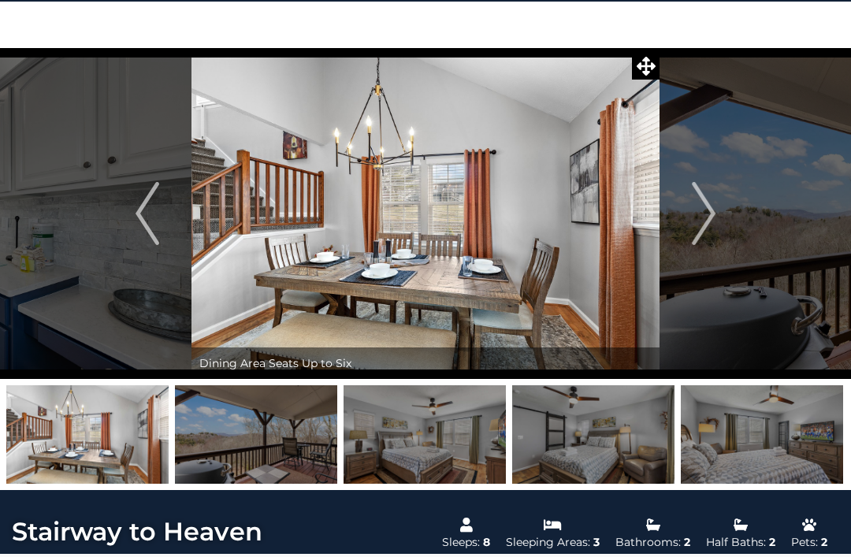
click at [702, 222] on img "Next" at bounding box center [704, 213] width 24 height 63
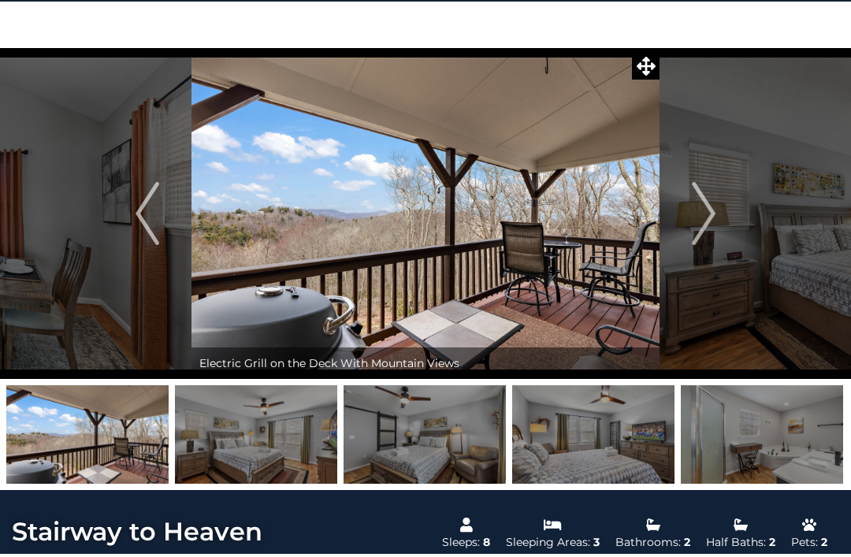
click at [705, 217] on img "Next" at bounding box center [704, 213] width 24 height 63
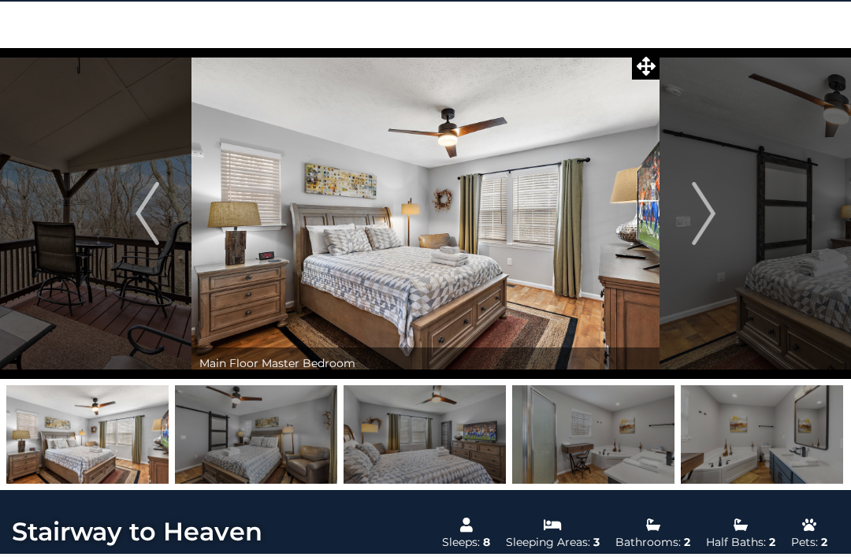
click at [718, 221] on button "Next" at bounding box center [704, 213] width 88 height 331
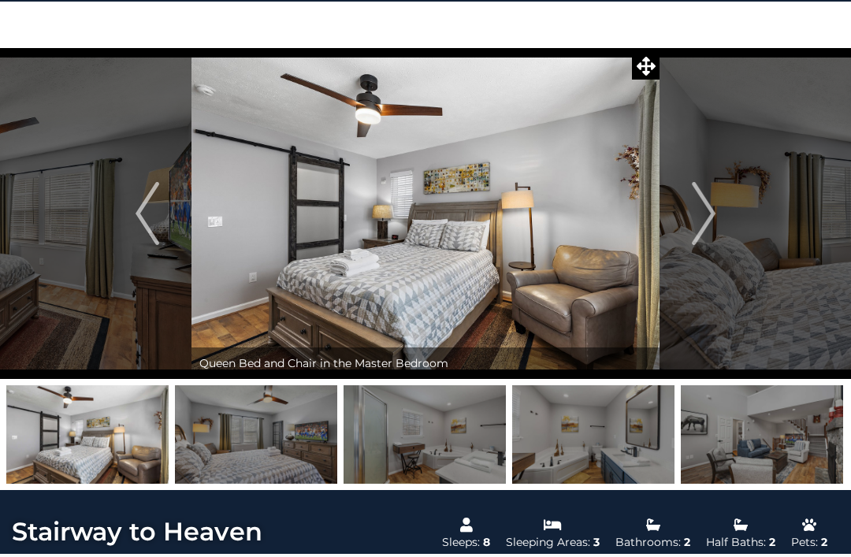
click at [710, 214] on img "Next" at bounding box center [704, 213] width 24 height 63
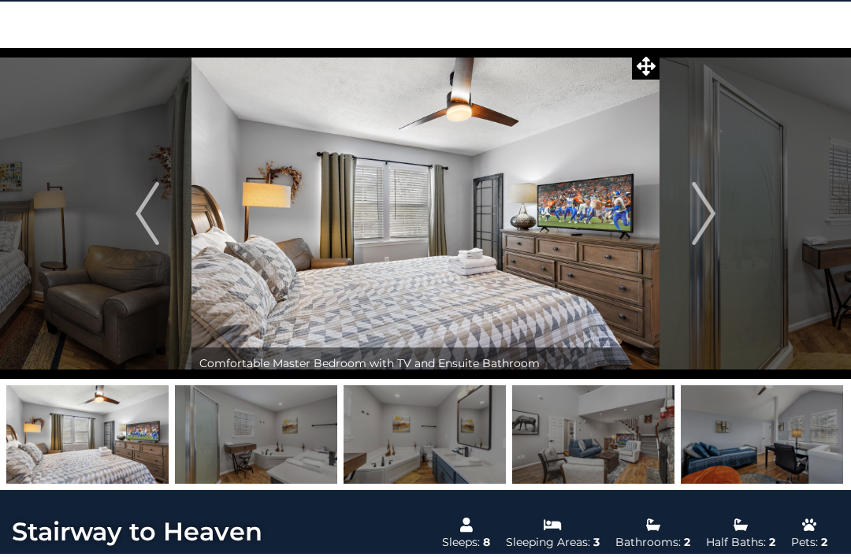
click at [715, 218] on img "Next" at bounding box center [704, 213] width 24 height 63
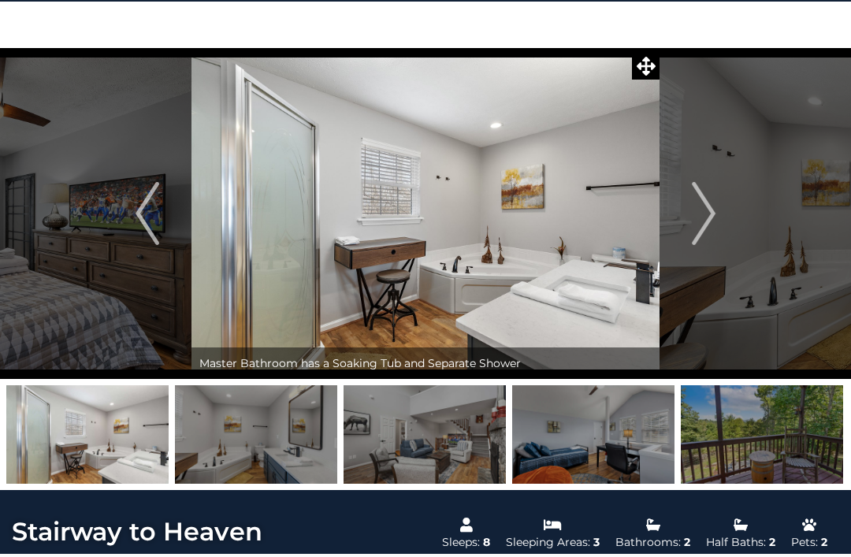
click at [716, 215] on img "Next" at bounding box center [704, 213] width 24 height 63
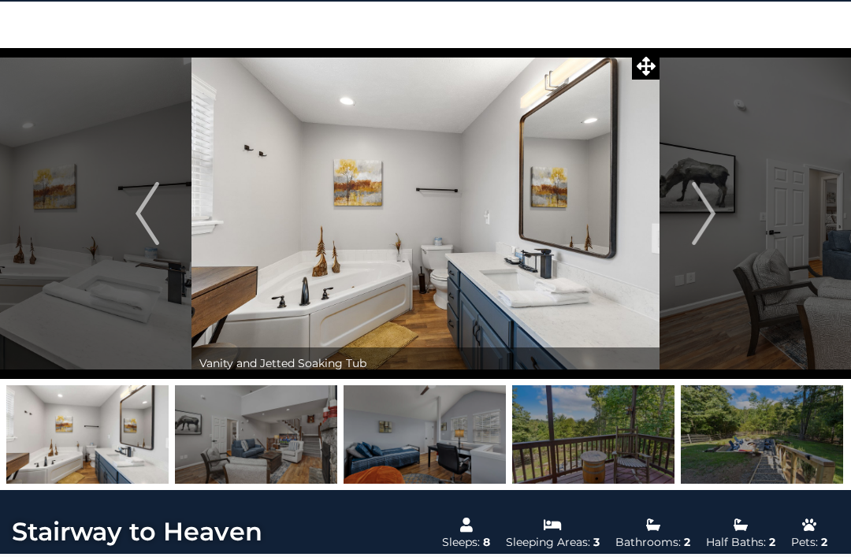
click at [713, 218] on img "Next" at bounding box center [704, 213] width 24 height 63
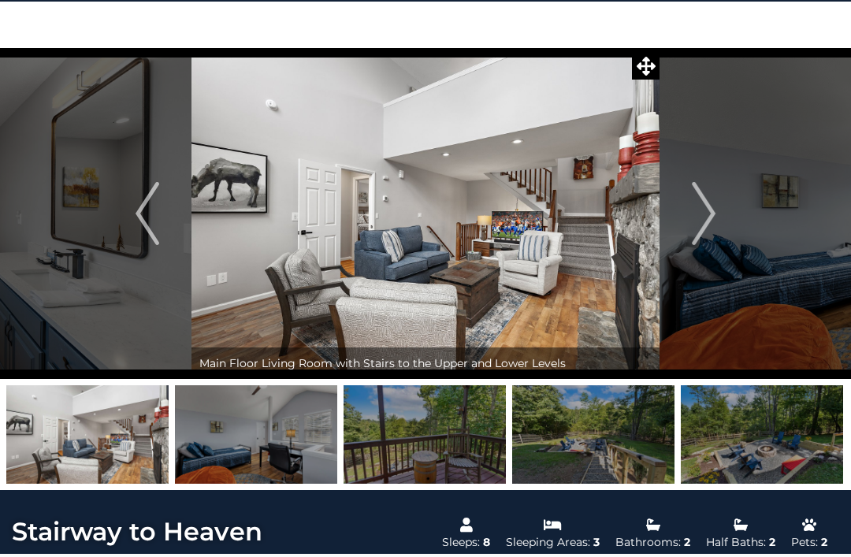
click at [713, 214] on img "Next" at bounding box center [704, 213] width 24 height 63
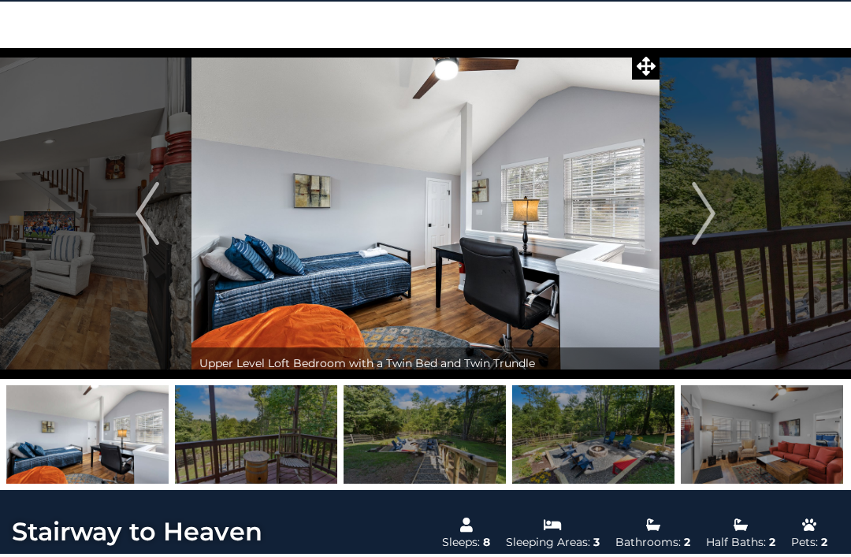
click at [702, 218] on img "Next" at bounding box center [704, 213] width 24 height 63
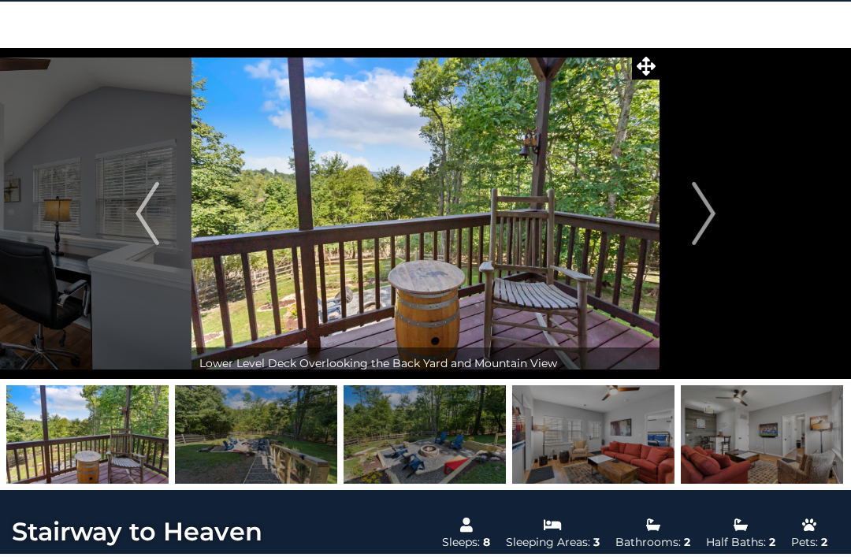
click at [714, 218] on img "Next" at bounding box center [704, 213] width 24 height 63
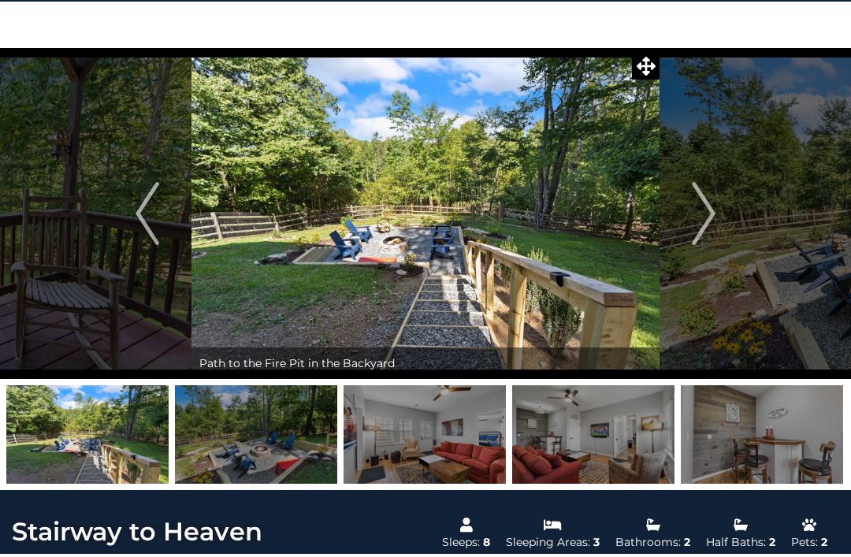
click at [714, 222] on img "Next" at bounding box center [704, 213] width 24 height 63
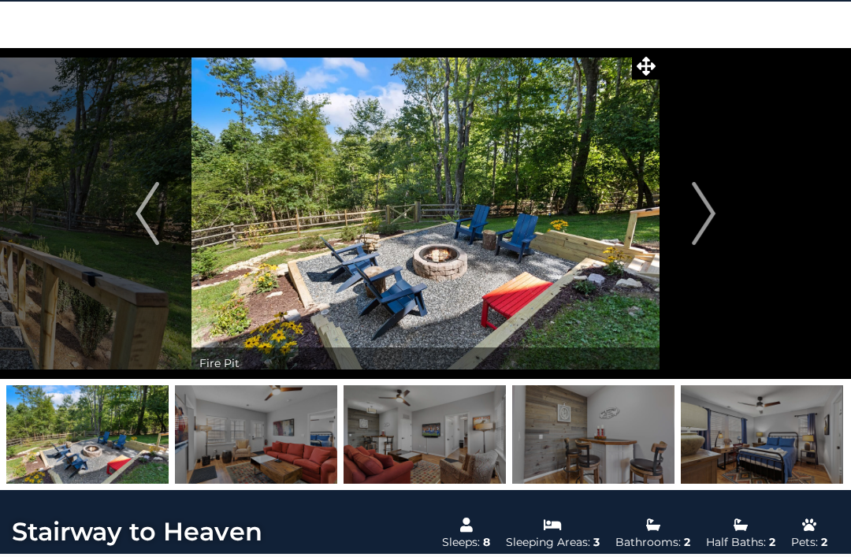
click at [716, 215] on img "Next" at bounding box center [704, 213] width 24 height 63
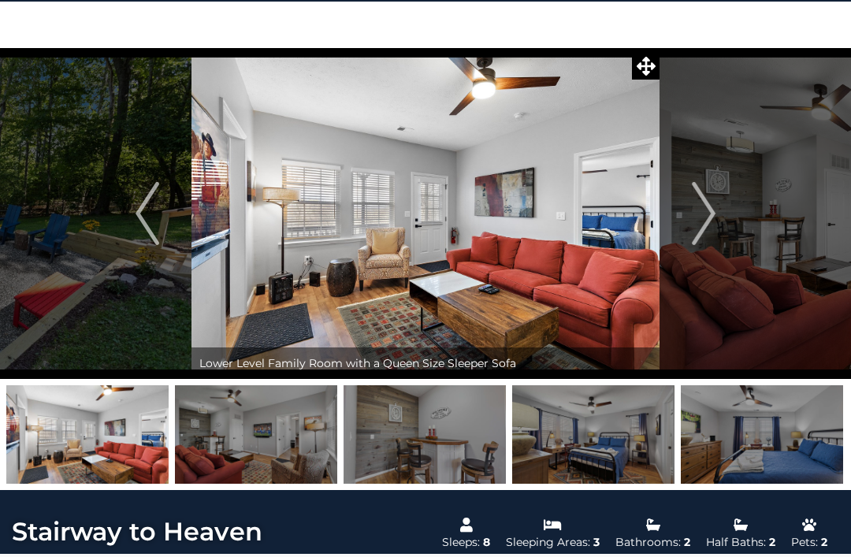
click at [715, 218] on img "Next" at bounding box center [704, 213] width 24 height 63
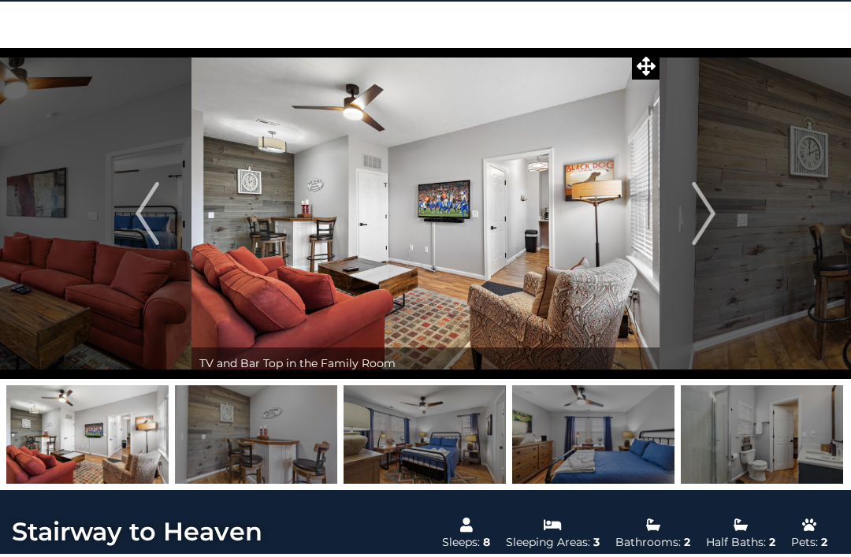
click at [708, 219] on img "Next" at bounding box center [704, 213] width 24 height 63
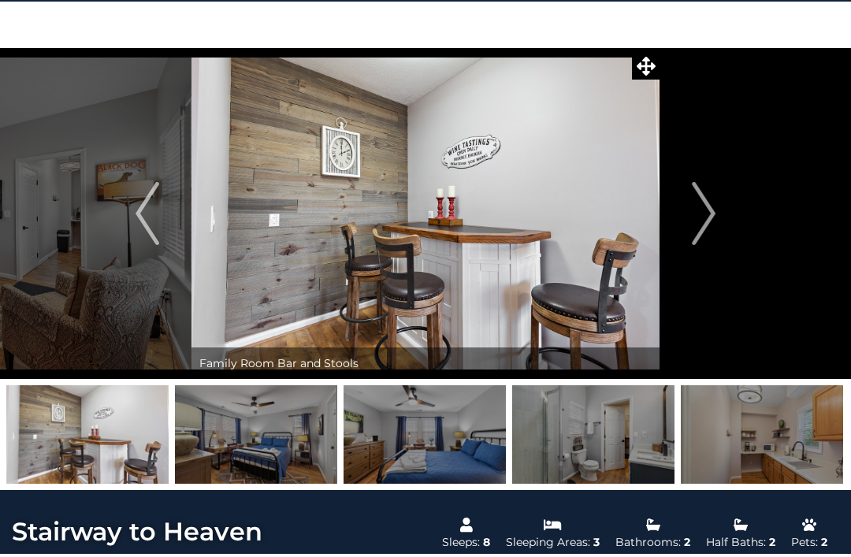
click at [715, 217] on img "Next" at bounding box center [704, 213] width 24 height 63
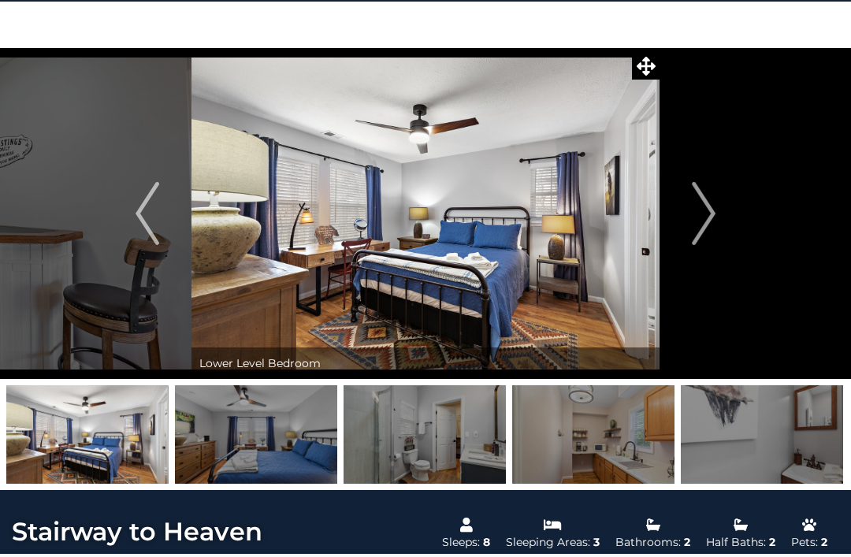
click at [712, 218] on img "Next" at bounding box center [704, 213] width 24 height 63
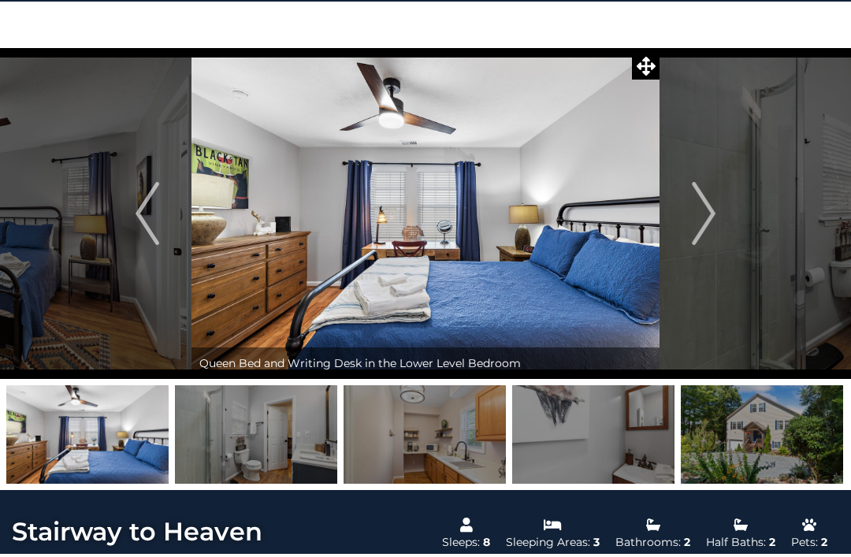
click at [716, 216] on img "Next" at bounding box center [704, 213] width 24 height 63
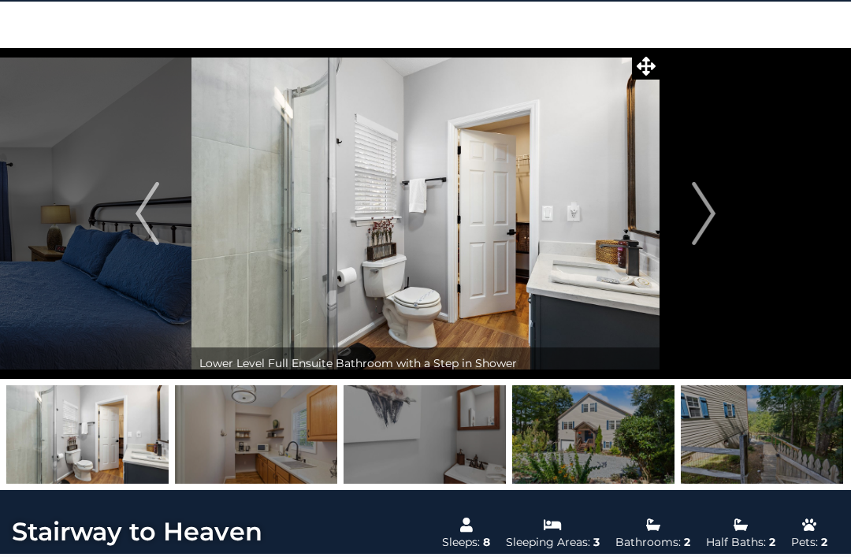
click at [714, 219] on img "Next" at bounding box center [704, 213] width 24 height 63
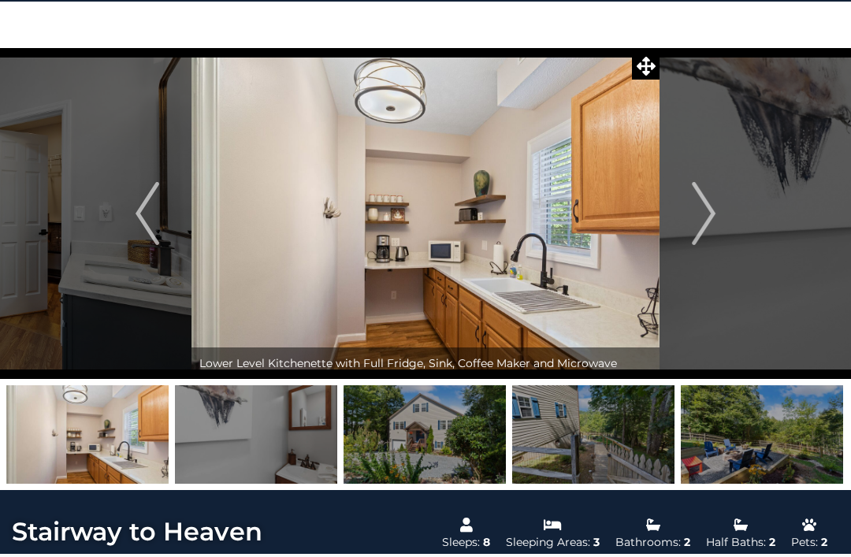
click at [705, 216] on img "Next" at bounding box center [704, 213] width 24 height 63
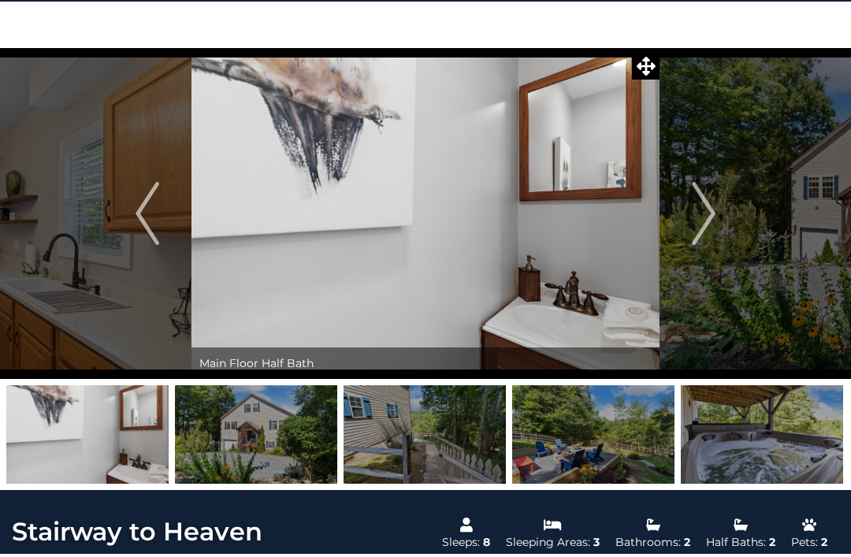
click at [707, 221] on img "Next" at bounding box center [704, 213] width 24 height 63
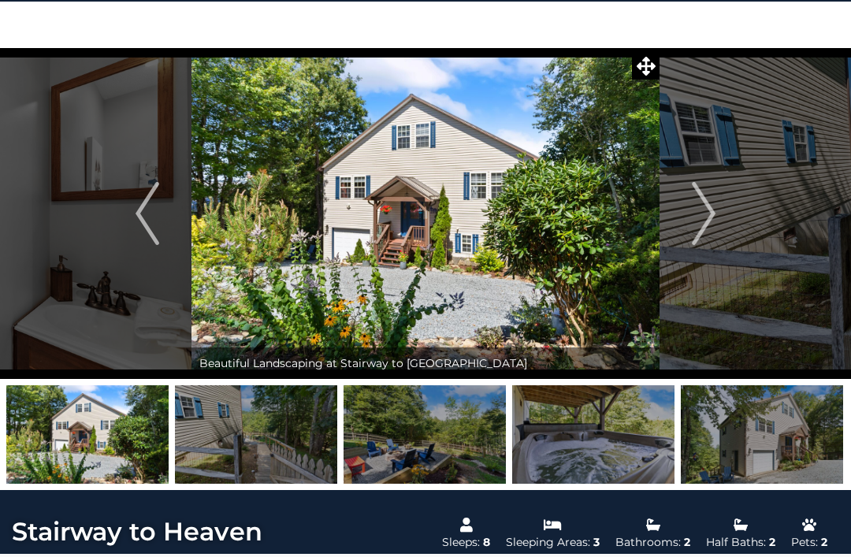
click at [708, 221] on img "Next" at bounding box center [704, 213] width 24 height 63
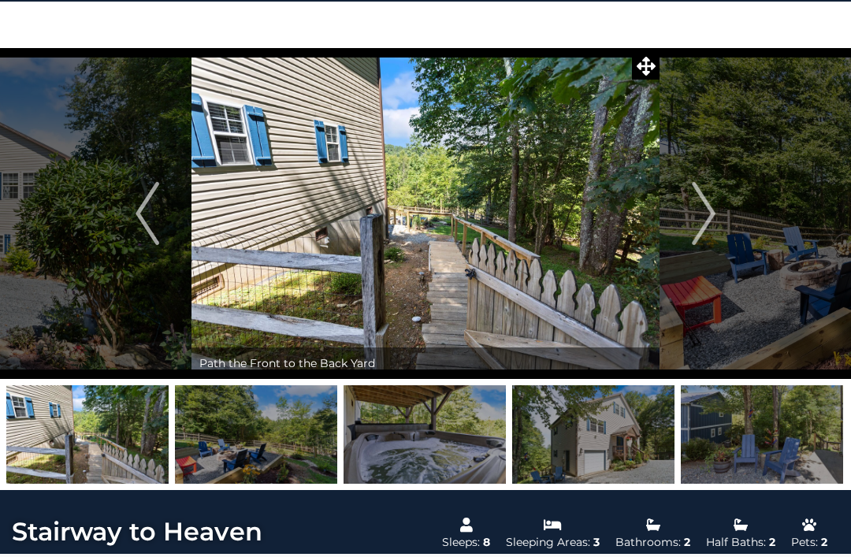
click at [705, 212] on img "Next" at bounding box center [704, 213] width 24 height 63
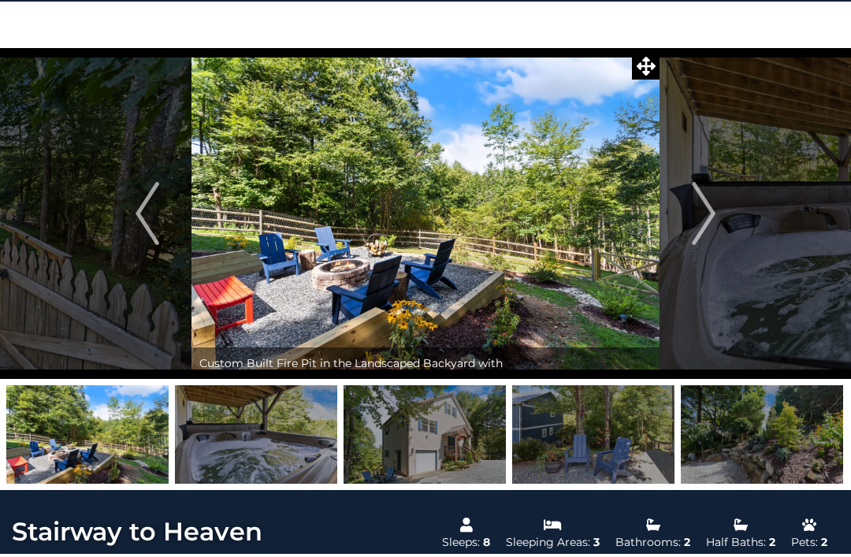
click at [712, 219] on img "Next" at bounding box center [704, 213] width 24 height 63
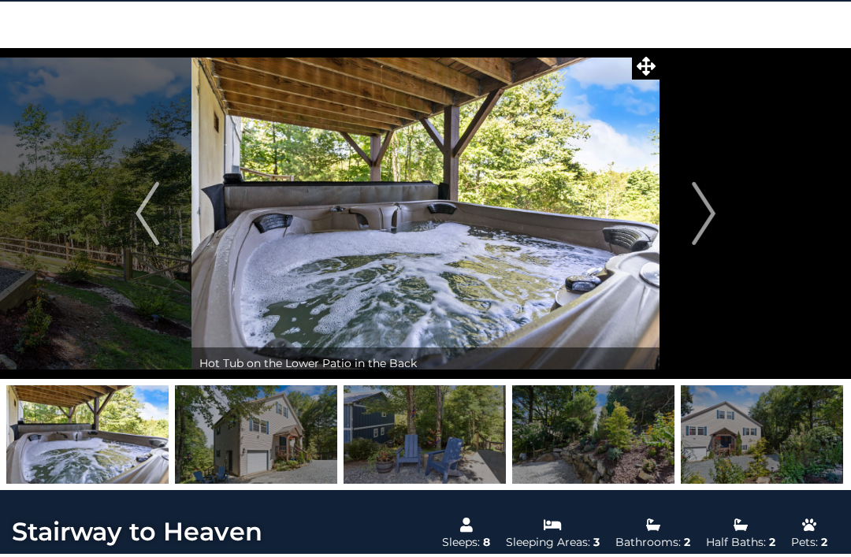
click at [712, 212] on img "Next" at bounding box center [704, 213] width 24 height 63
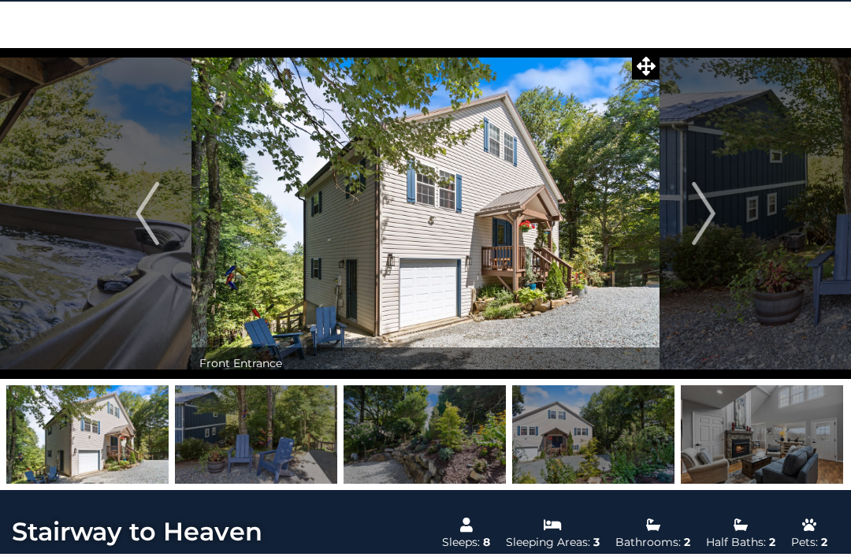
click at [710, 221] on img "Next" at bounding box center [704, 213] width 24 height 63
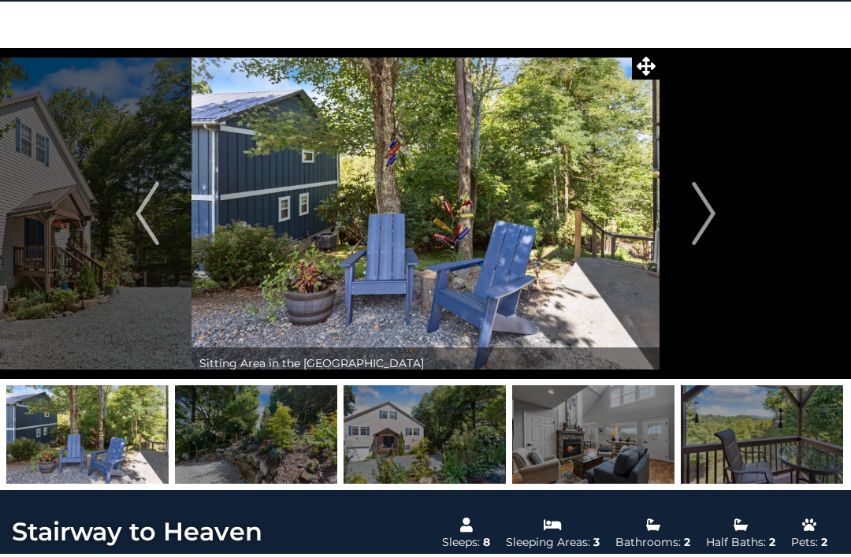
click at [716, 225] on img "Next" at bounding box center [704, 213] width 24 height 63
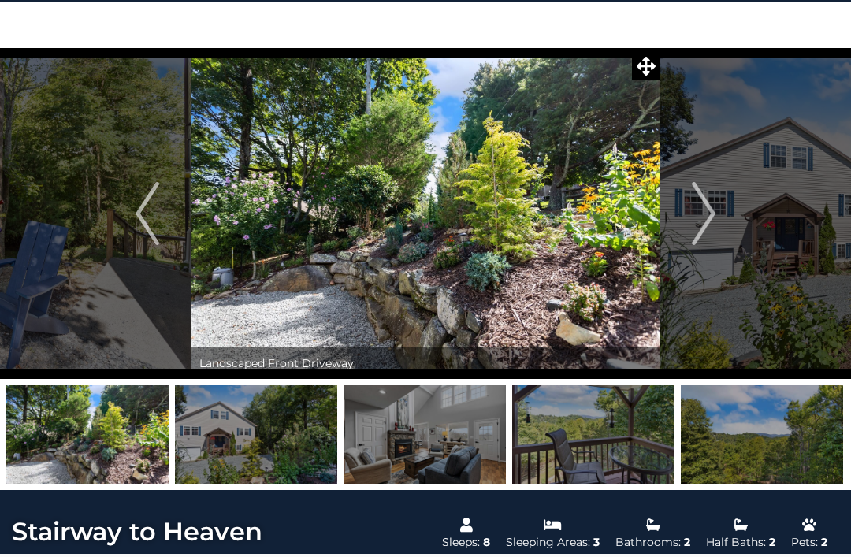
click at [711, 221] on img "Next" at bounding box center [704, 213] width 24 height 63
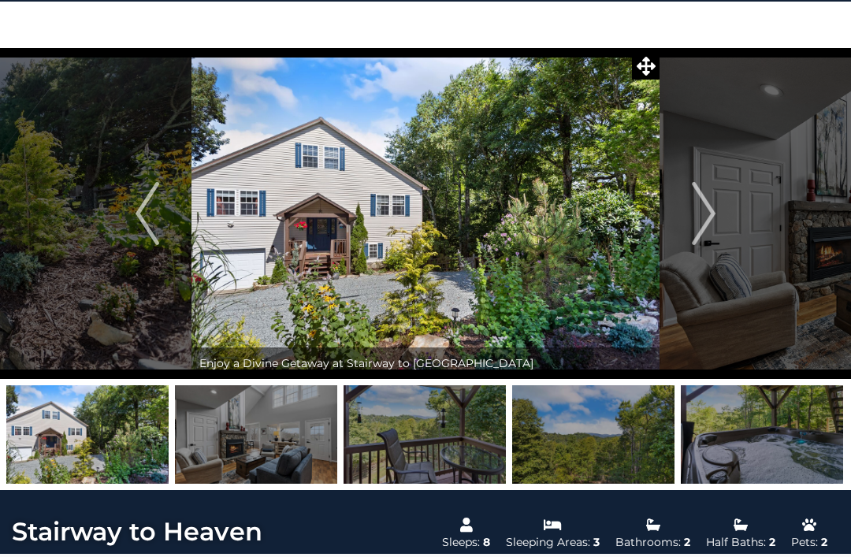
click at [711, 224] on img "Next" at bounding box center [704, 213] width 24 height 63
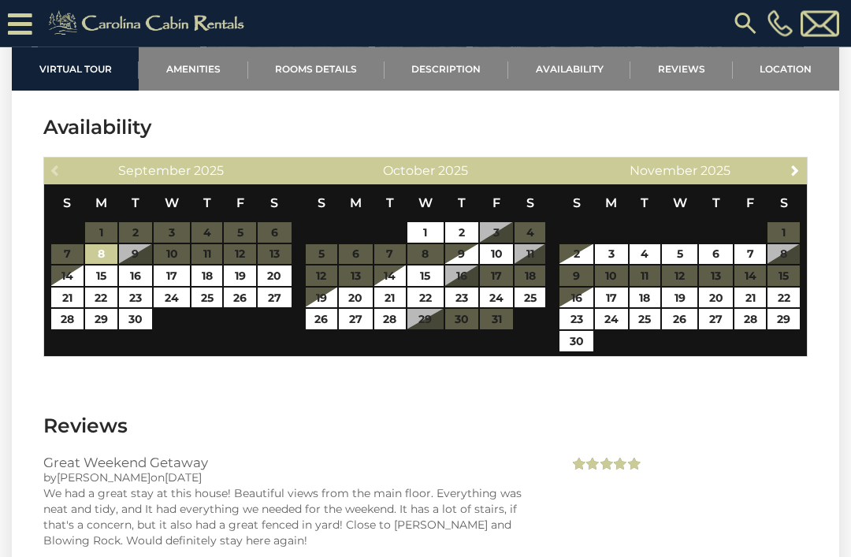
scroll to position [2753, 0]
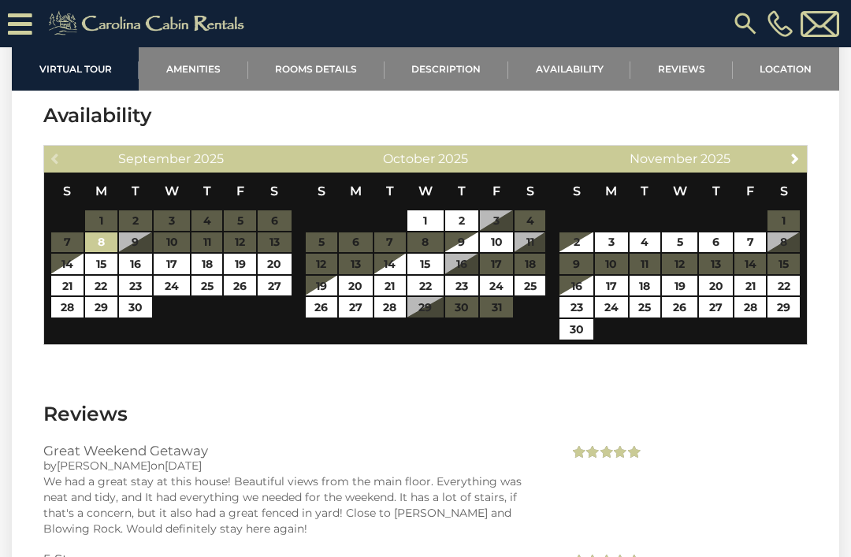
click at [788, 168] on link "Next" at bounding box center [796, 158] width 20 height 20
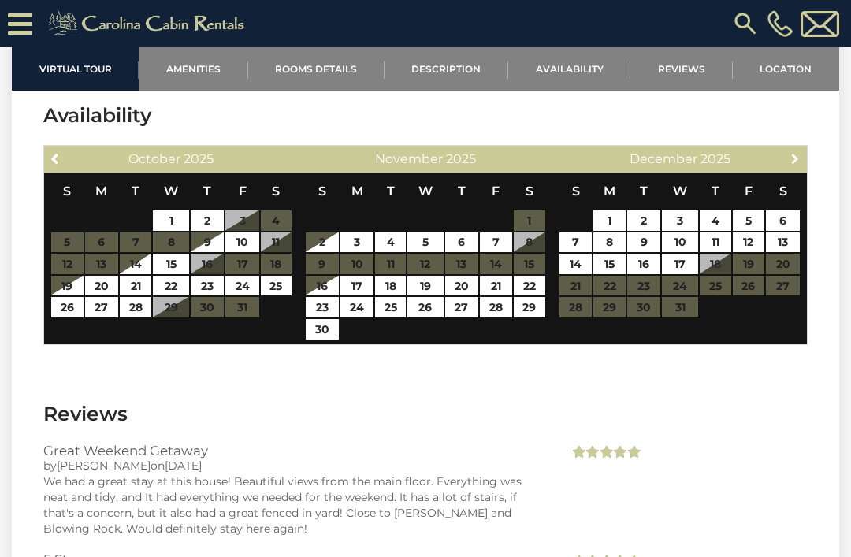
click at [787, 168] on link "Next" at bounding box center [796, 158] width 20 height 20
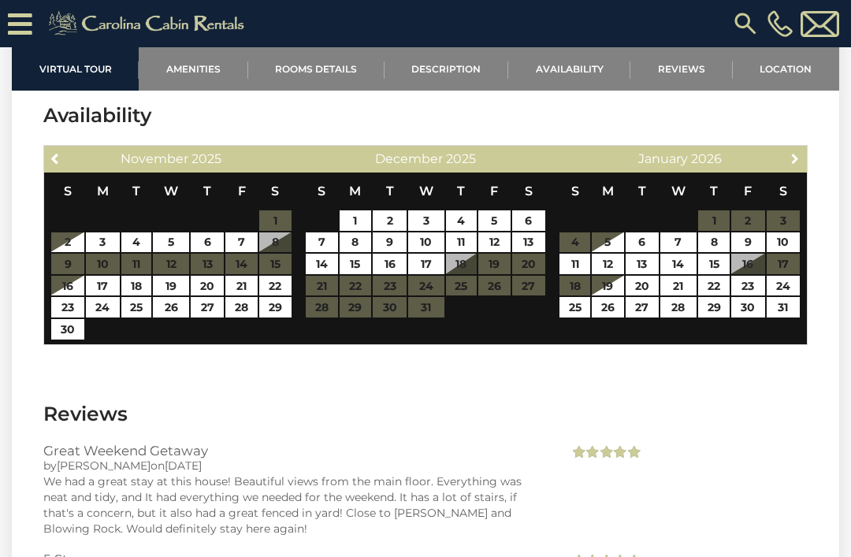
click at [786, 168] on link "Next" at bounding box center [796, 158] width 20 height 20
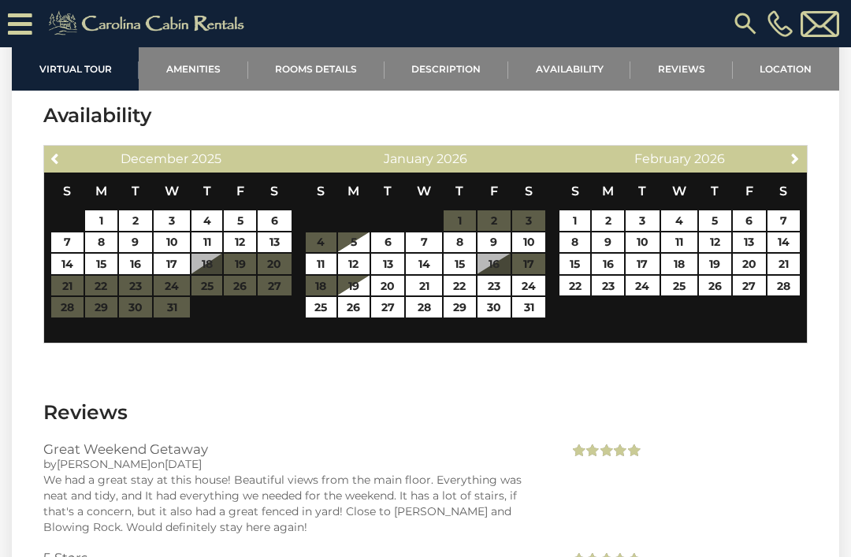
click at [794, 168] on link "Next" at bounding box center [796, 158] width 20 height 20
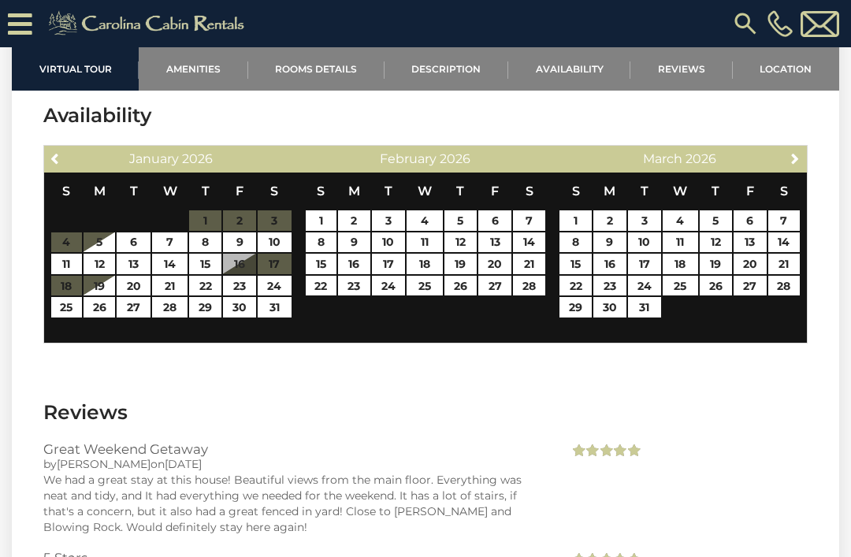
click at [792, 165] on span "Next" at bounding box center [795, 158] width 13 height 13
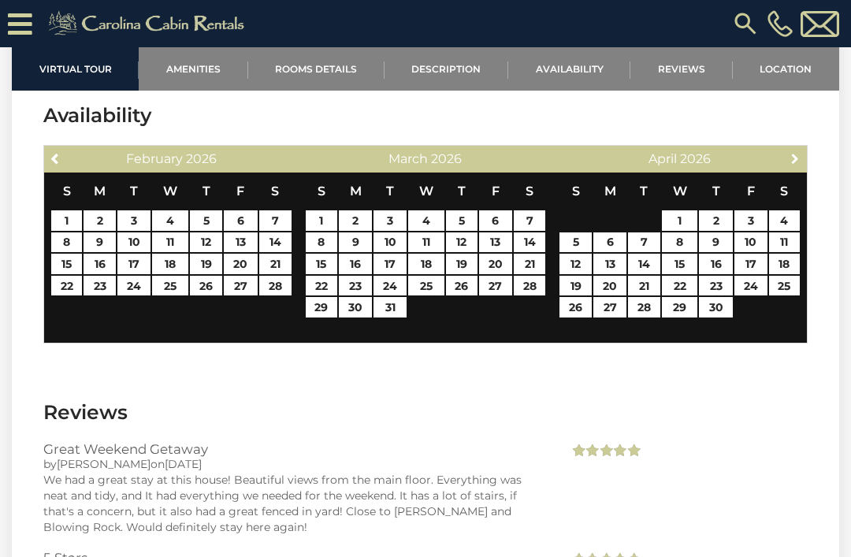
click at [790, 165] on span "Next" at bounding box center [795, 158] width 13 height 13
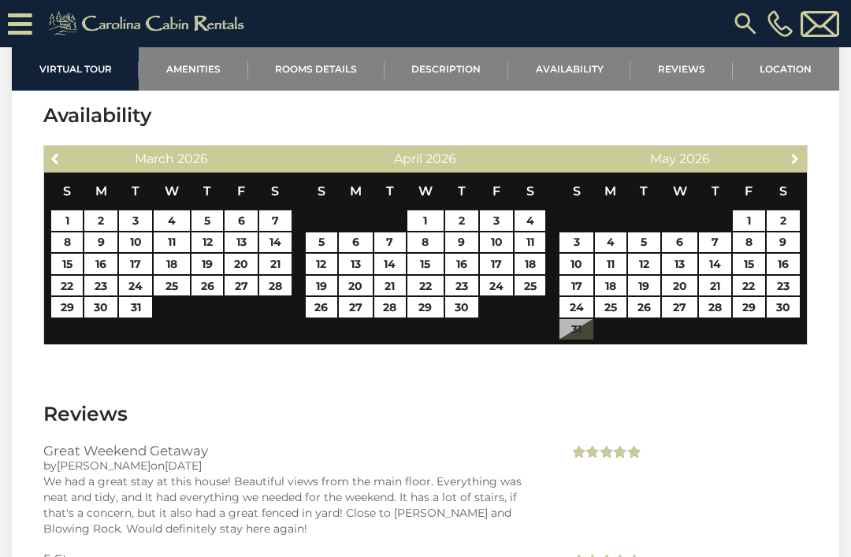
click at [791, 165] on span "Next" at bounding box center [795, 158] width 13 height 13
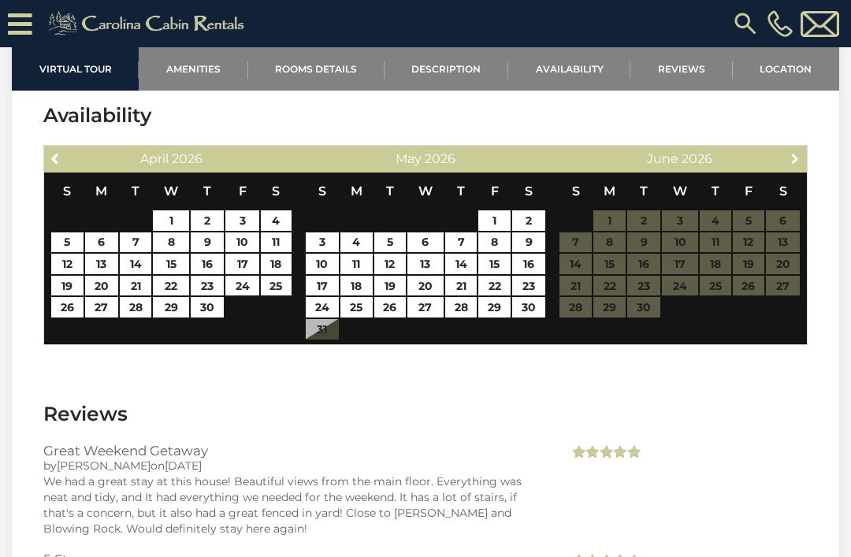
click at [798, 168] on link "Next" at bounding box center [796, 158] width 20 height 20
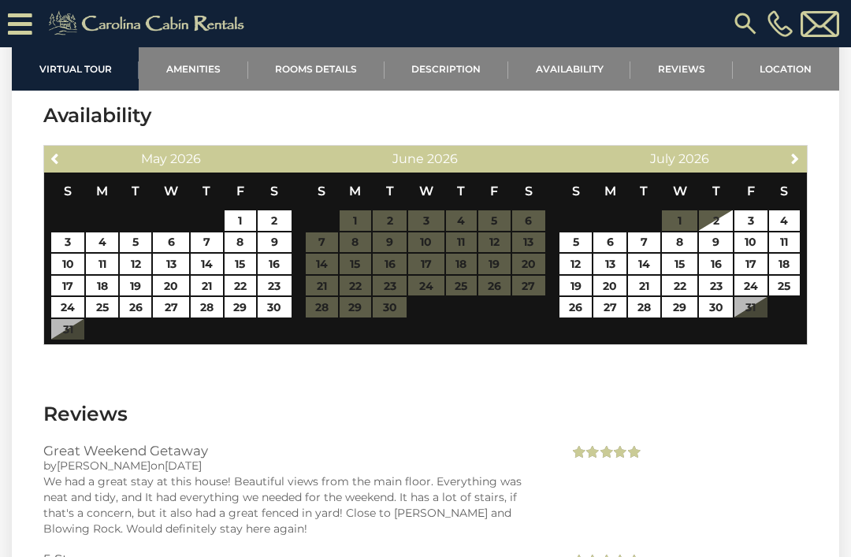
click at [788, 168] on link "Next" at bounding box center [796, 158] width 20 height 20
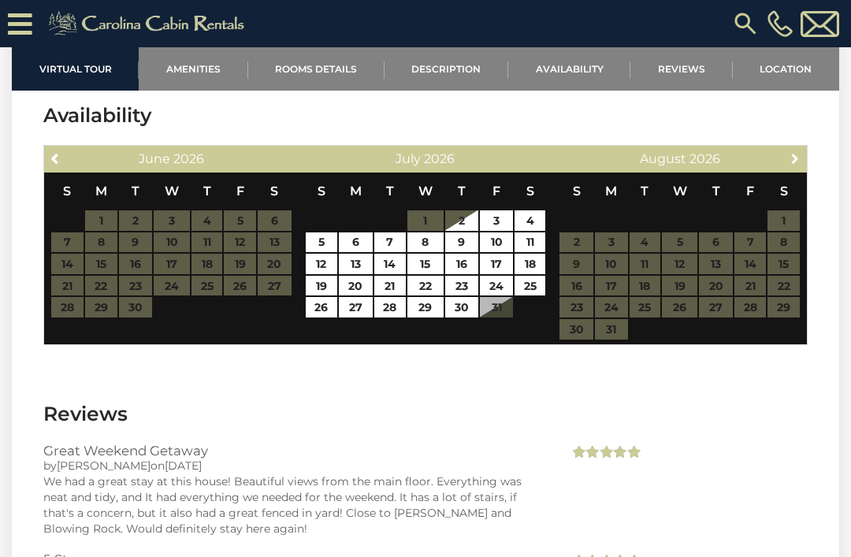
click at [789, 165] on span "Next" at bounding box center [795, 158] width 13 height 13
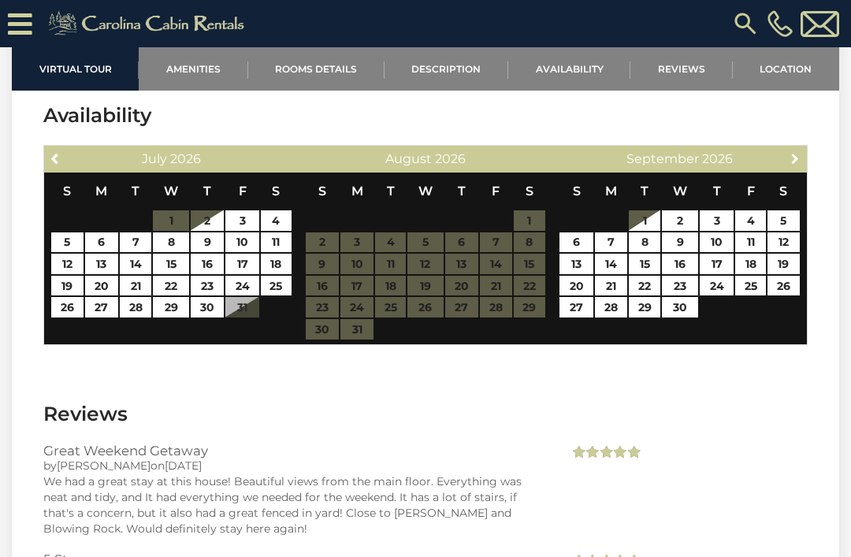
click at [786, 168] on link "Next" at bounding box center [796, 158] width 20 height 20
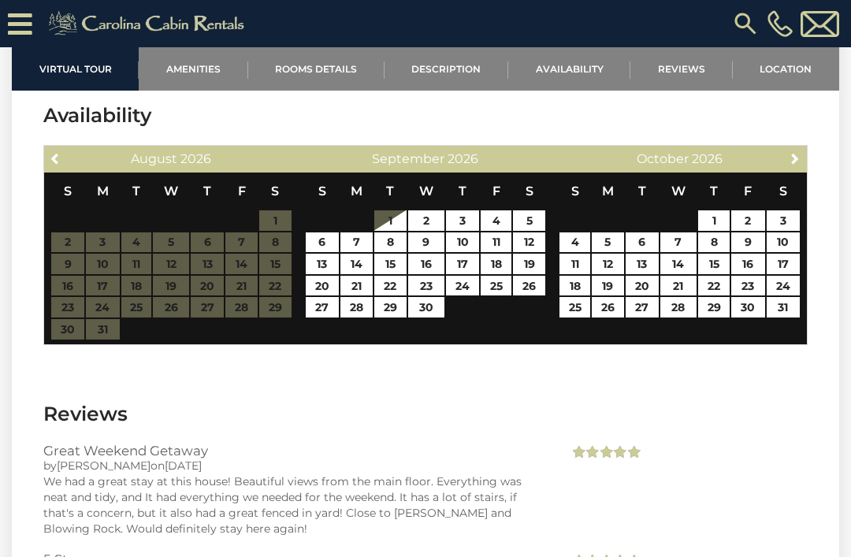
click at [795, 165] on span "Next" at bounding box center [795, 158] width 13 height 13
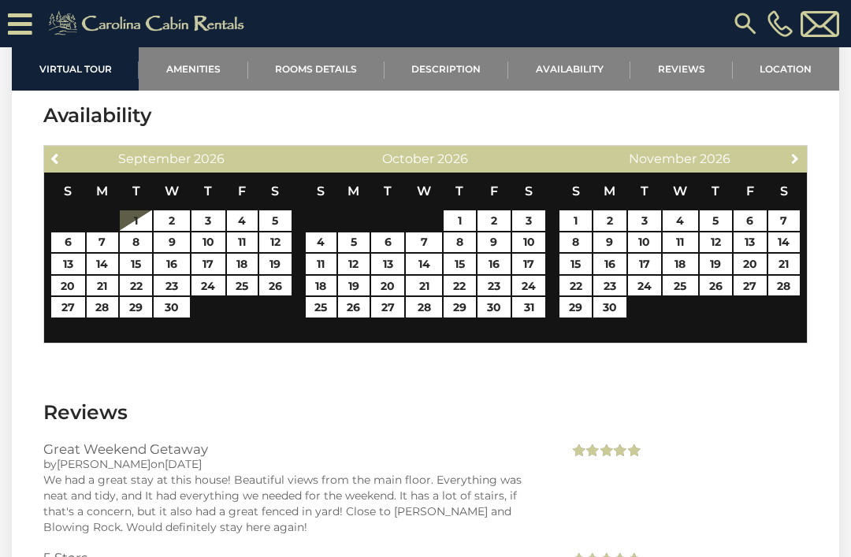
click at [798, 168] on link "Next" at bounding box center [796, 158] width 20 height 20
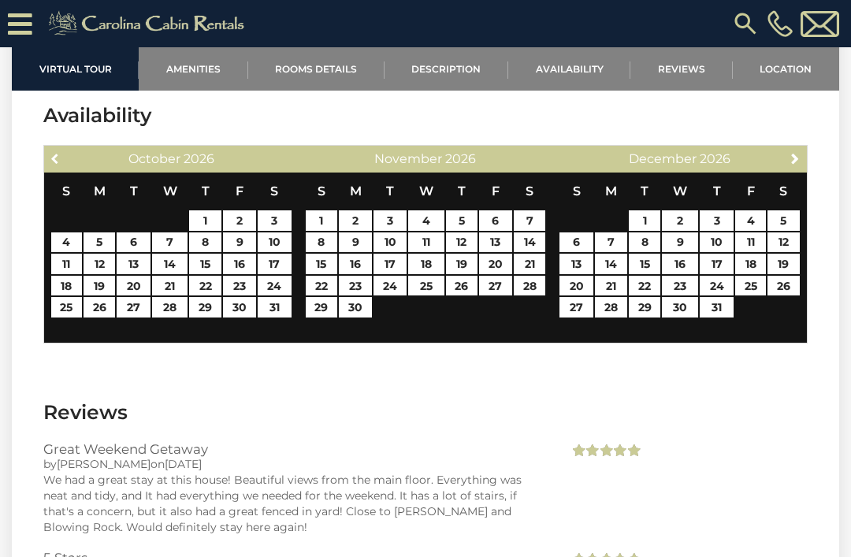
click at [54, 165] on span "Previous" at bounding box center [56, 158] width 13 height 13
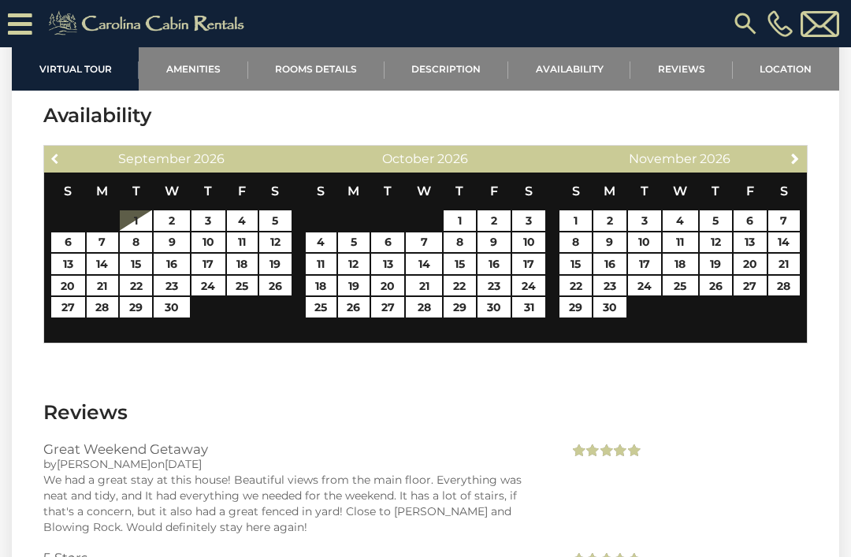
click at [58, 168] on link "Previous" at bounding box center [56, 158] width 20 height 20
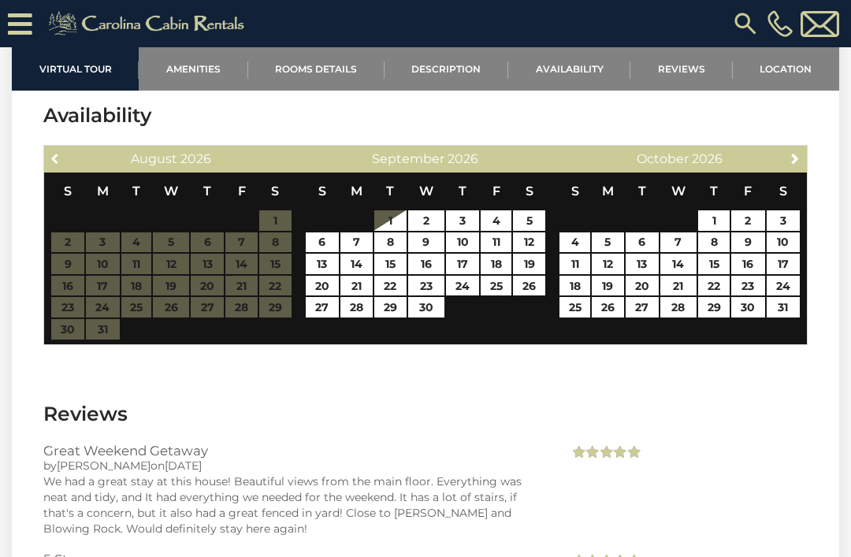
click at [64, 168] on link "Previous" at bounding box center [56, 158] width 20 height 20
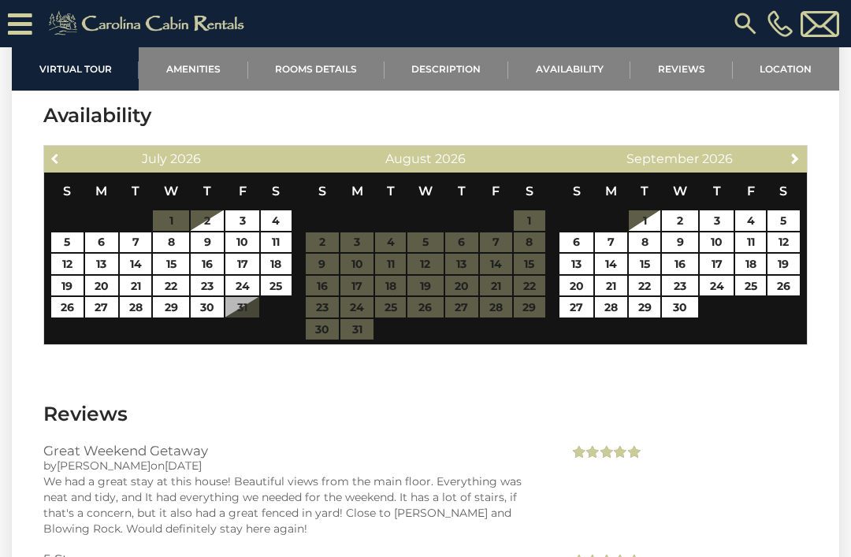
click at [52, 168] on link "Previous" at bounding box center [56, 158] width 20 height 20
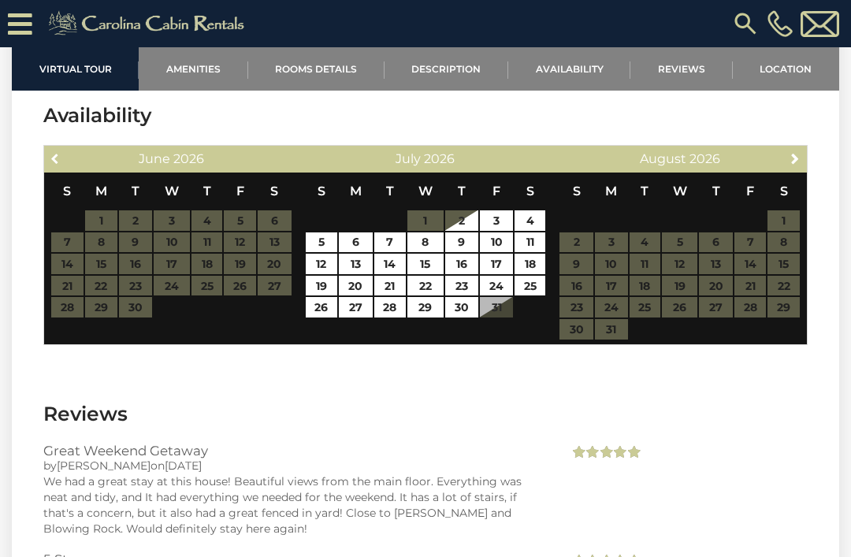
click at [50, 168] on link "Previous" at bounding box center [56, 158] width 20 height 20
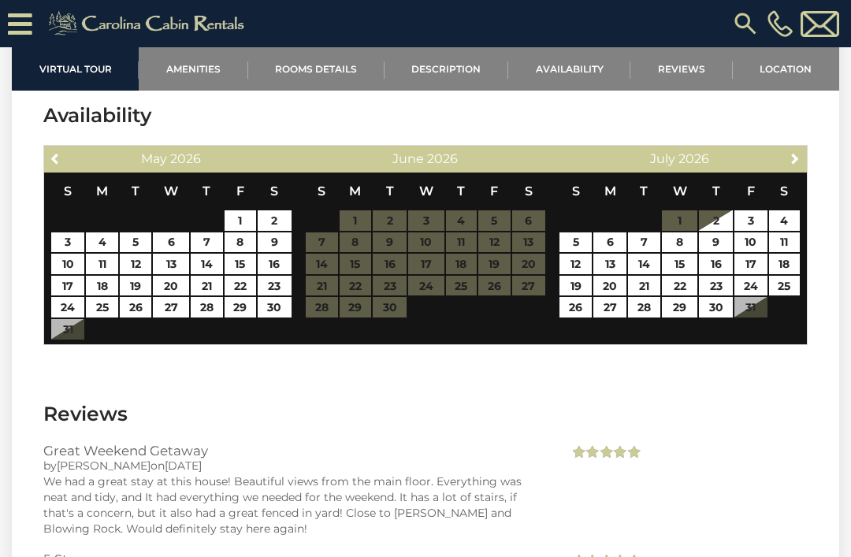
click at [60, 165] on span "Previous" at bounding box center [56, 158] width 13 height 13
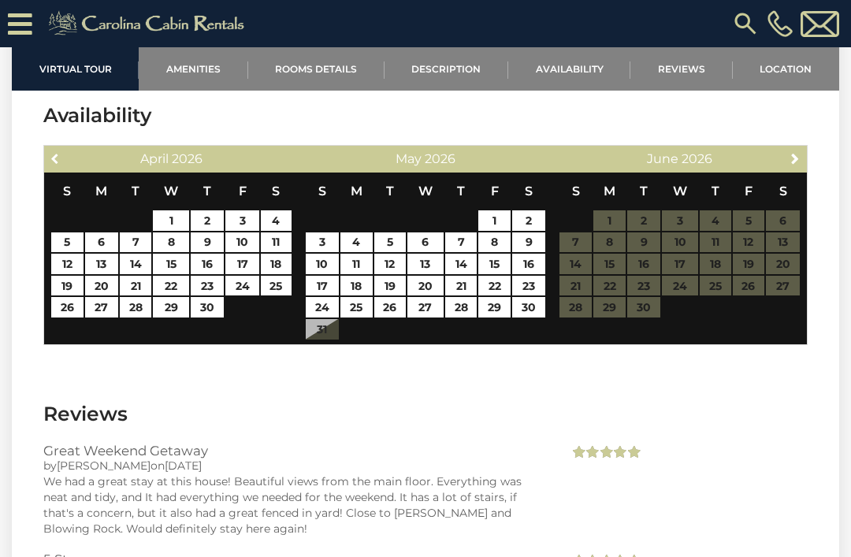
click at [52, 165] on span "Previous" at bounding box center [56, 158] width 13 height 13
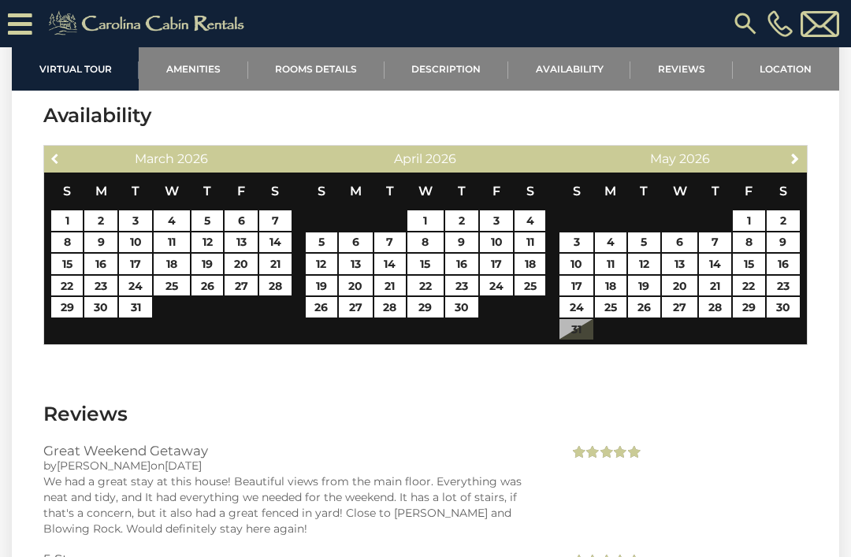
click at [59, 168] on link "Previous" at bounding box center [56, 158] width 20 height 20
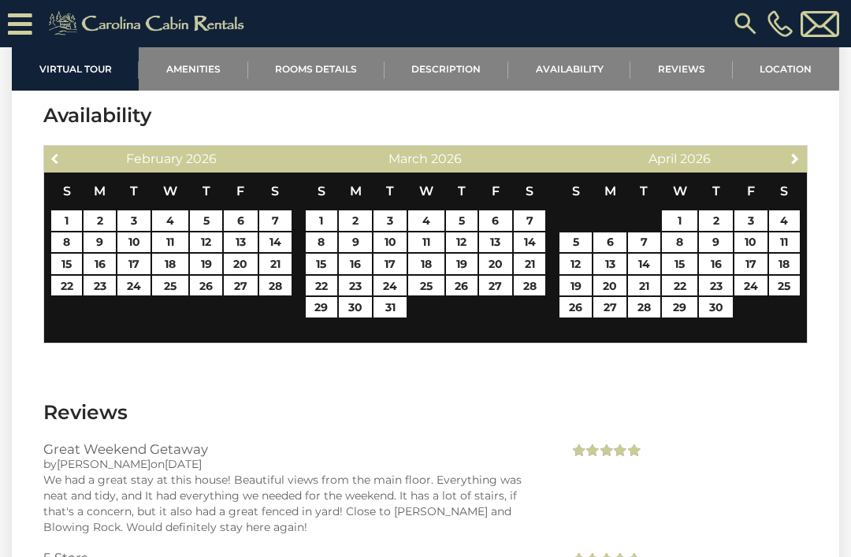
click at [57, 165] on span "Previous" at bounding box center [56, 158] width 13 height 13
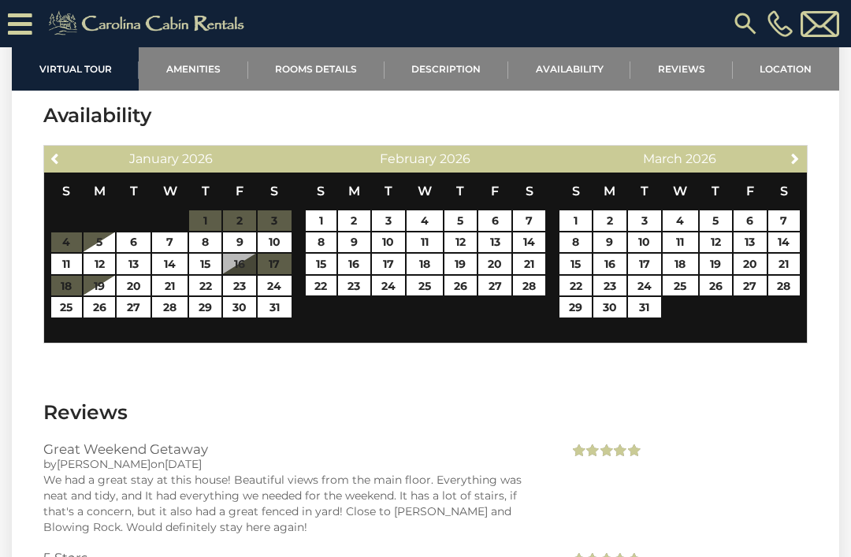
click at [55, 168] on link "Previous" at bounding box center [56, 158] width 20 height 20
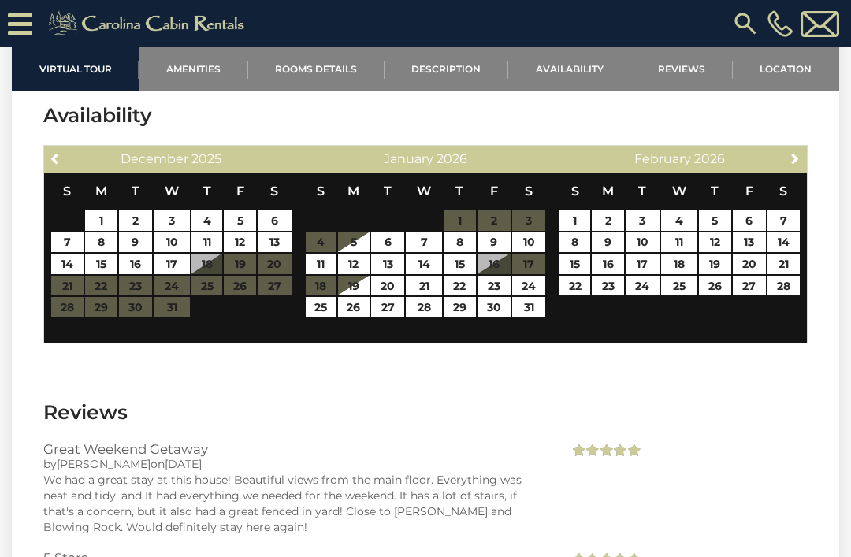
click at [65, 168] on link "Previous" at bounding box center [56, 158] width 20 height 20
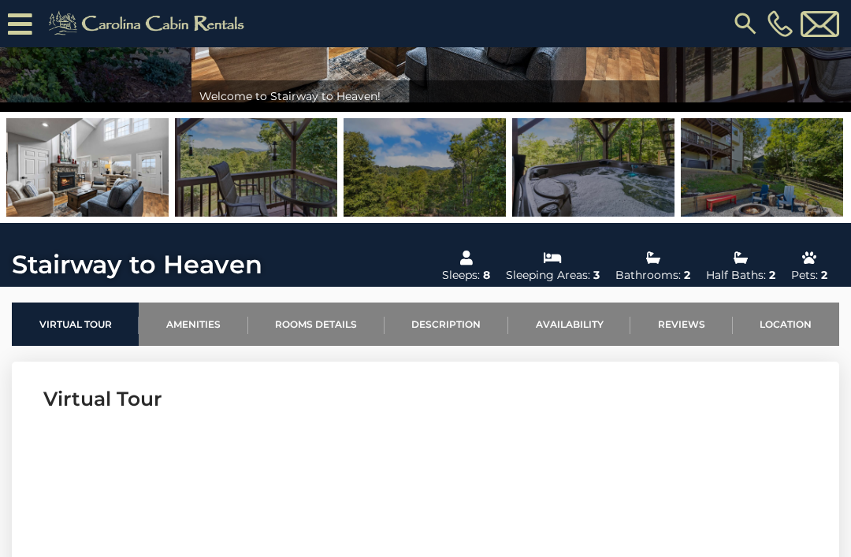
scroll to position [0, 0]
